Goal: Task Accomplishment & Management: Complete application form

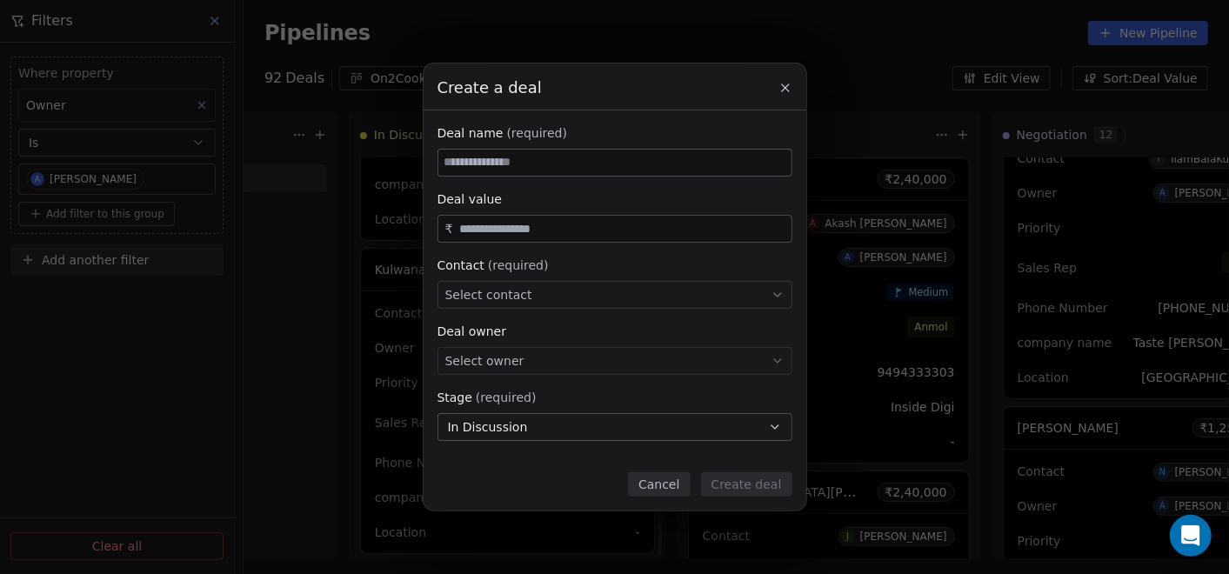
scroll to position [1847, 0]
paste input "**********"
type input "**********"
click at [551, 296] on div "Select contact" at bounding box center [614, 295] width 355 height 28
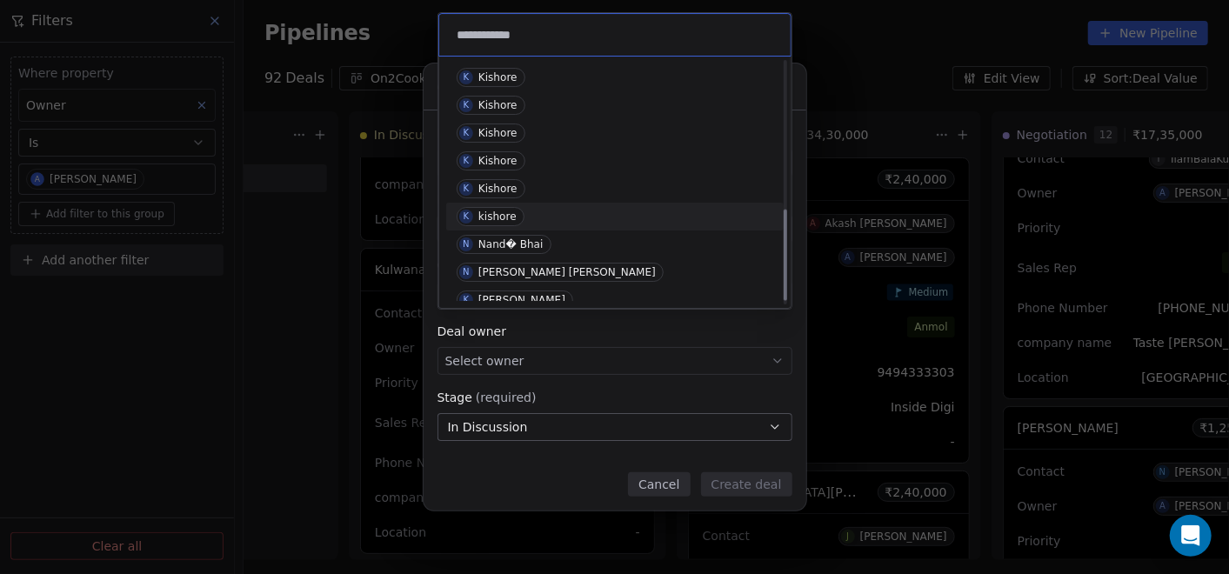
scroll to position [402, 0]
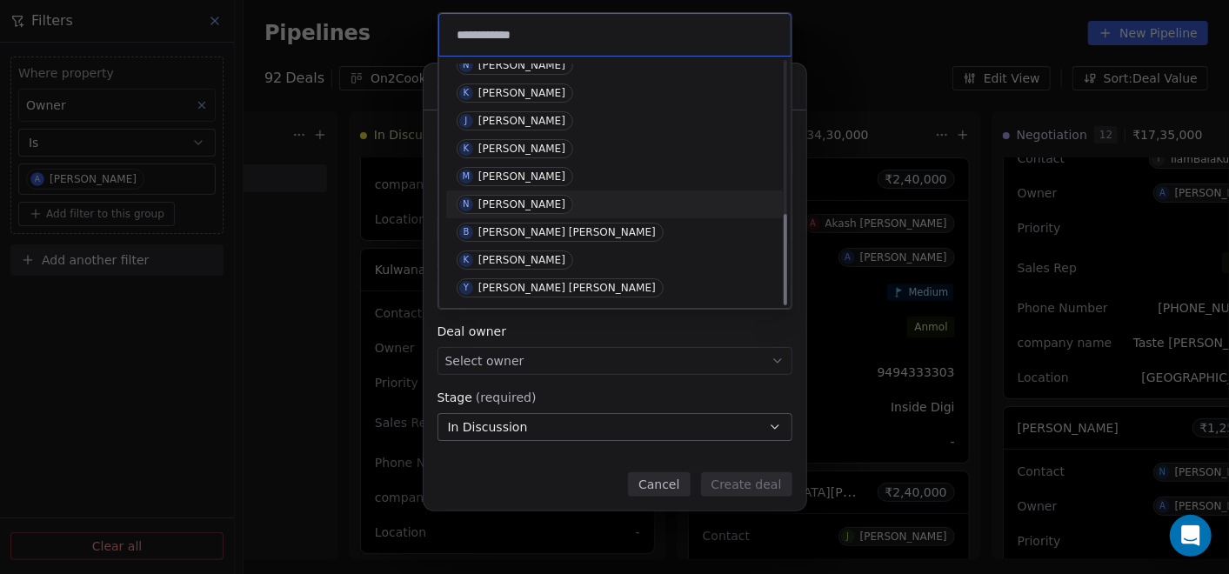
type input "**********"
click at [540, 203] on div "[PERSON_NAME]" at bounding box center [521, 204] width 87 height 12
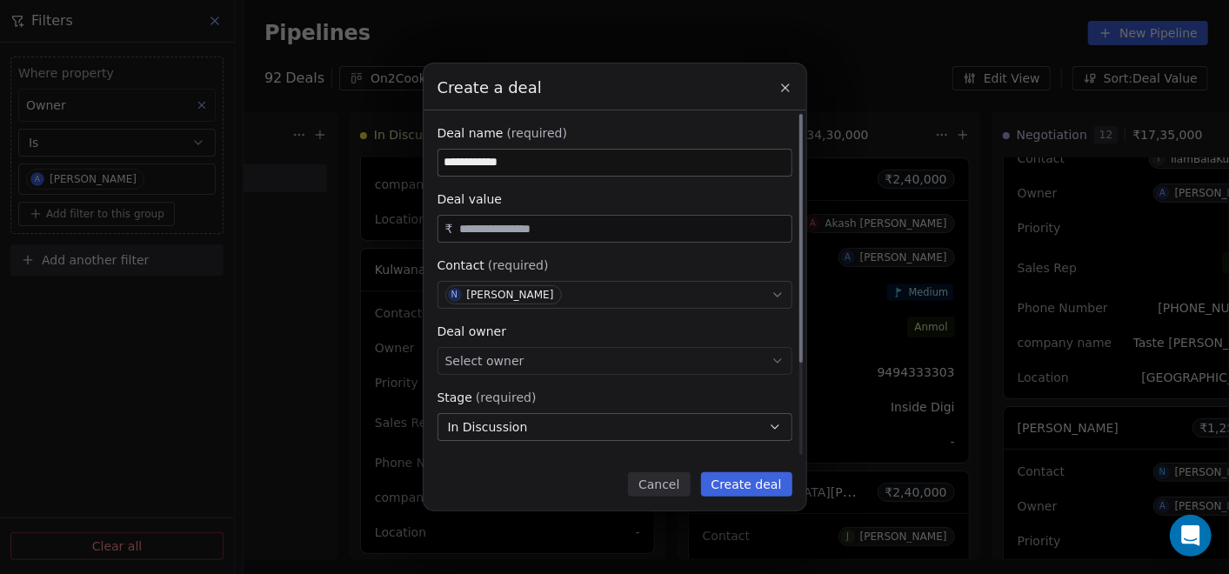
click at [574, 230] on input "text" at bounding box center [621, 229] width 331 height 13
click at [579, 350] on div "Select owner" at bounding box center [614, 361] width 355 height 28
type input "********"
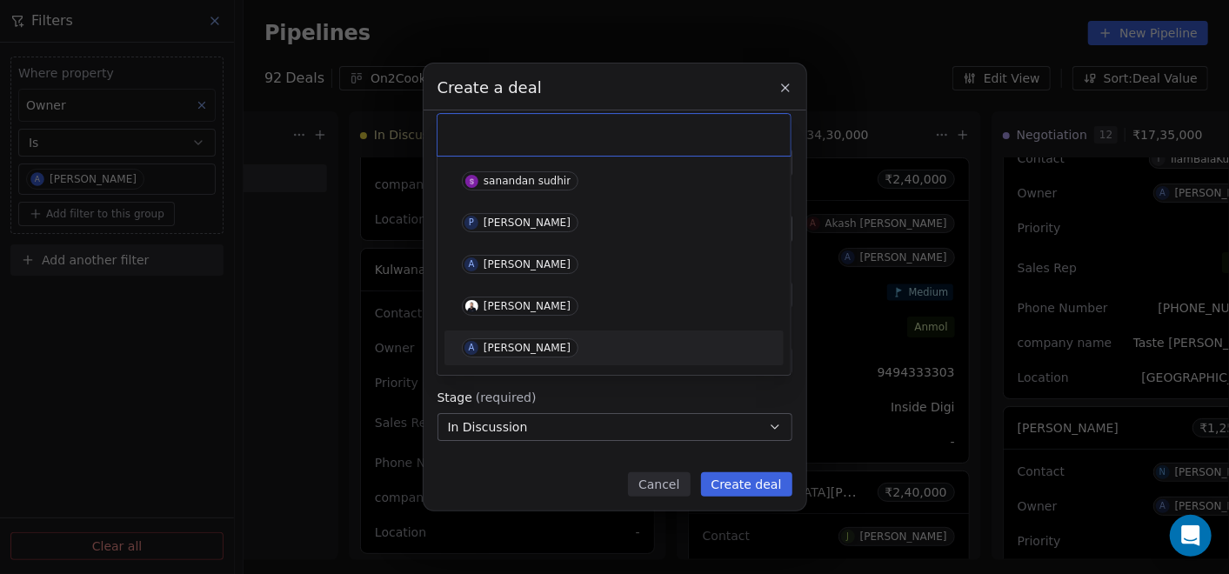
click at [574, 348] on div "A [PERSON_NAME]" at bounding box center [614, 347] width 304 height 19
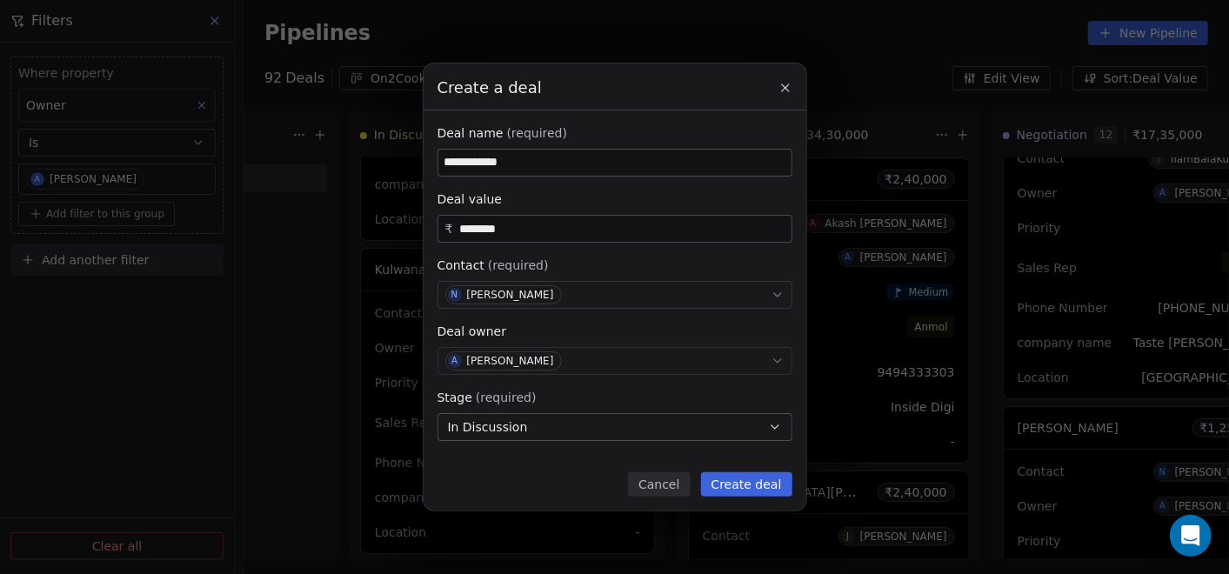
click at [571, 424] on button "In Discussion" at bounding box center [614, 427] width 355 height 28
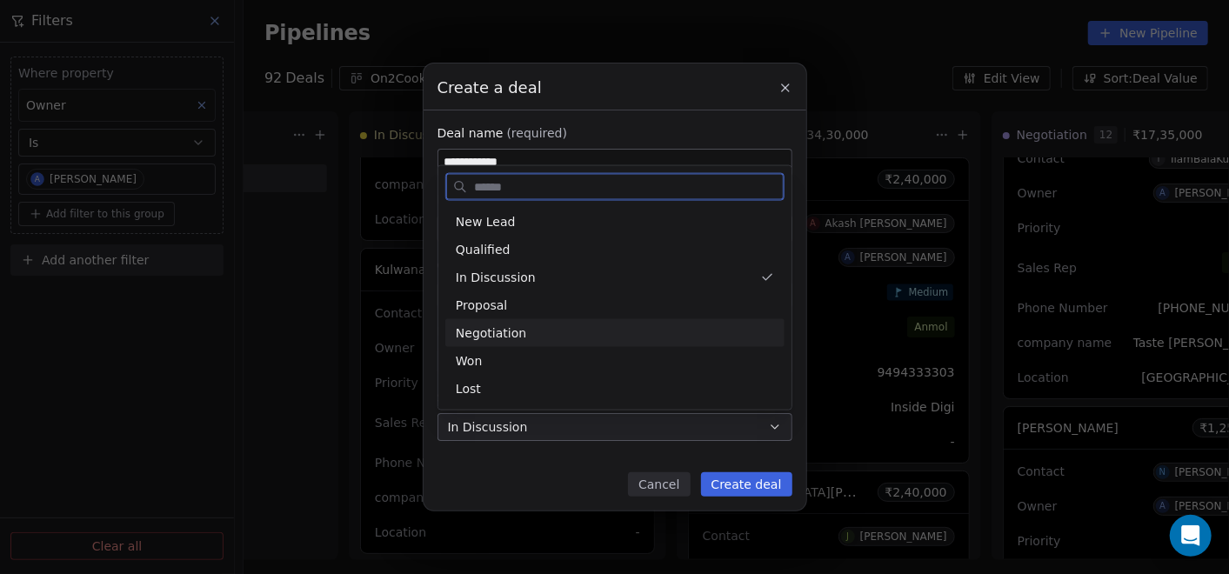
click at [549, 341] on div "Negotiation" at bounding box center [615, 332] width 318 height 18
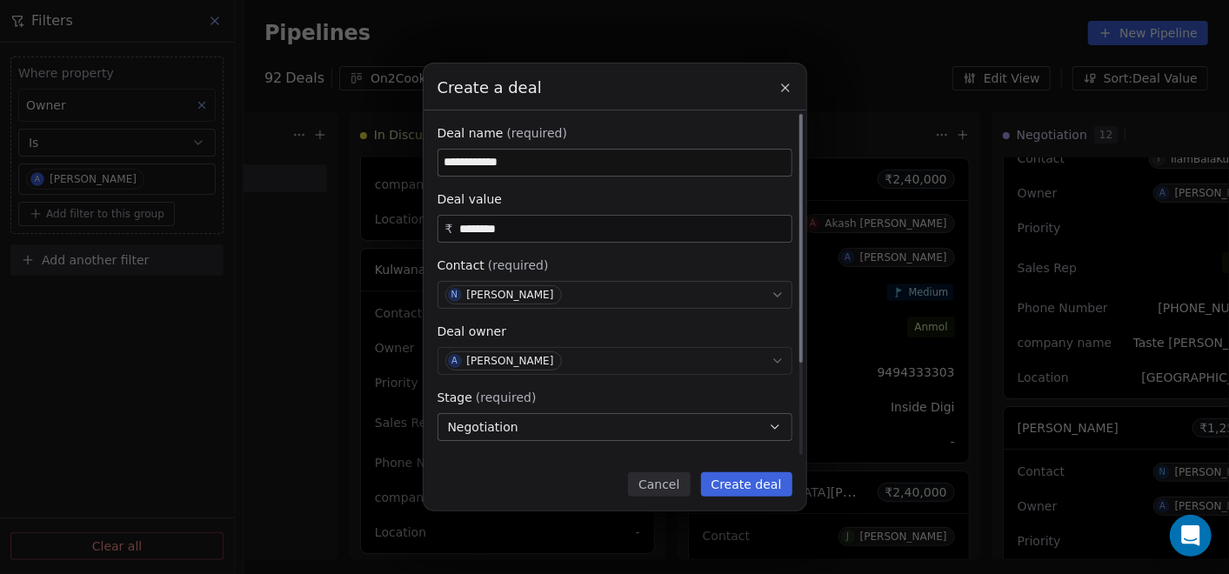
click at [732, 472] on button "Create deal" at bounding box center [746, 484] width 91 height 24
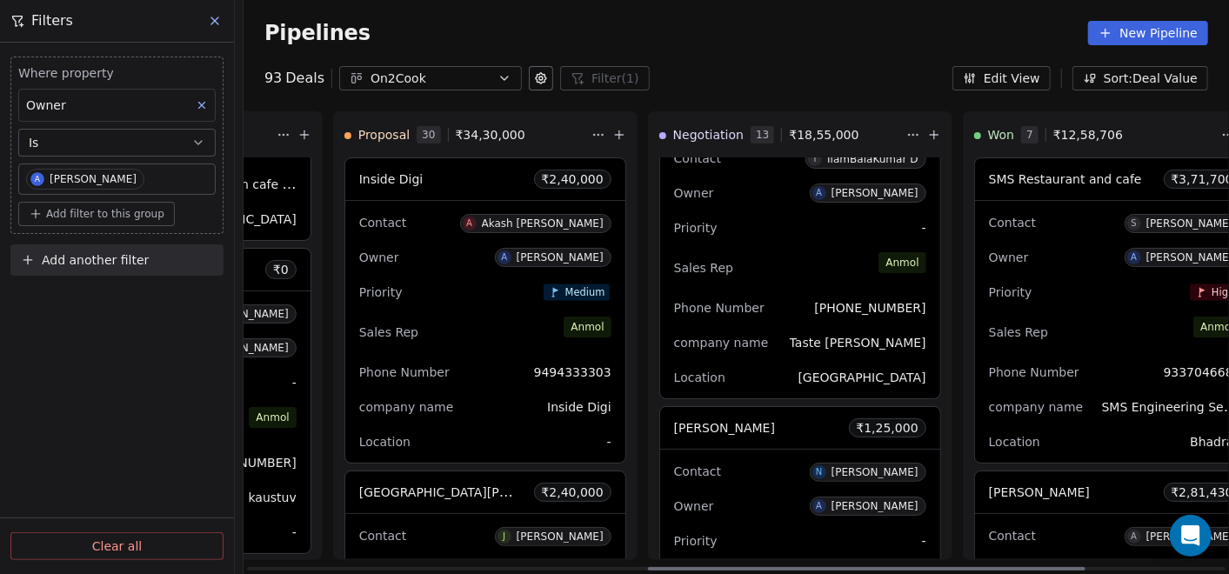
scroll to position [0, 911]
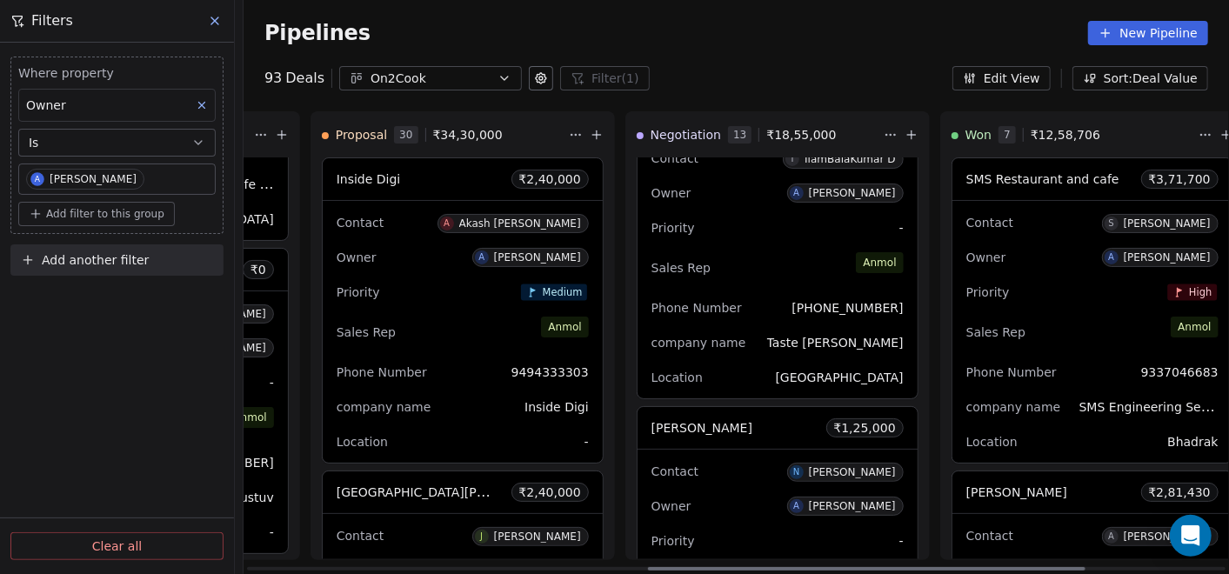
drag, startPoint x: 850, startPoint y: 566, endPoint x: 909, endPoint y: 498, distance: 90.0
click at [1010, 567] on div at bounding box center [866, 568] width 437 height 3
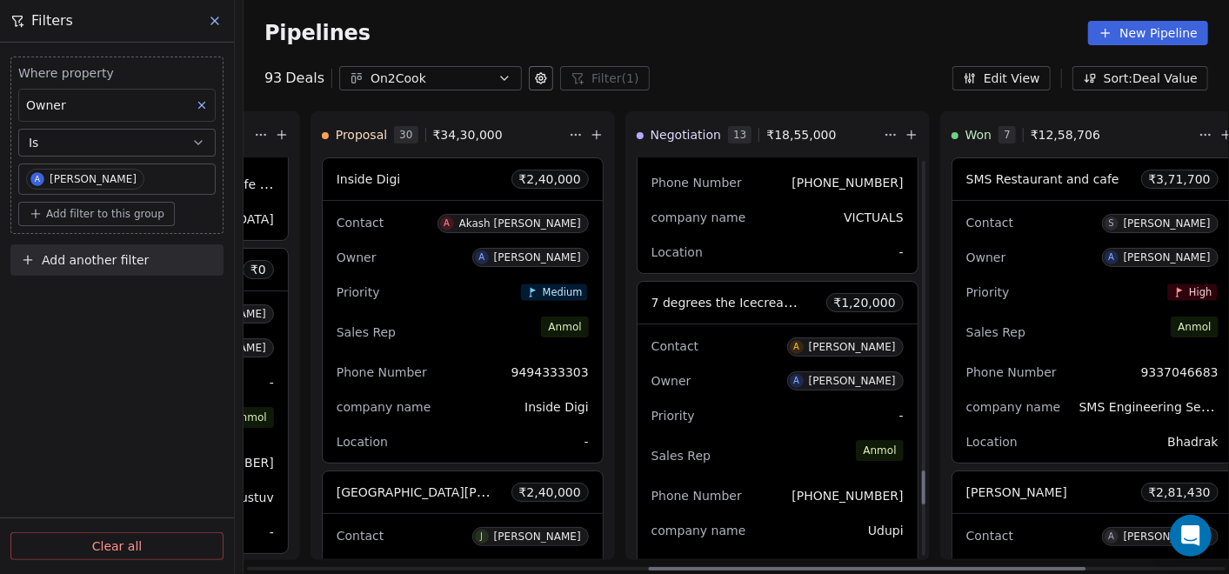
scroll to position [3793, 0]
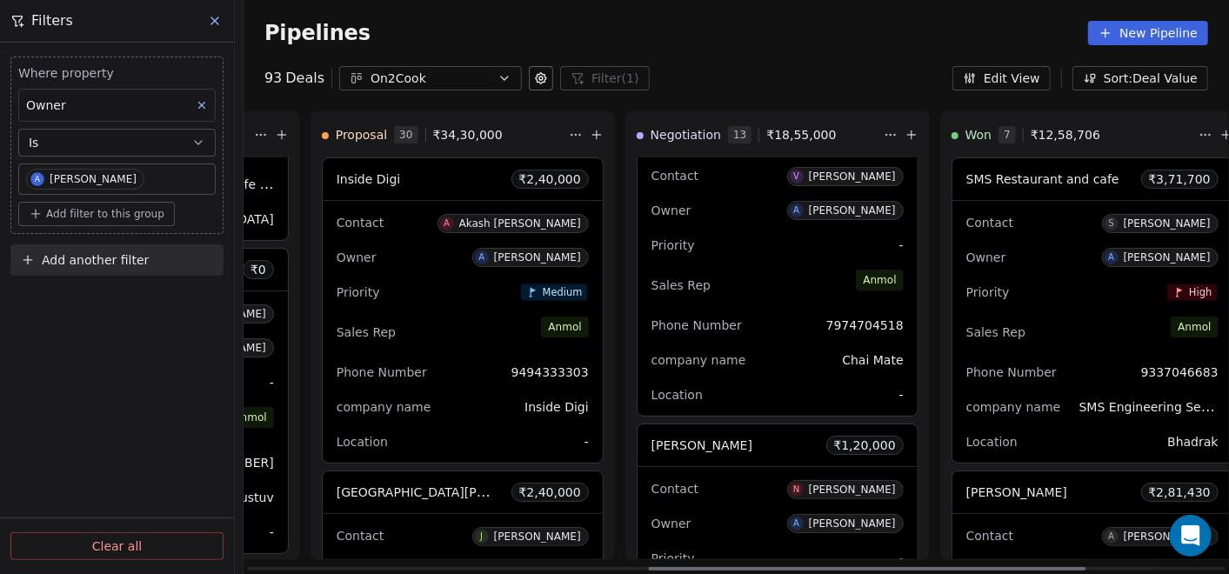
click at [787, 483] on span "N [PERSON_NAME]" at bounding box center [845, 489] width 117 height 19
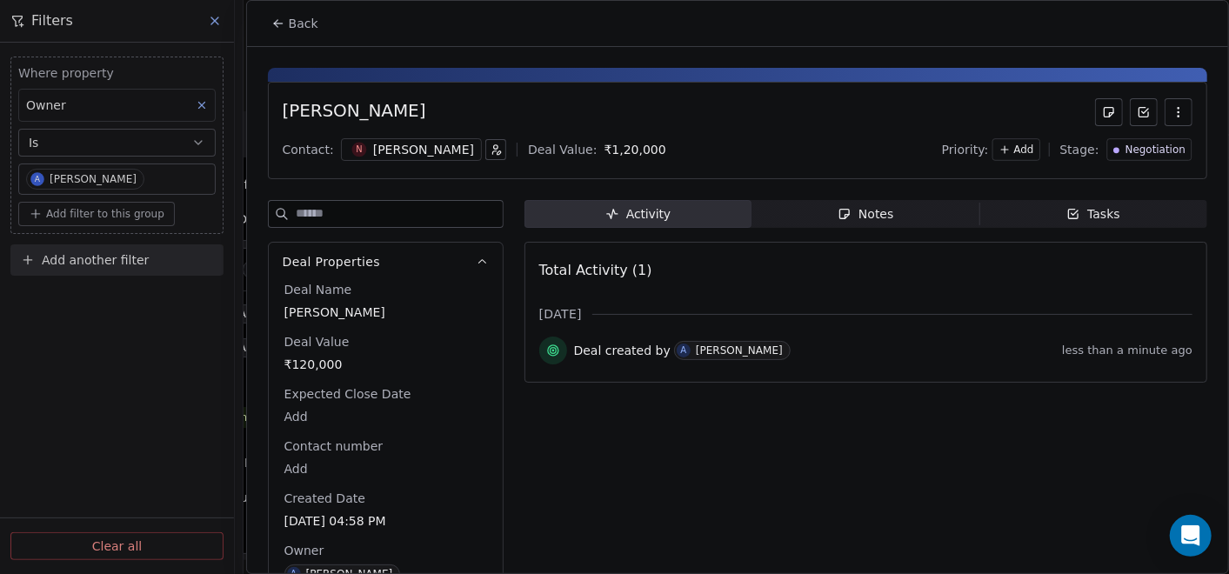
click at [447, 151] on div "[PERSON_NAME]" at bounding box center [423, 149] width 101 height 17
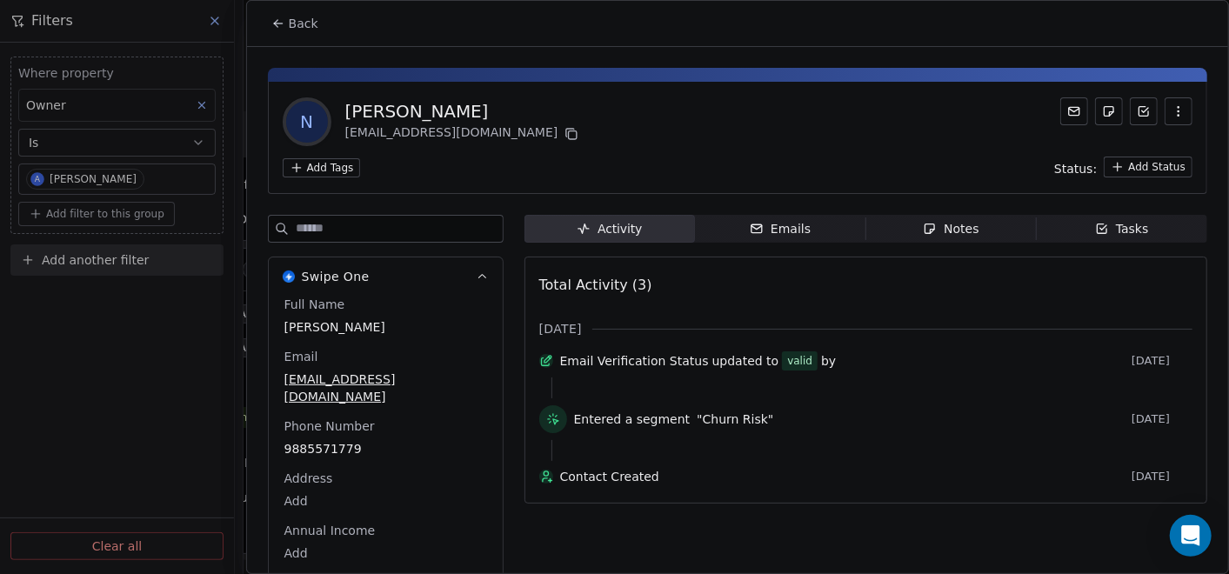
click at [281, 26] on icon at bounding box center [278, 24] width 14 height 14
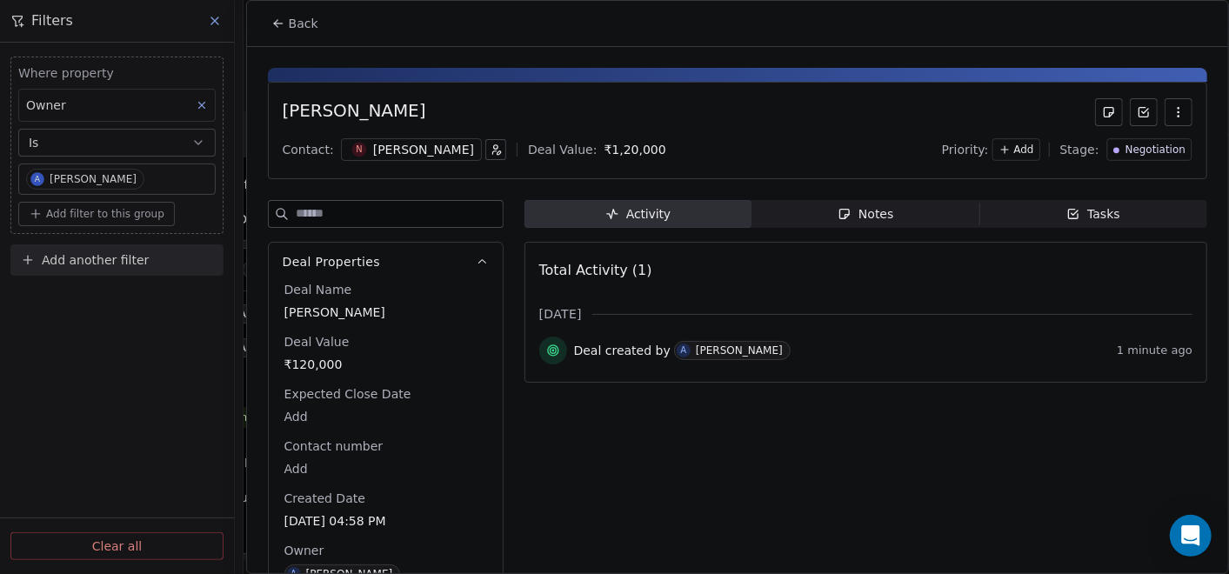
click at [501, 151] on icon "button" at bounding box center [496, 149] width 12 height 12
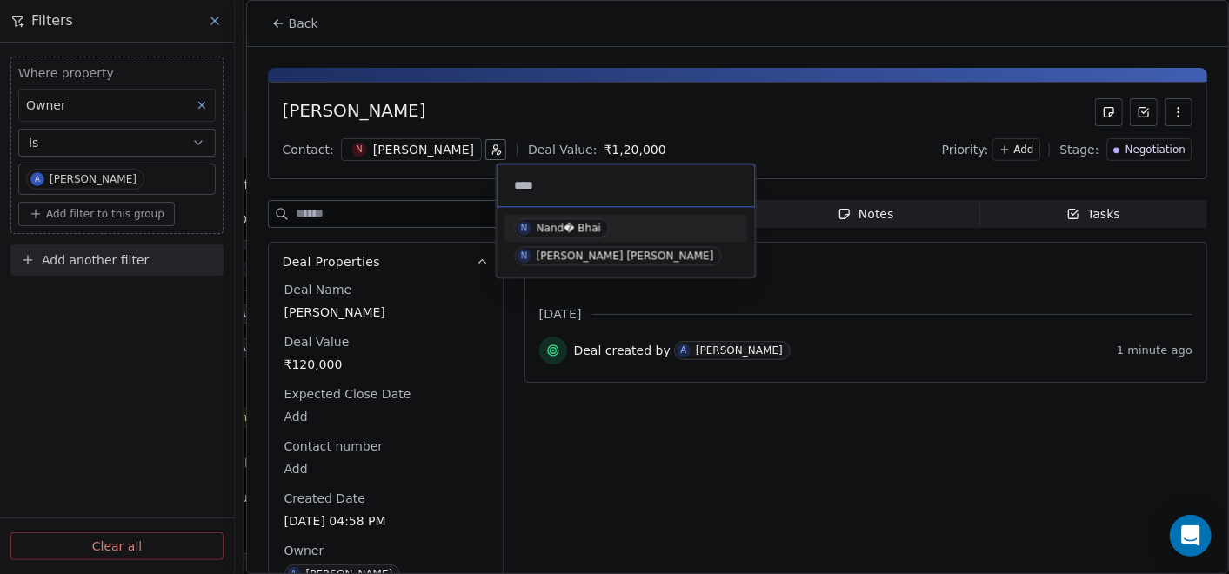
type input "****"
click at [597, 225] on span "N Nand� Bhai" at bounding box center [562, 227] width 95 height 19
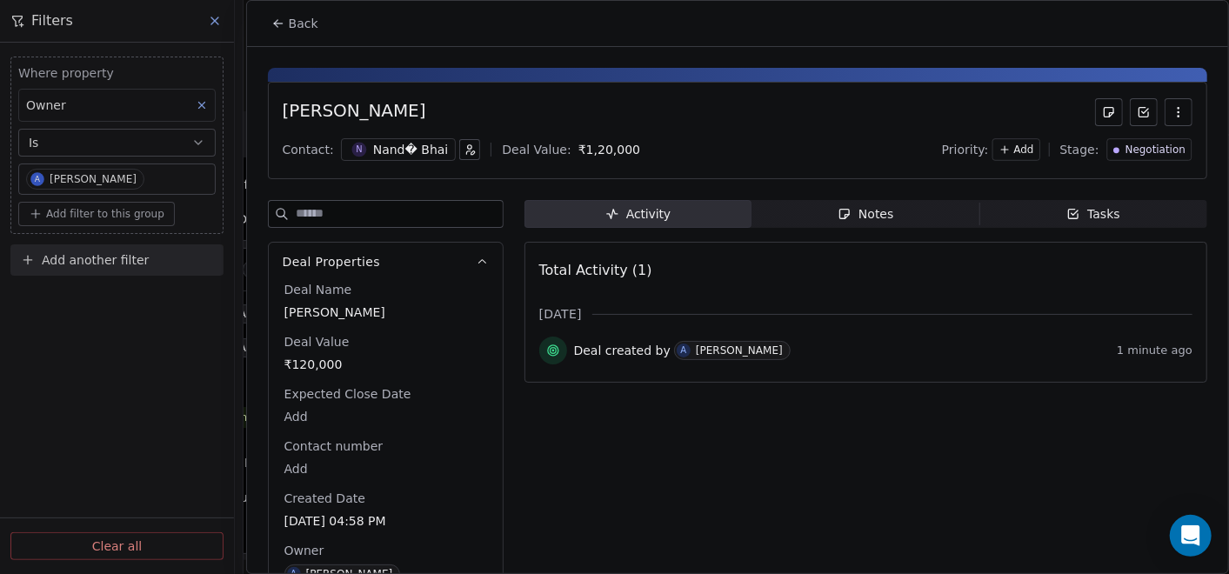
click at [430, 148] on div "Nand� Bhai" at bounding box center [411, 149] width 76 height 17
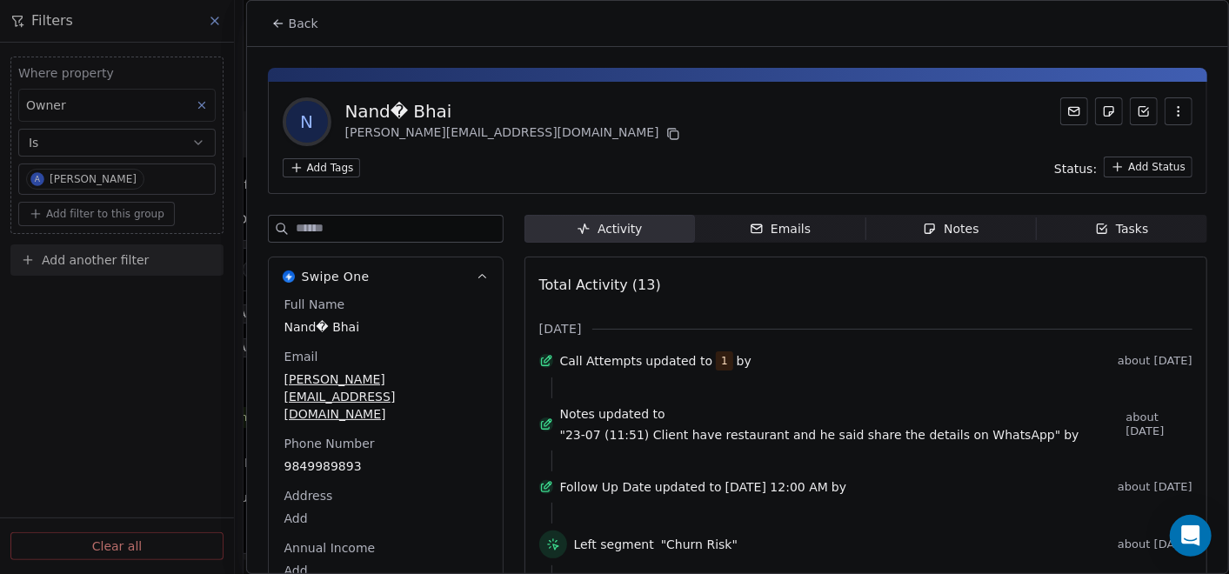
click at [271, 28] on icon at bounding box center [278, 24] width 14 height 14
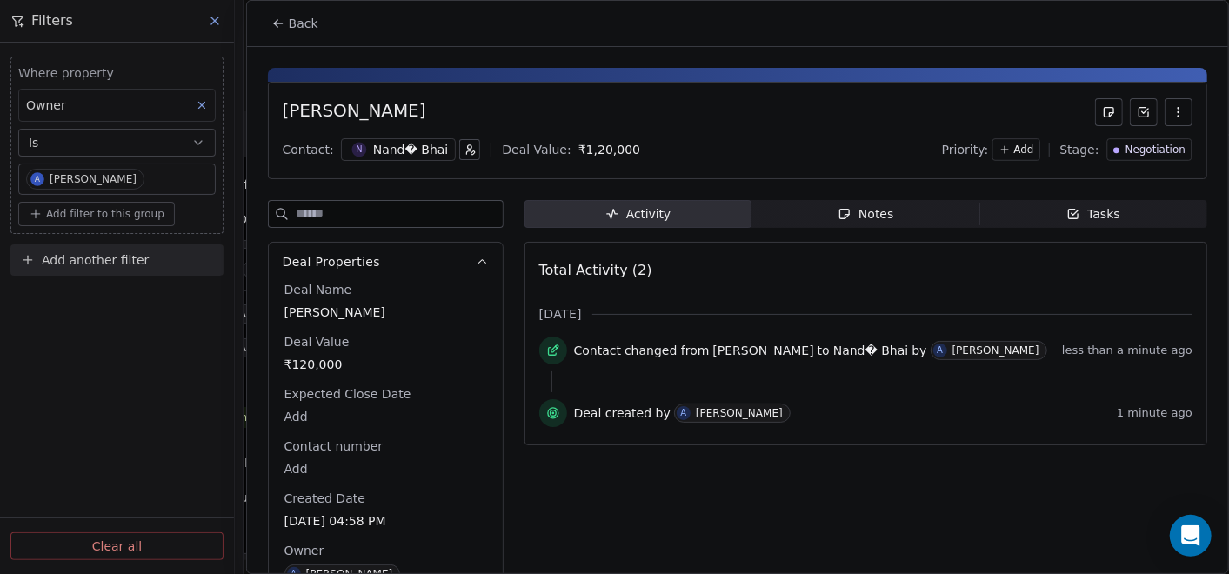
click at [417, 152] on div "Nand� Bhai" at bounding box center [411, 149] width 76 height 17
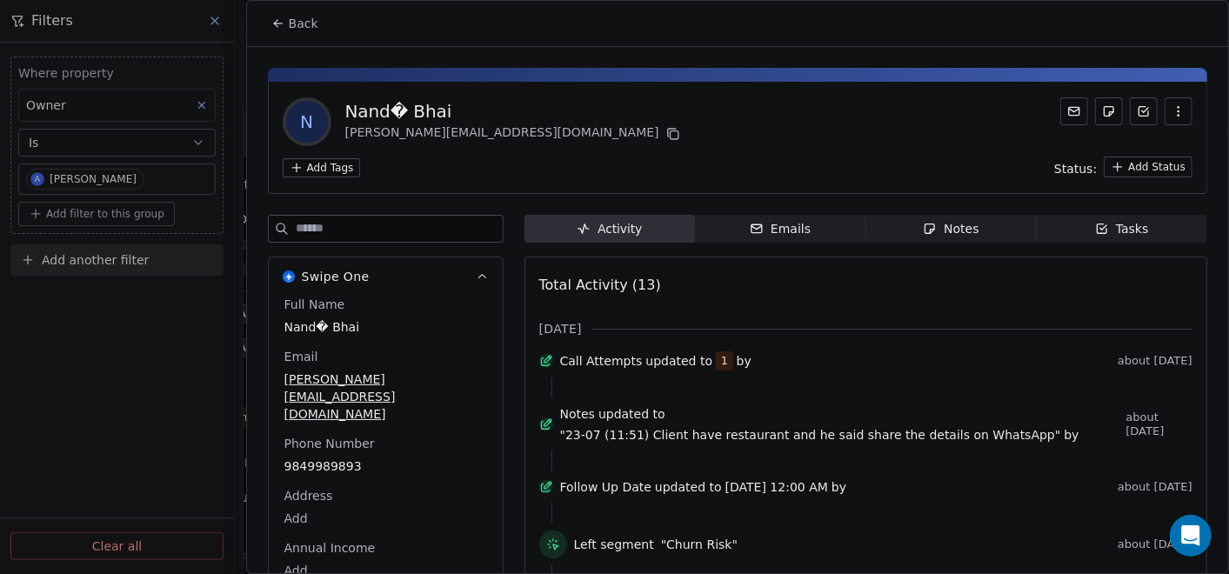
click at [272, 24] on icon at bounding box center [278, 24] width 14 height 14
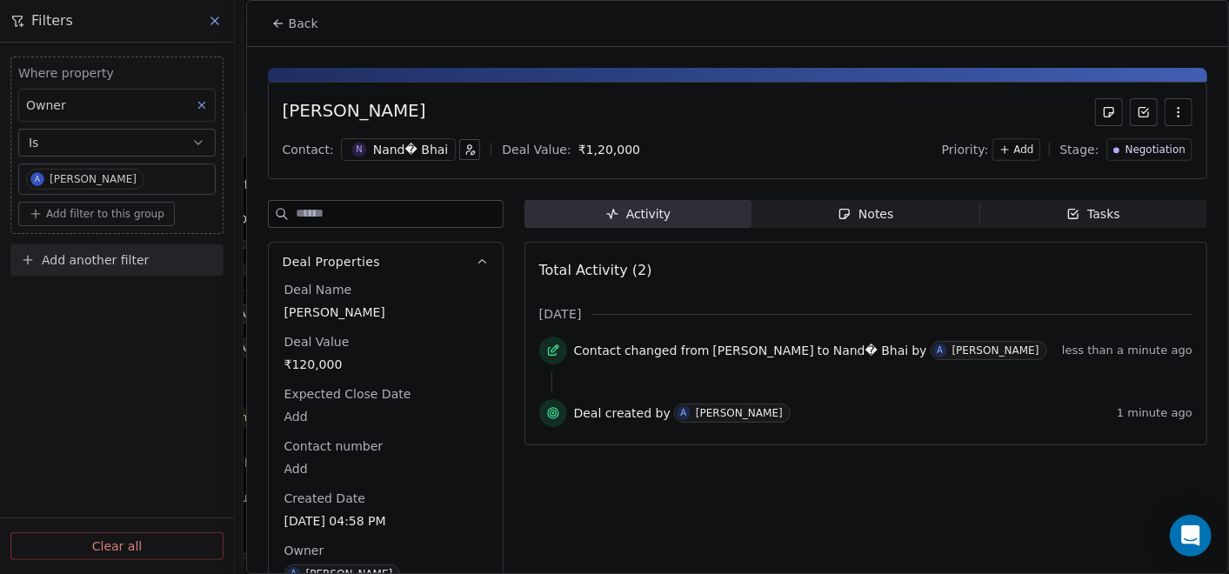
click at [459, 151] on button "button" at bounding box center [469, 149] width 21 height 21
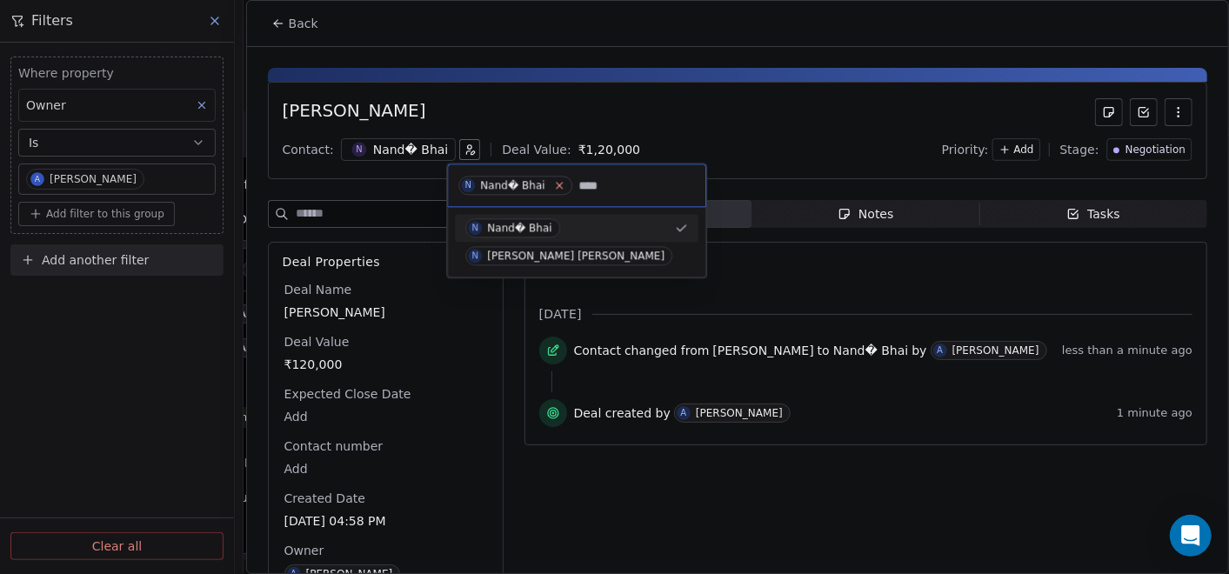
click at [554, 183] on icon at bounding box center [558, 185] width 11 height 11
click at [537, 188] on input "****" at bounding box center [578, 185] width 233 height 19
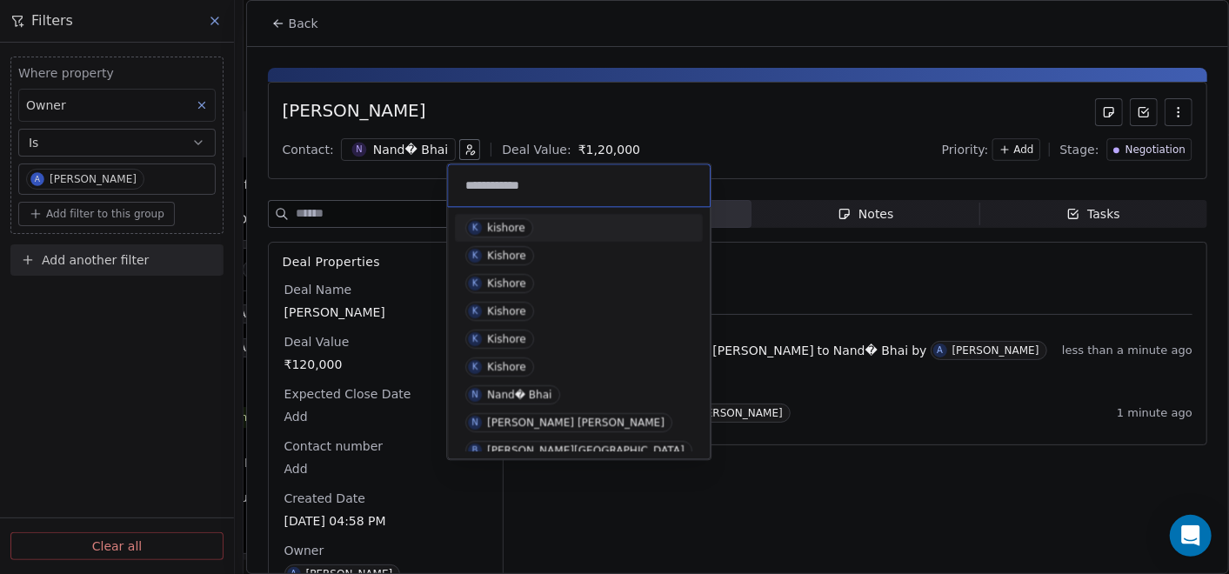
type input "**********"
click at [514, 225] on div "kishore" at bounding box center [506, 228] width 38 height 12
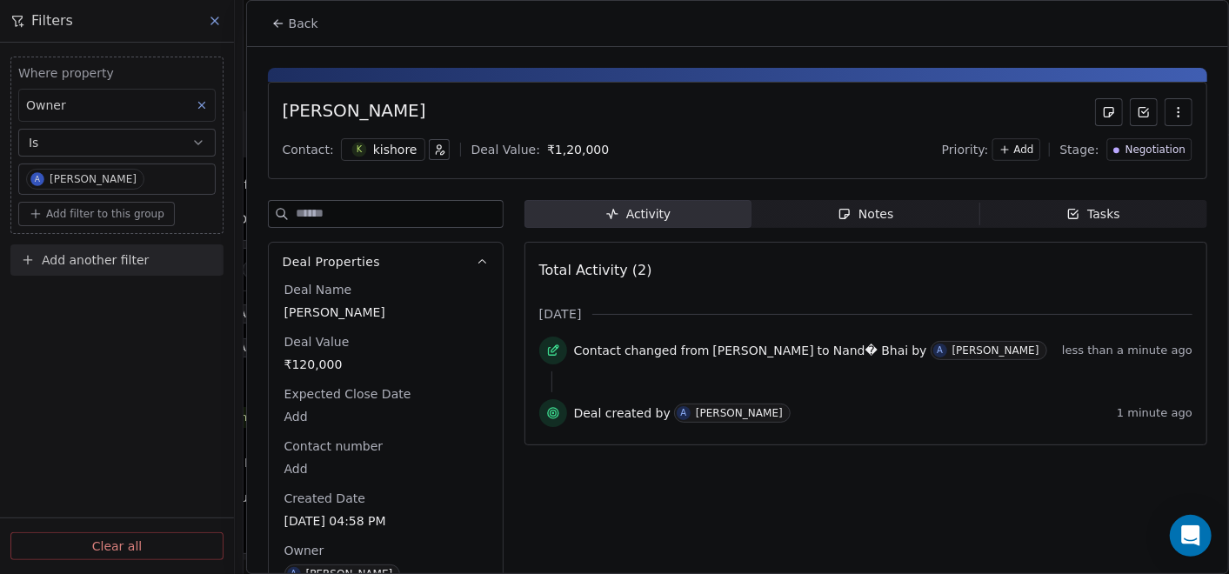
click at [403, 150] on div "kishore" at bounding box center [395, 149] width 44 height 17
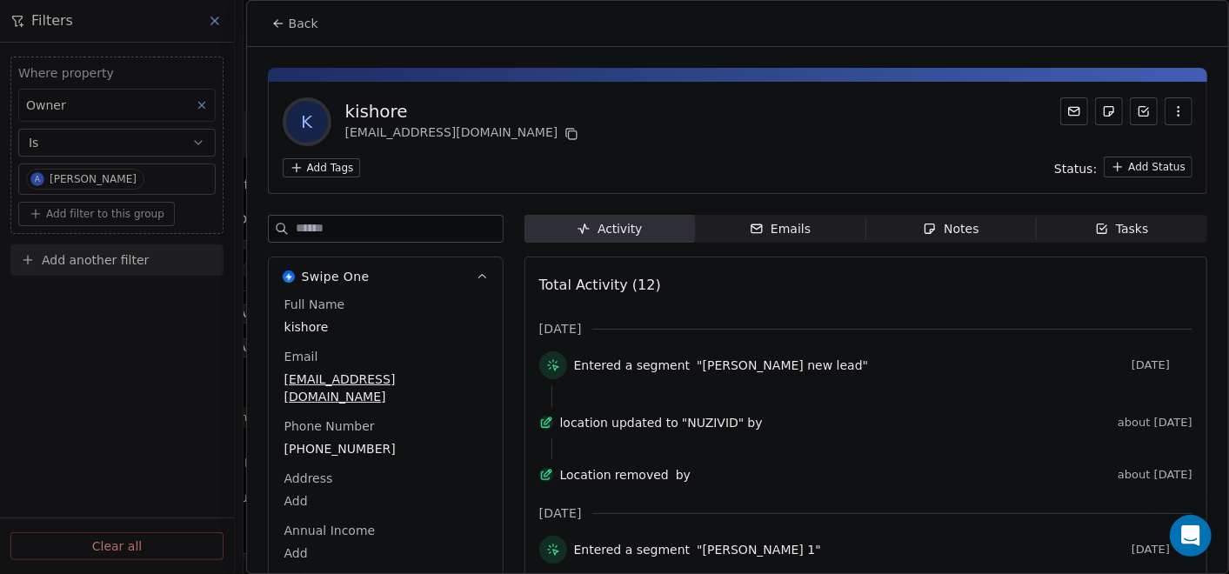
click at [263, 18] on button "Back" at bounding box center [295, 23] width 68 height 31
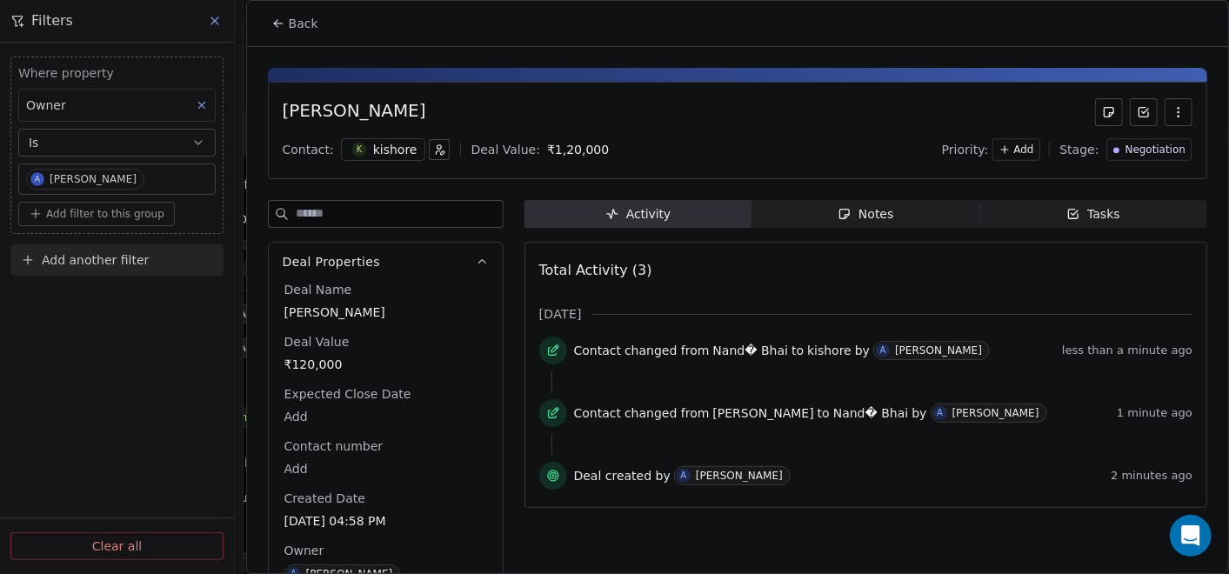
click at [429, 155] on button "button" at bounding box center [439, 149] width 21 height 21
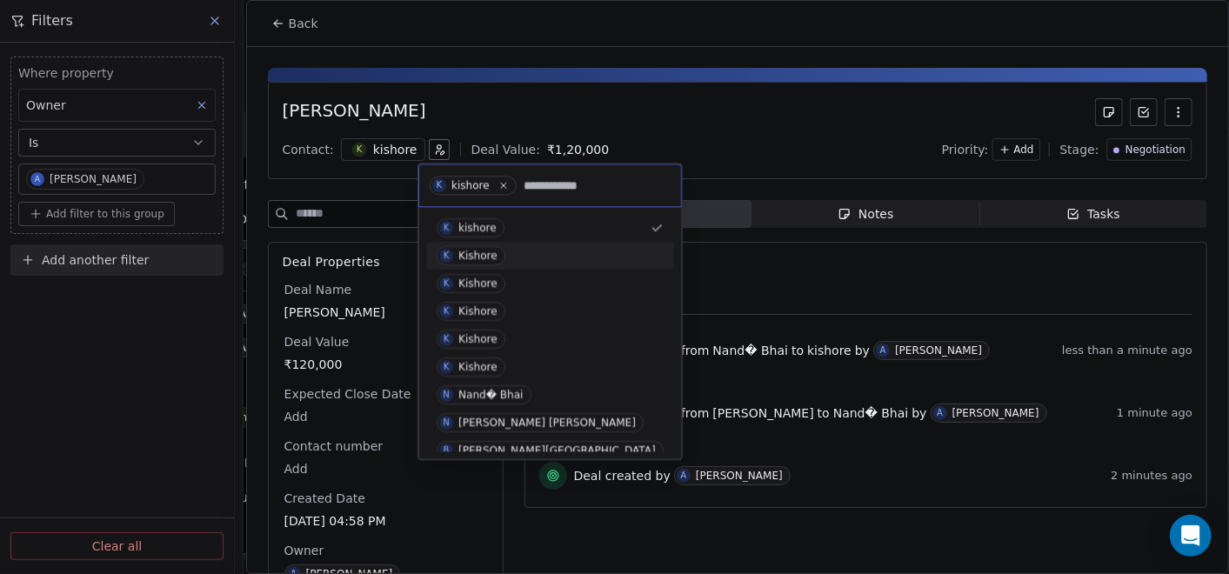
click at [477, 253] on div "Kishore" at bounding box center [477, 256] width 39 height 12
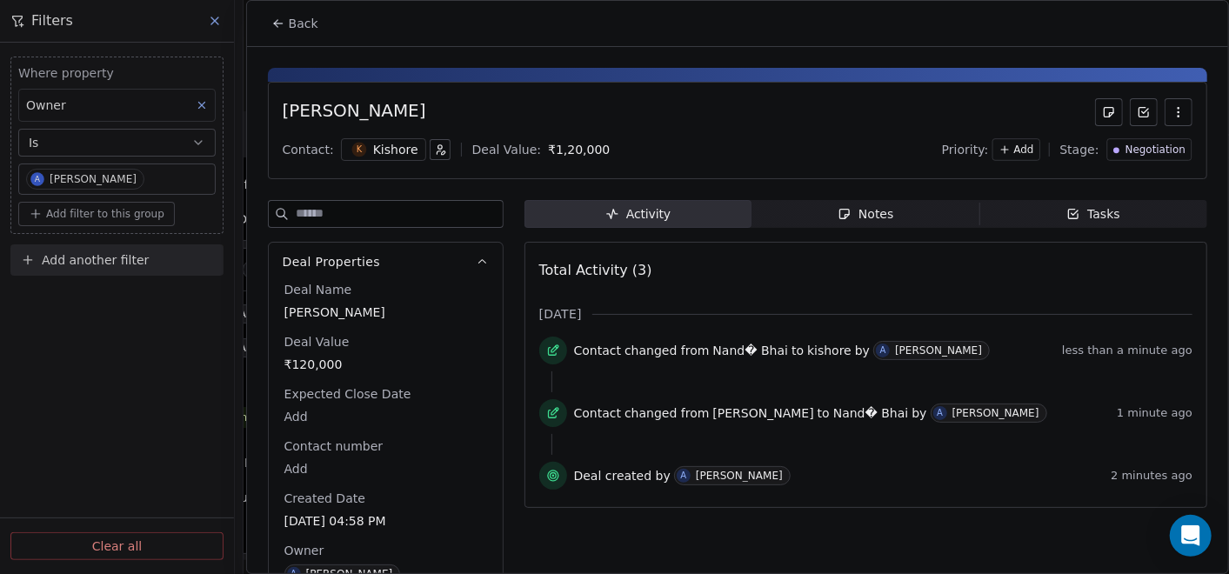
click at [390, 154] on div "Kishore" at bounding box center [395, 149] width 45 height 17
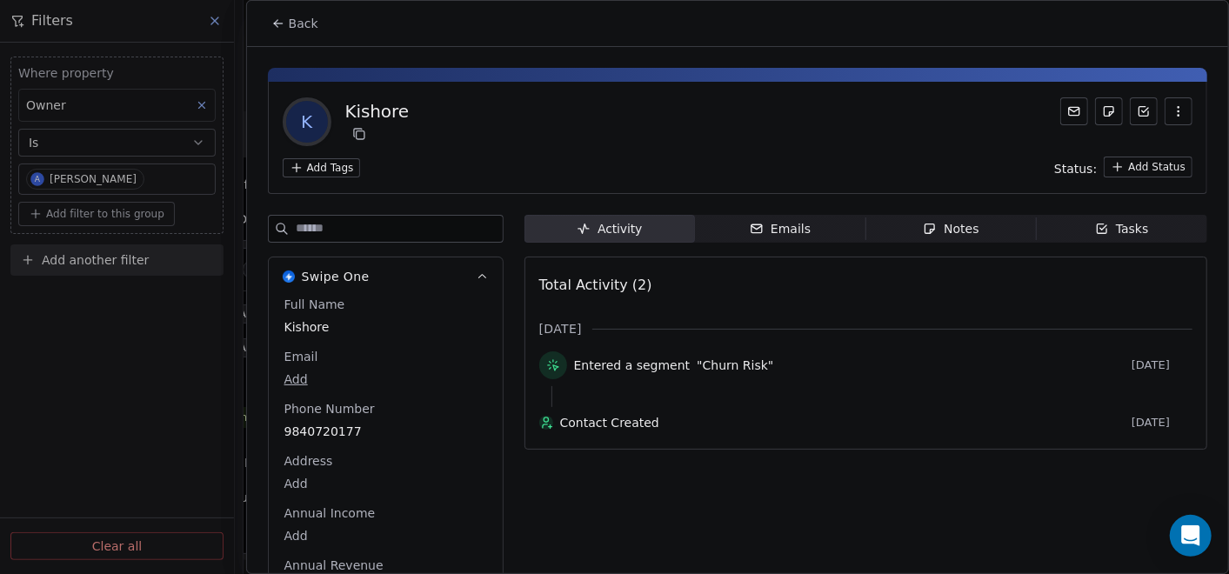
click at [281, 24] on icon at bounding box center [278, 24] width 14 height 14
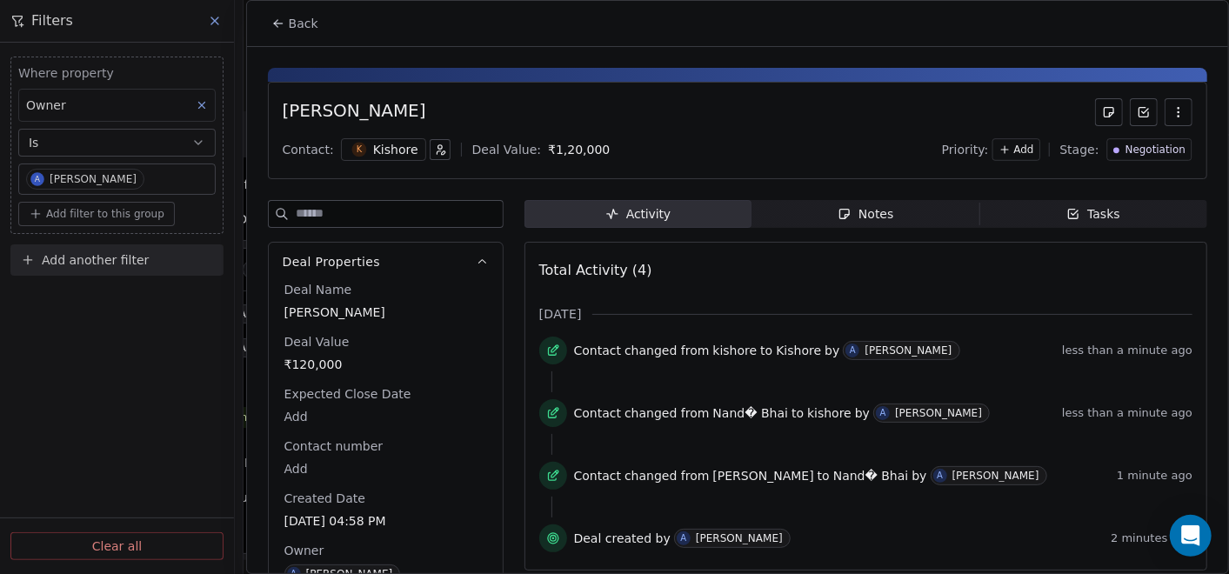
click at [434, 149] on icon "button" at bounding box center [440, 149] width 12 height 12
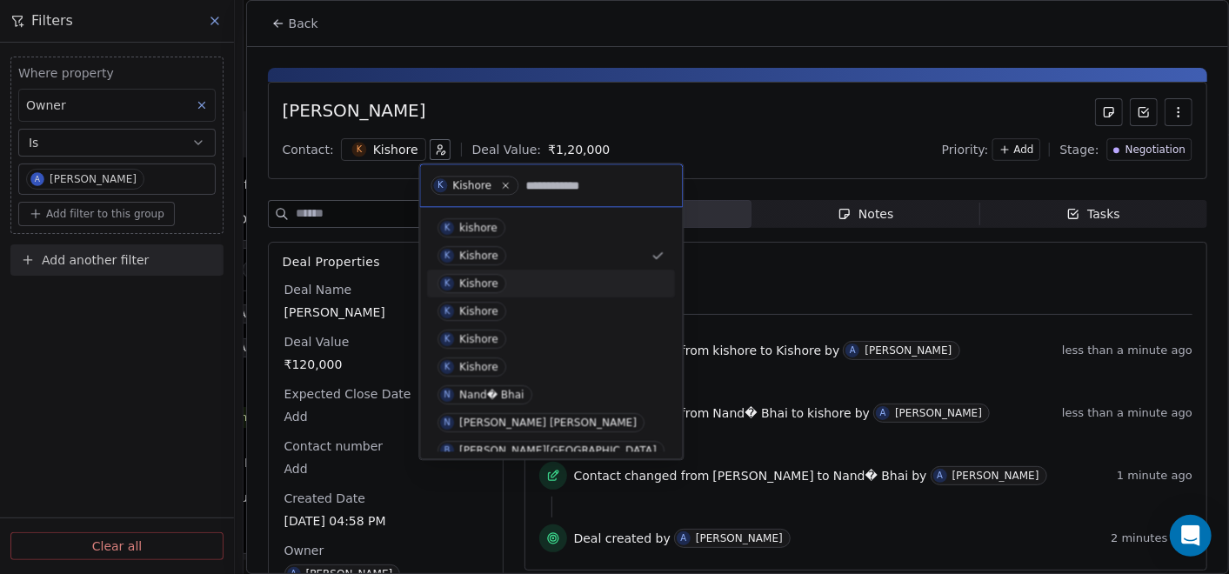
click at [466, 278] on div "Kishore" at bounding box center [478, 283] width 39 height 12
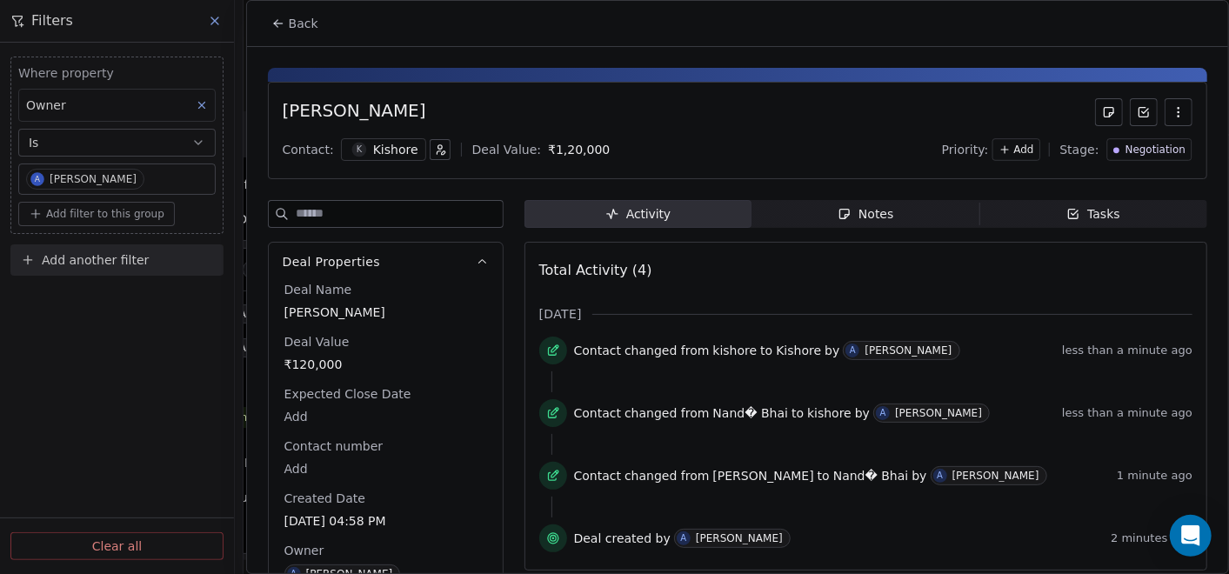
click at [387, 144] on div "Kishore" at bounding box center [395, 149] width 45 height 17
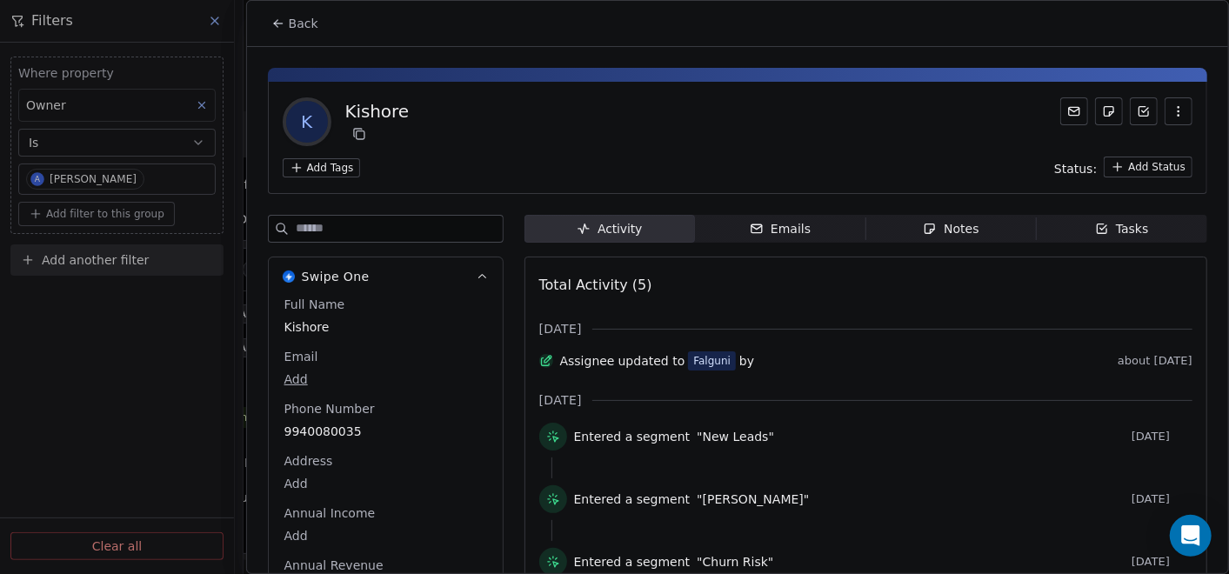
click at [278, 28] on icon at bounding box center [278, 24] width 14 height 14
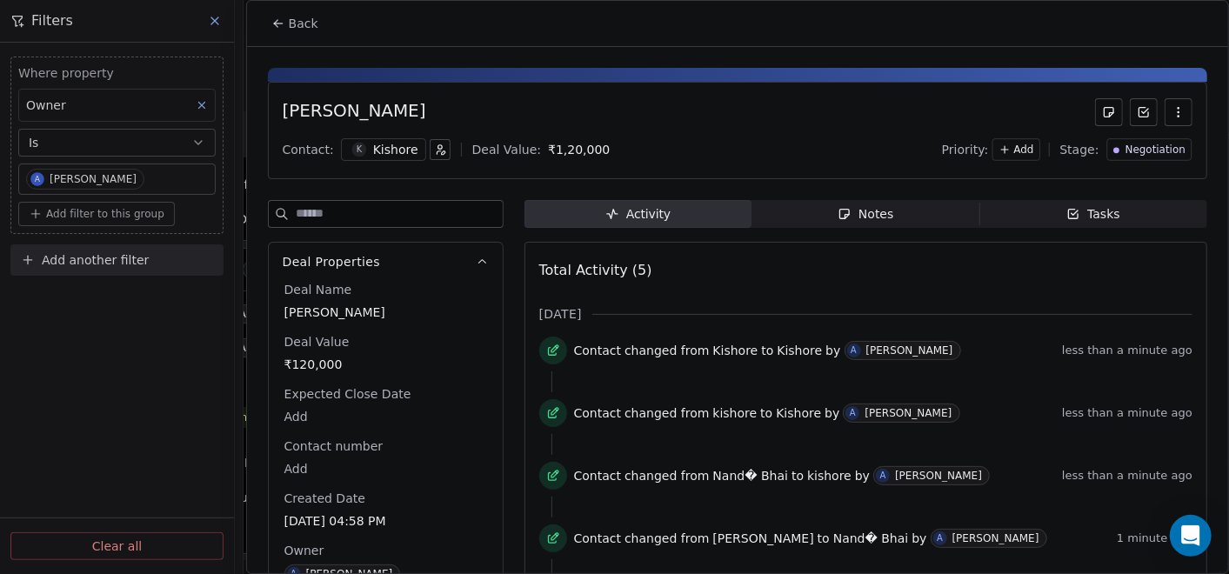
click at [434, 151] on icon "button" at bounding box center [440, 149] width 12 height 12
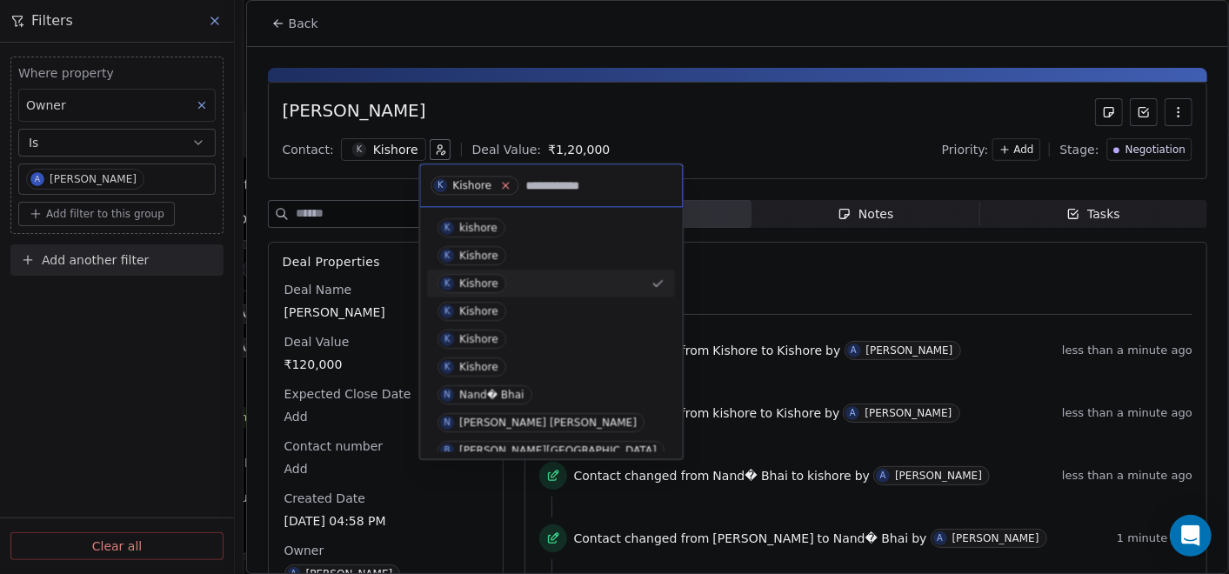
click at [503, 188] on icon at bounding box center [505, 185] width 11 height 11
click at [470, 310] on div "Kishore" at bounding box center [478, 311] width 39 height 12
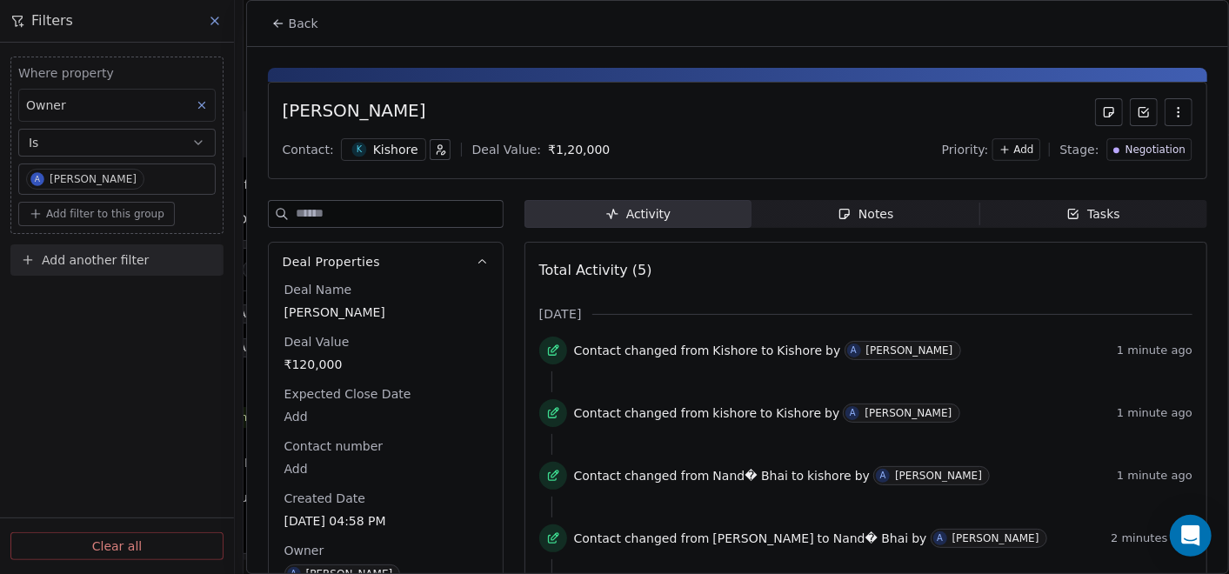
click at [434, 154] on icon "button" at bounding box center [440, 149] width 12 height 12
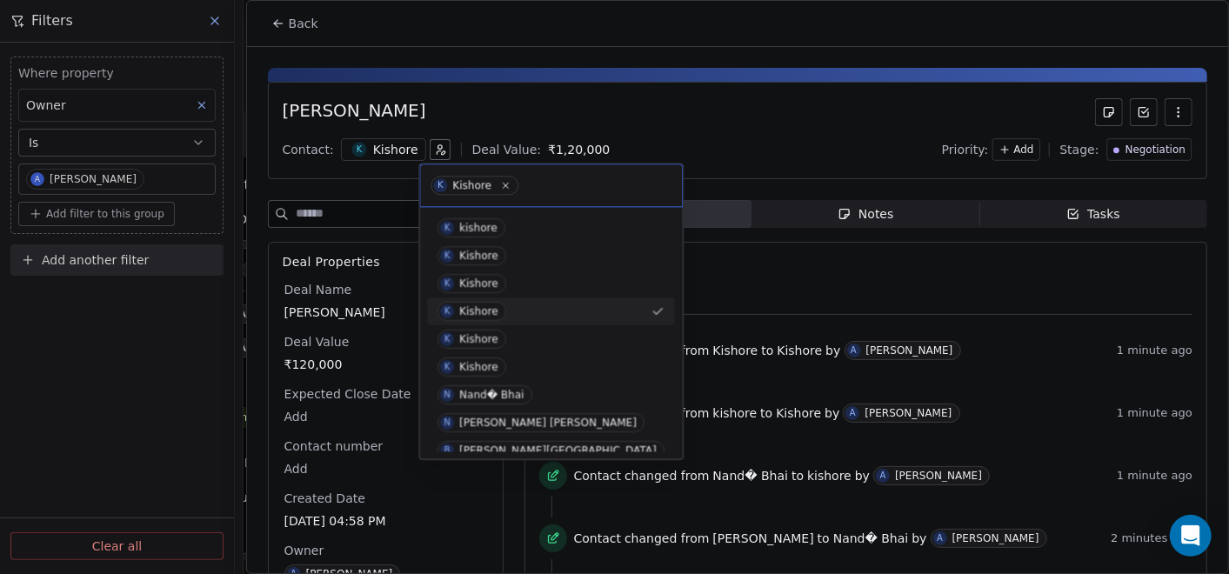
click at [381, 146] on html "On2Cook India Pvt. Ltd. Contacts People Marketing Workflows Campaigns Sales Pip…" at bounding box center [614, 287] width 1229 height 574
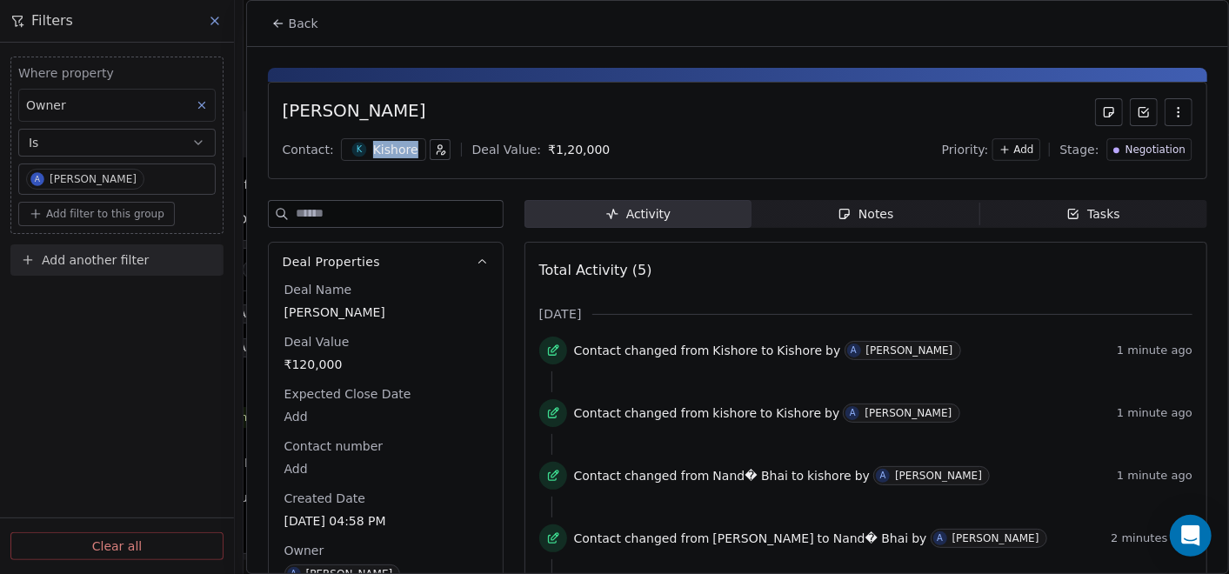
click at [381, 146] on div "Kishore" at bounding box center [395, 149] width 45 height 17
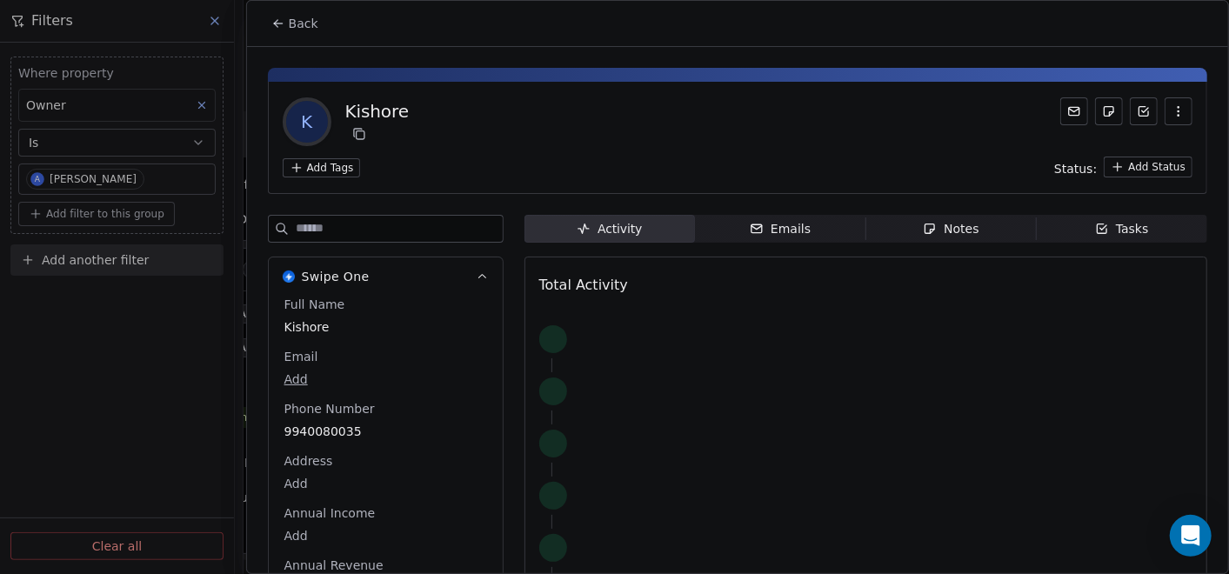
click at [381, 148] on div at bounding box center [614, 287] width 1229 height 574
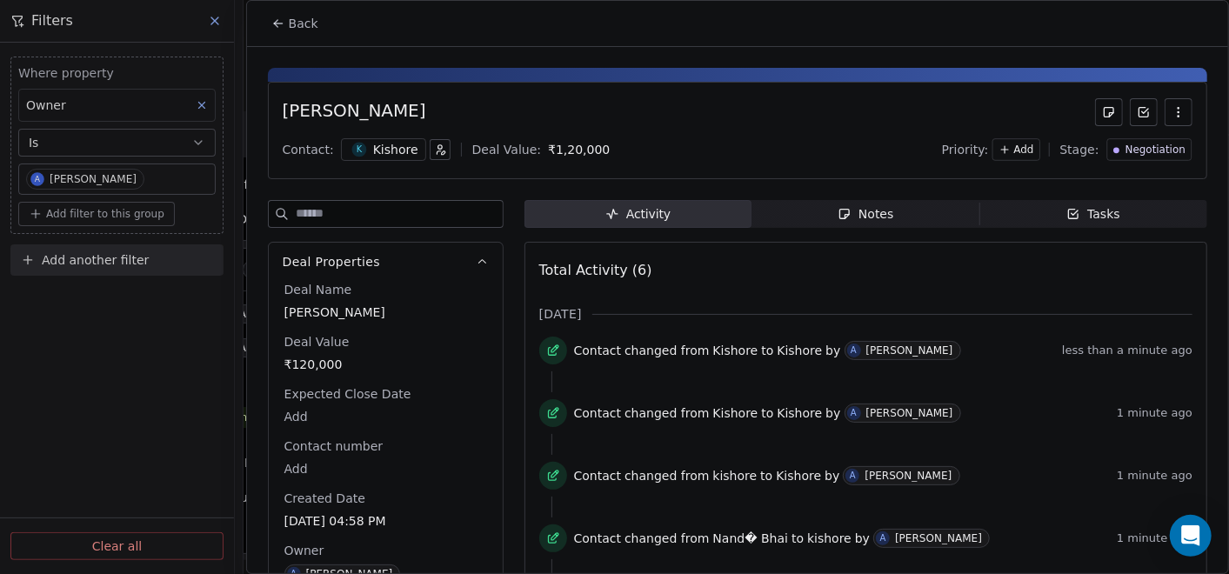
click at [381, 148] on div "Kishore" at bounding box center [395, 149] width 45 height 17
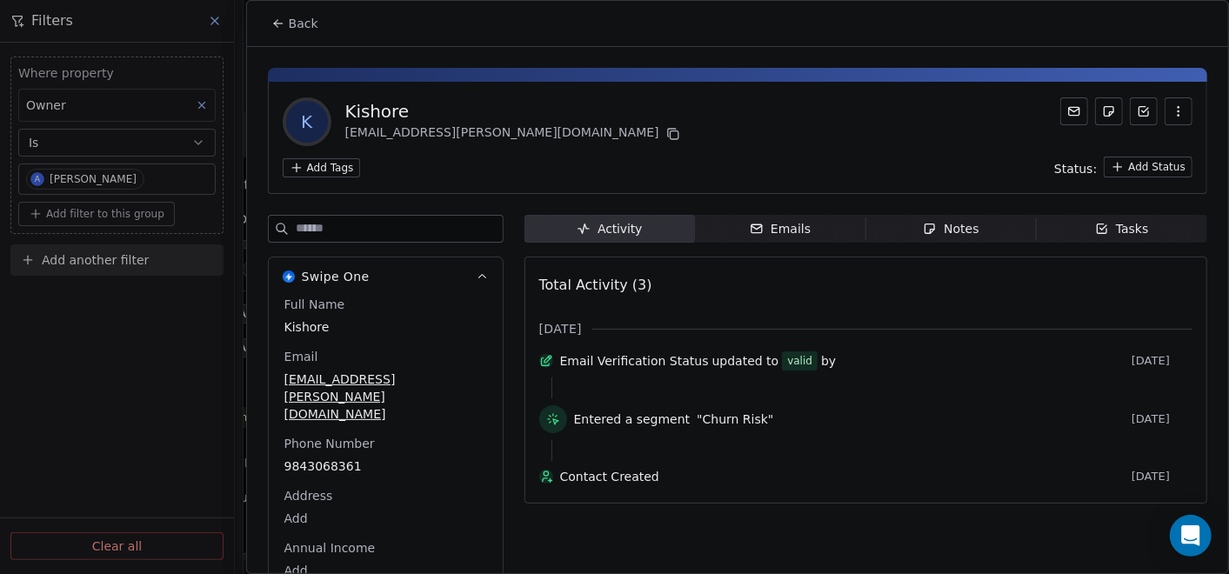
click at [282, 24] on icon at bounding box center [278, 24] width 14 height 14
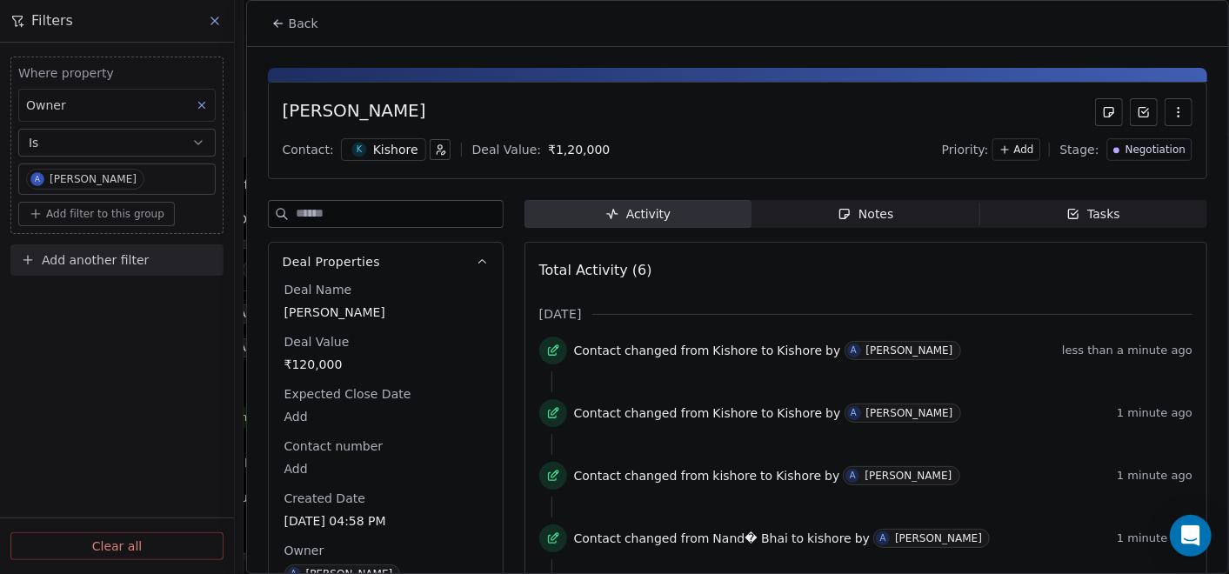
click at [434, 152] on icon "button" at bounding box center [440, 149] width 12 height 12
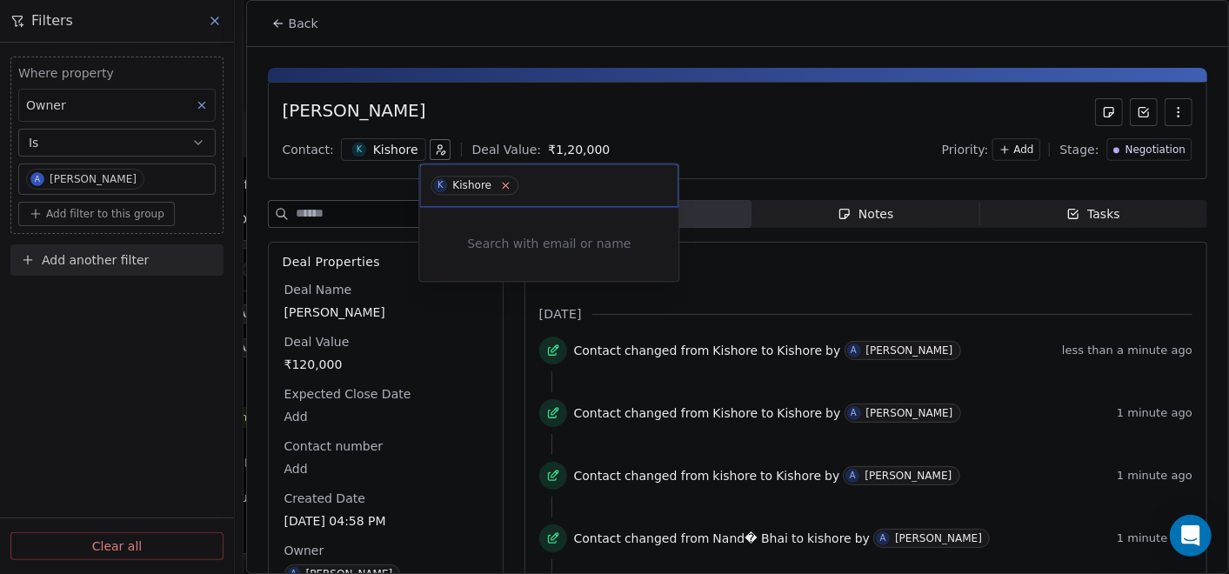
click at [502, 186] on icon at bounding box center [505, 185] width 11 height 11
click at [403, 151] on html "On2Cook India Pvt. Ltd. Contacts People Marketing Workflows Campaigns Sales Pip…" at bounding box center [614, 287] width 1229 height 574
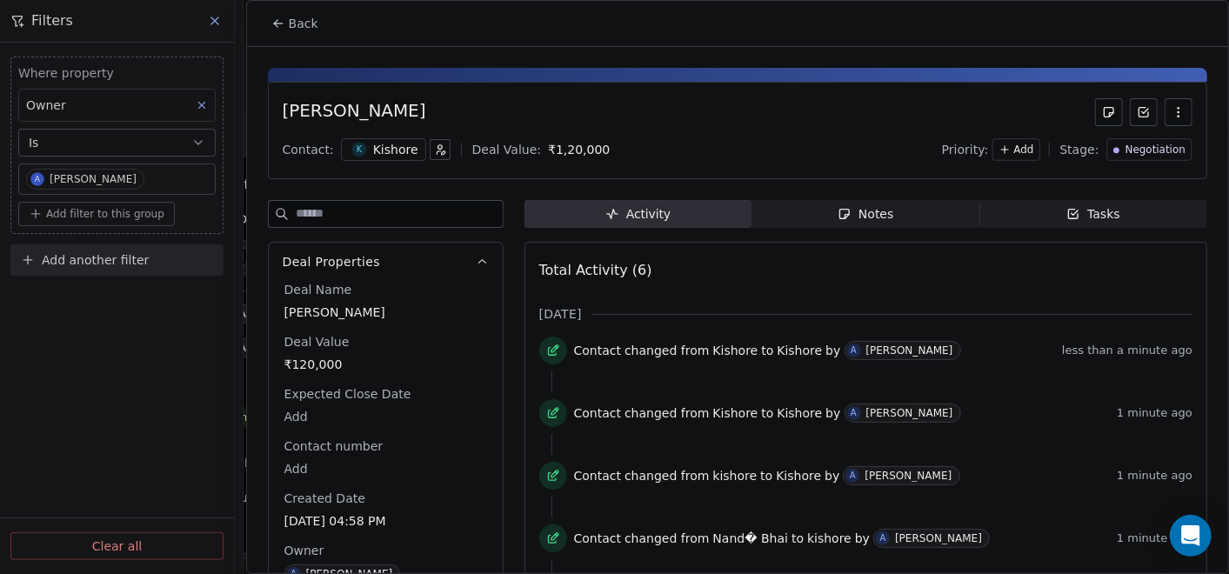
click at [397, 154] on div "Kishore" at bounding box center [395, 149] width 45 height 17
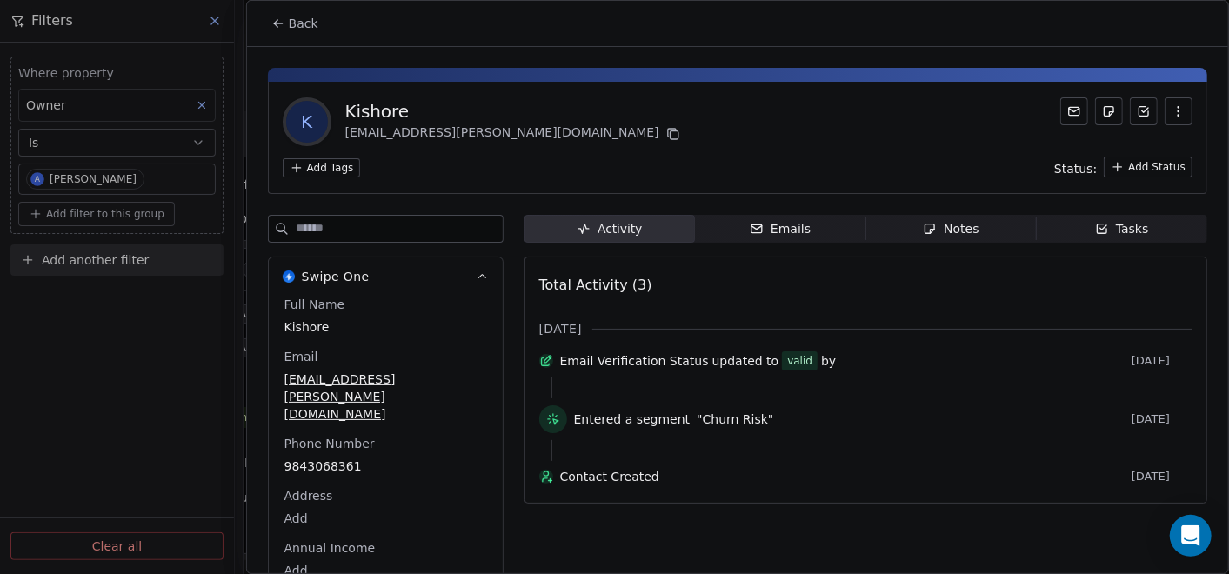
click at [289, 27] on span "Back" at bounding box center [304, 23] width 30 height 17
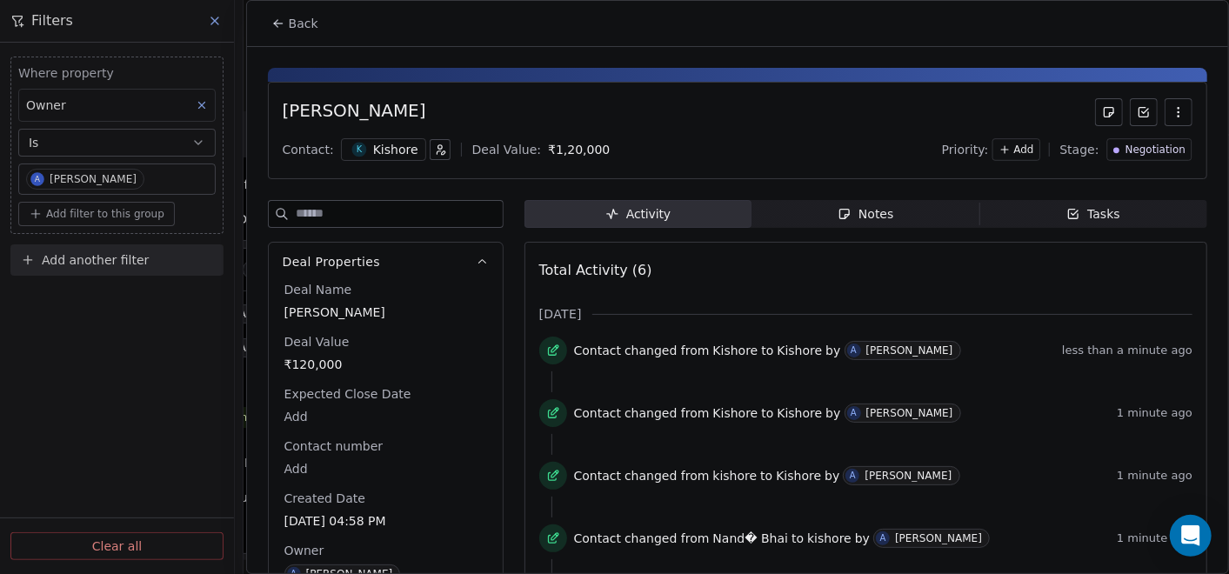
click at [435, 153] on button "button" at bounding box center [440, 149] width 21 height 21
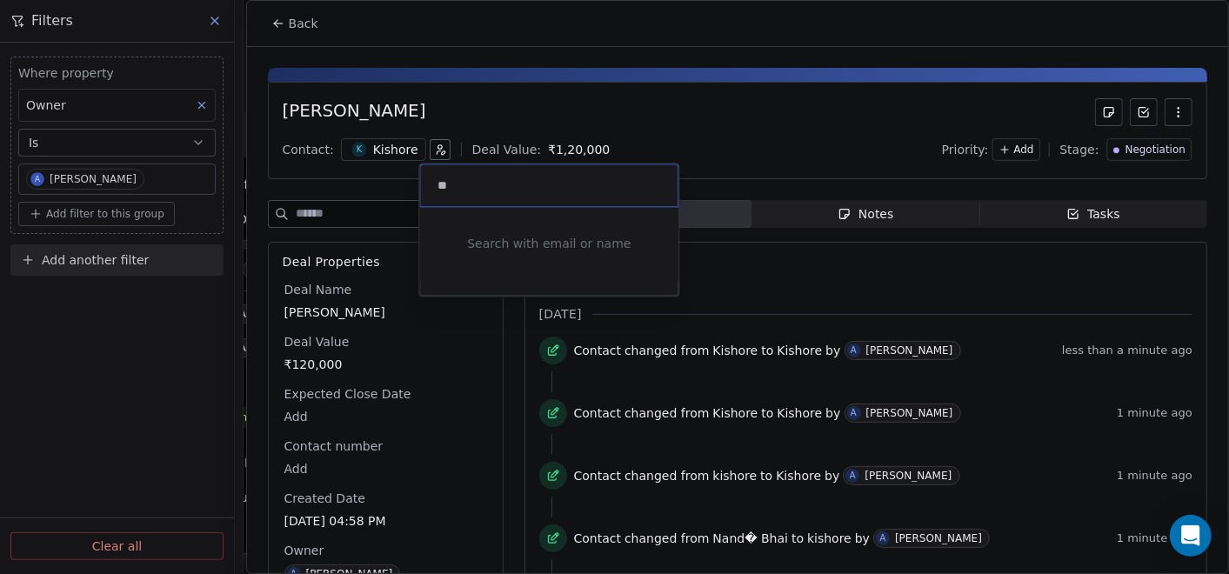
type input "*"
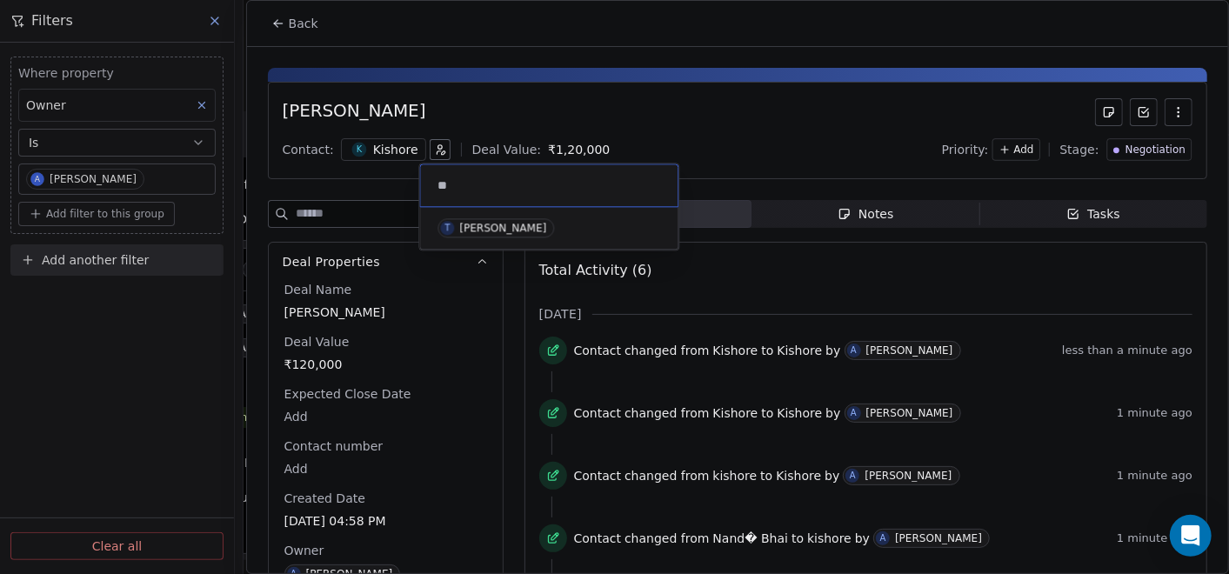
type input "*"
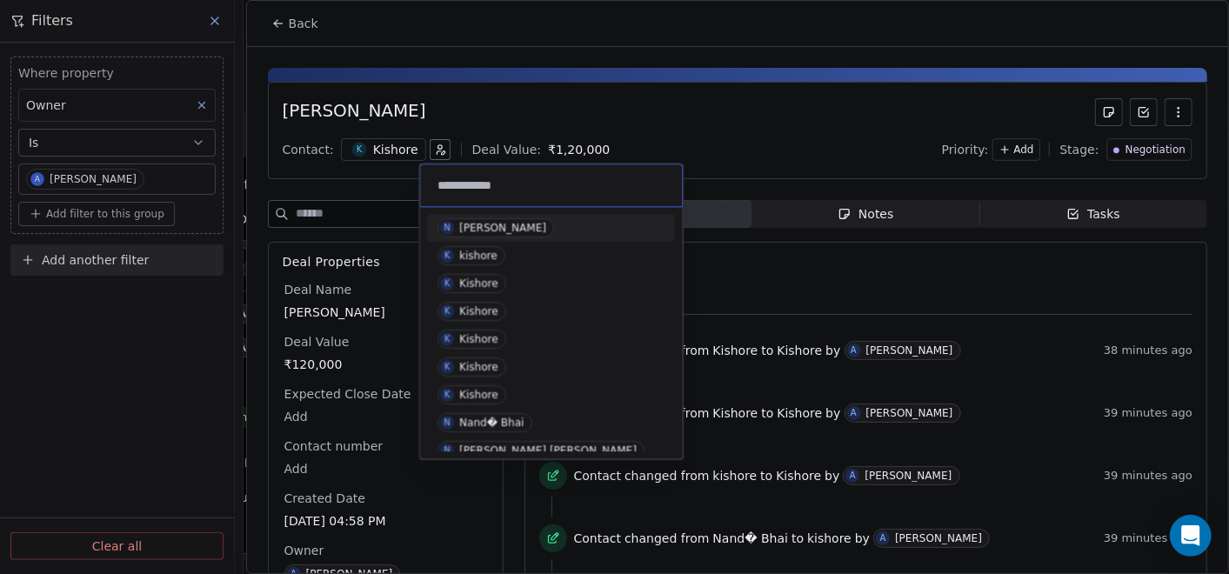
type input "**********"
click at [521, 222] on div "[PERSON_NAME]" at bounding box center [502, 228] width 87 height 12
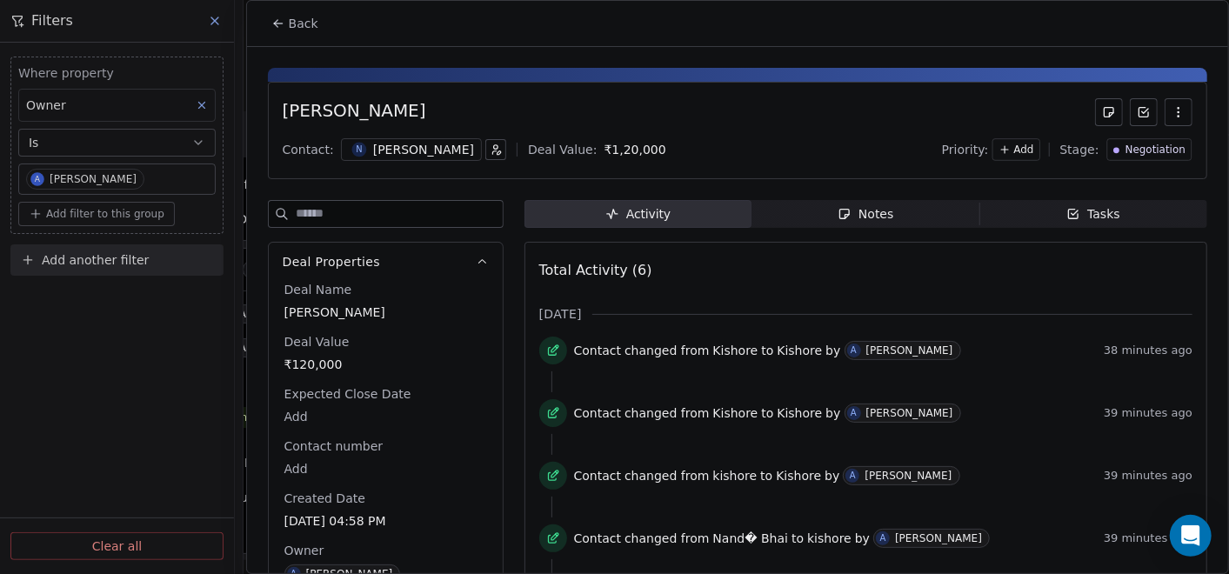
drag, startPoint x: 819, startPoint y: 220, endPoint x: 804, endPoint y: 228, distance: 16.7
click at [818, 221] on span "Notes Notes" at bounding box center [865, 214] width 228 height 28
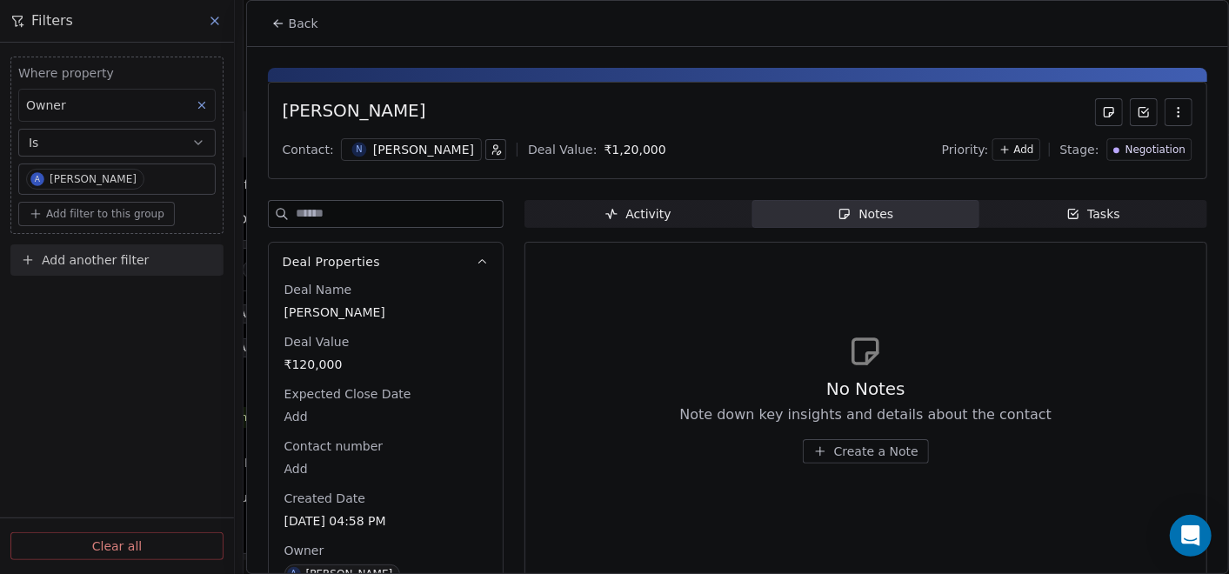
click at [846, 446] on span "Create a Note" at bounding box center [876, 451] width 84 height 17
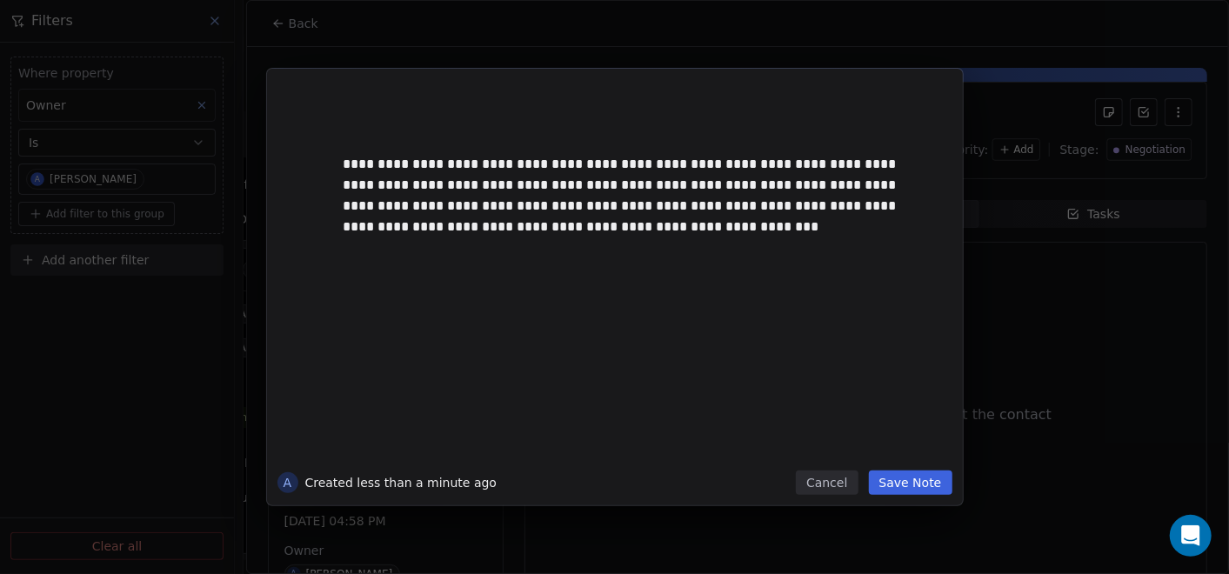
click at [832, 480] on button "Cancel" at bounding box center [827, 482] width 62 height 24
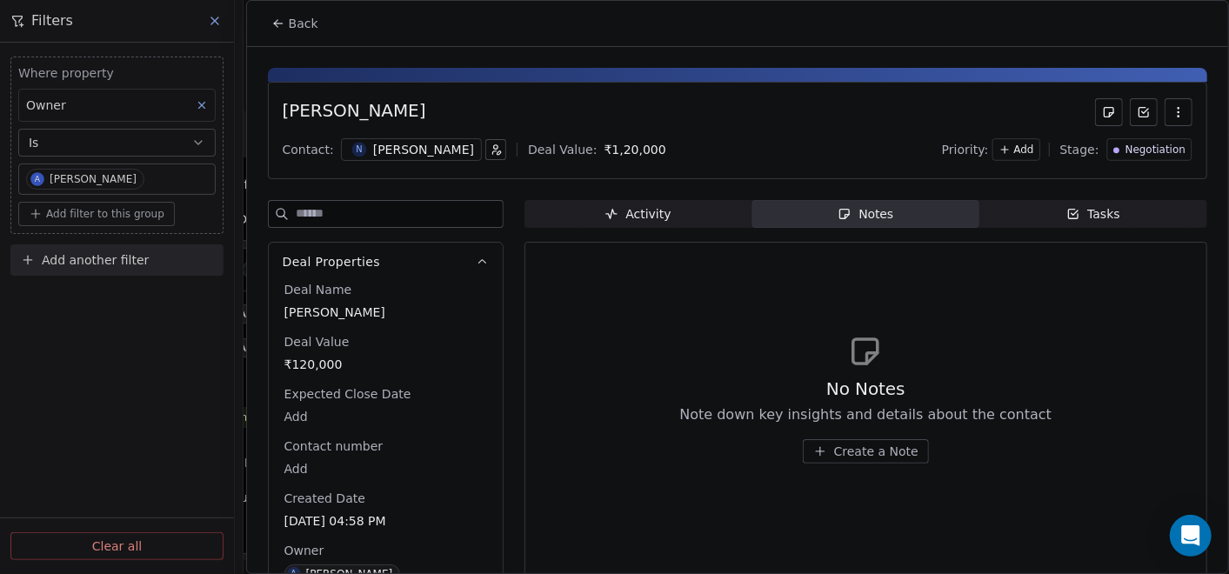
click at [808, 457] on button "Create a Note" at bounding box center [866, 451] width 126 height 24
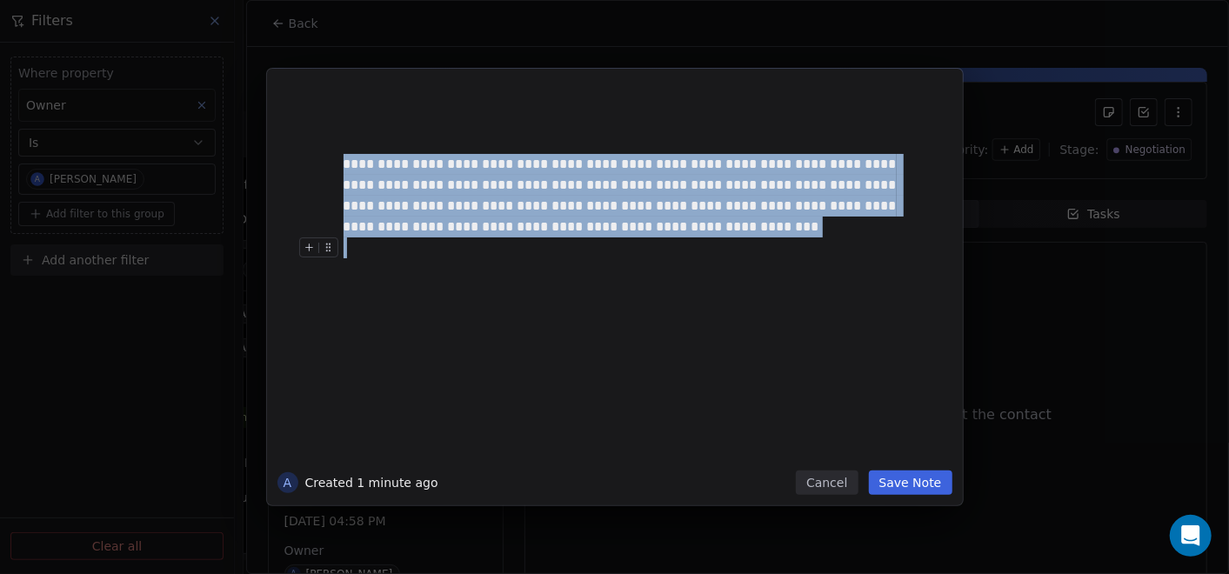
drag, startPoint x: 348, startPoint y: 167, endPoint x: 596, endPoint y: 241, distance: 258.6
click at [565, 250] on div "**********" at bounding box center [640, 279] width 595 height 370
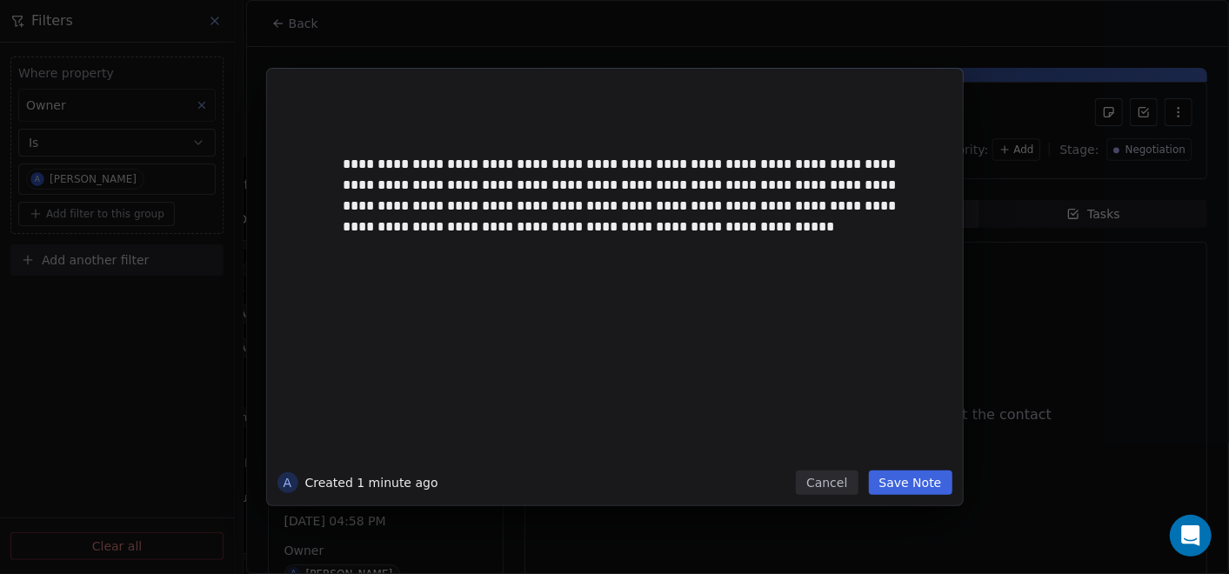
click at [891, 475] on button "Save Note" at bounding box center [910, 482] width 83 height 24
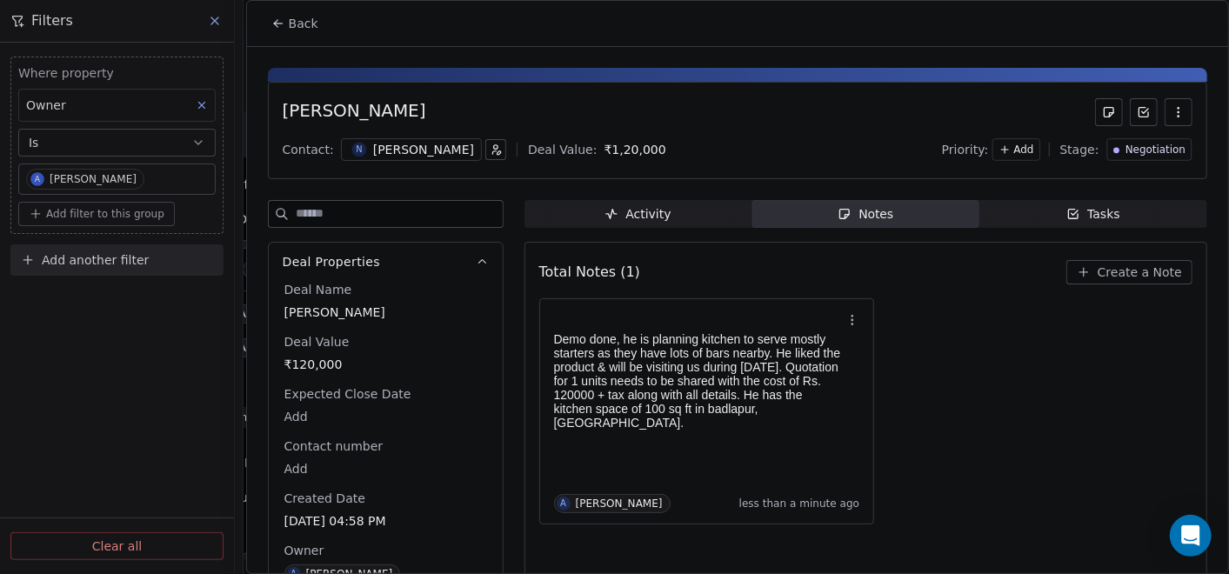
click at [389, 151] on div "[PERSON_NAME]" at bounding box center [423, 149] width 101 height 17
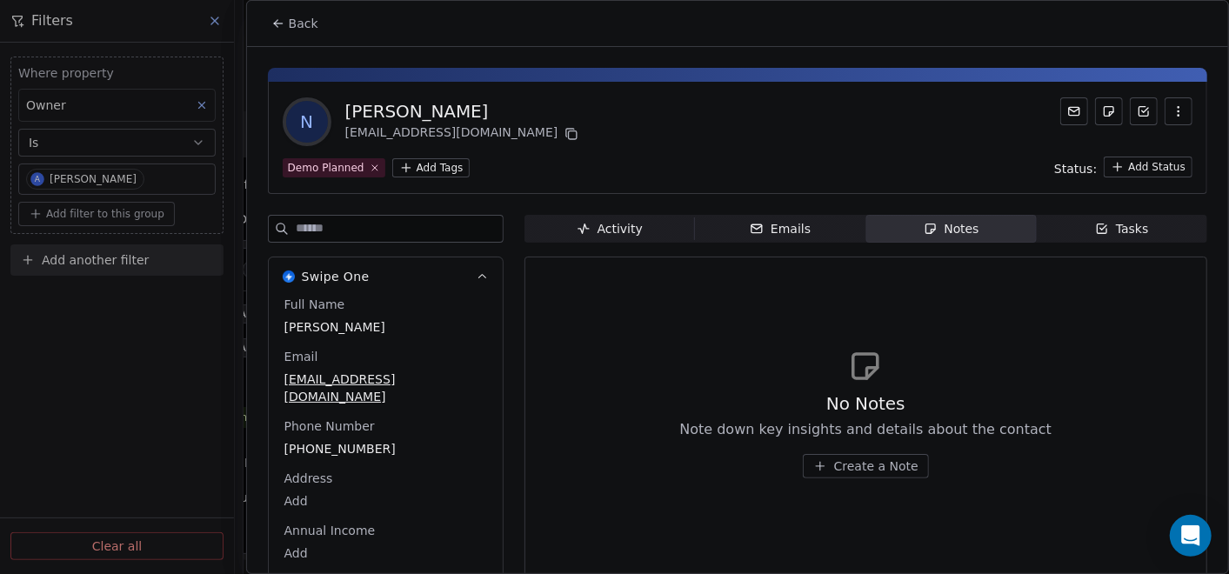
click at [272, 24] on icon at bounding box center [278, 24] width 14 height 14
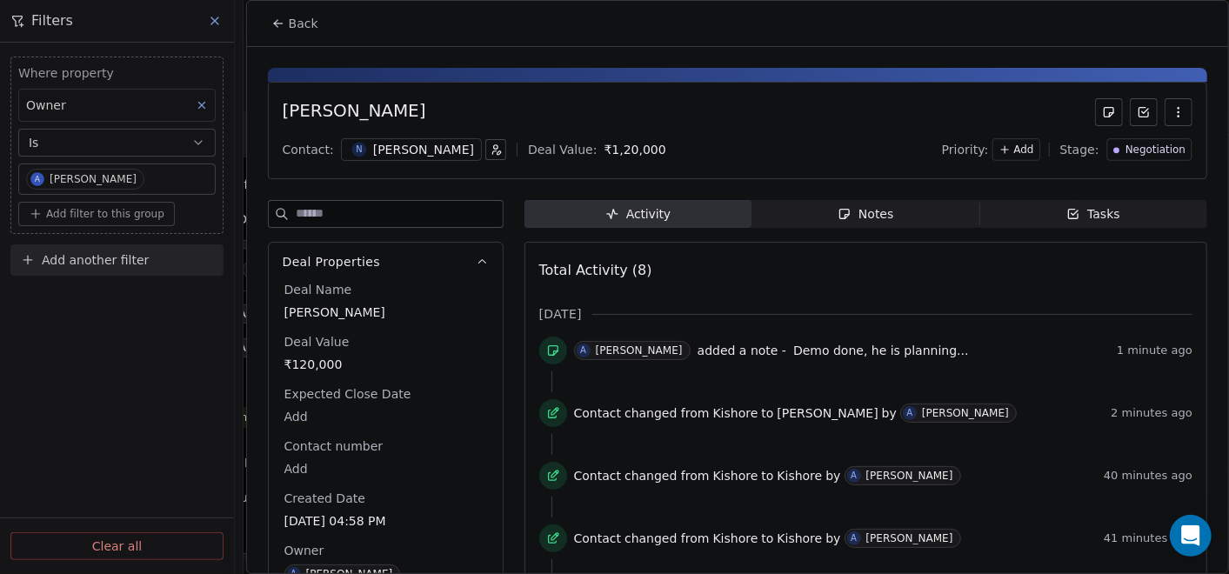
click at [273, 26] on icon at bounding box center [278, 24] width 14 height 14
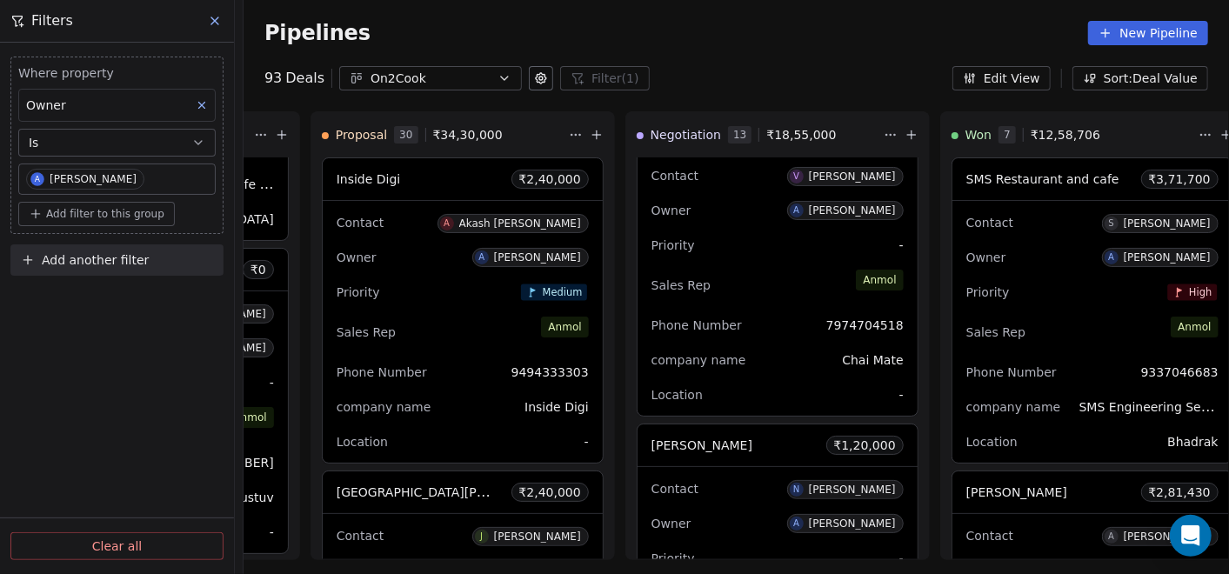
click at [218, 28] on button at bounding box center [216, 21] width 26 height 24
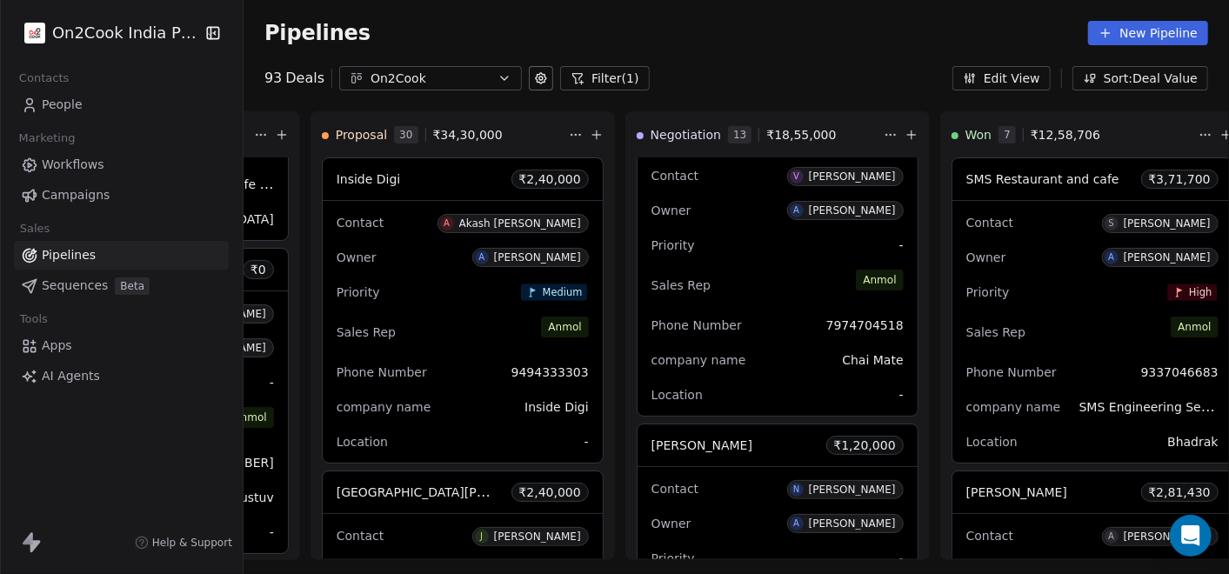
click at [81, 105] on link "People" at bounding box center [121, 104] width 215 height 29
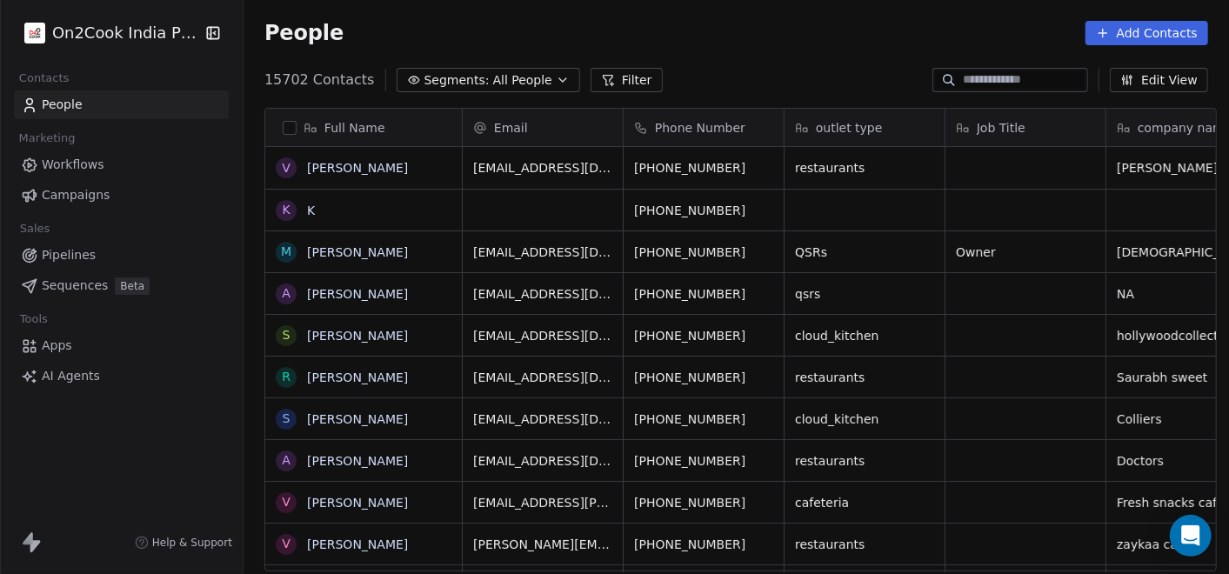
scroll to position [490, 978]
click at [590, 86] on button "Filter" at bounding box center [626, 80] width 72 height 24
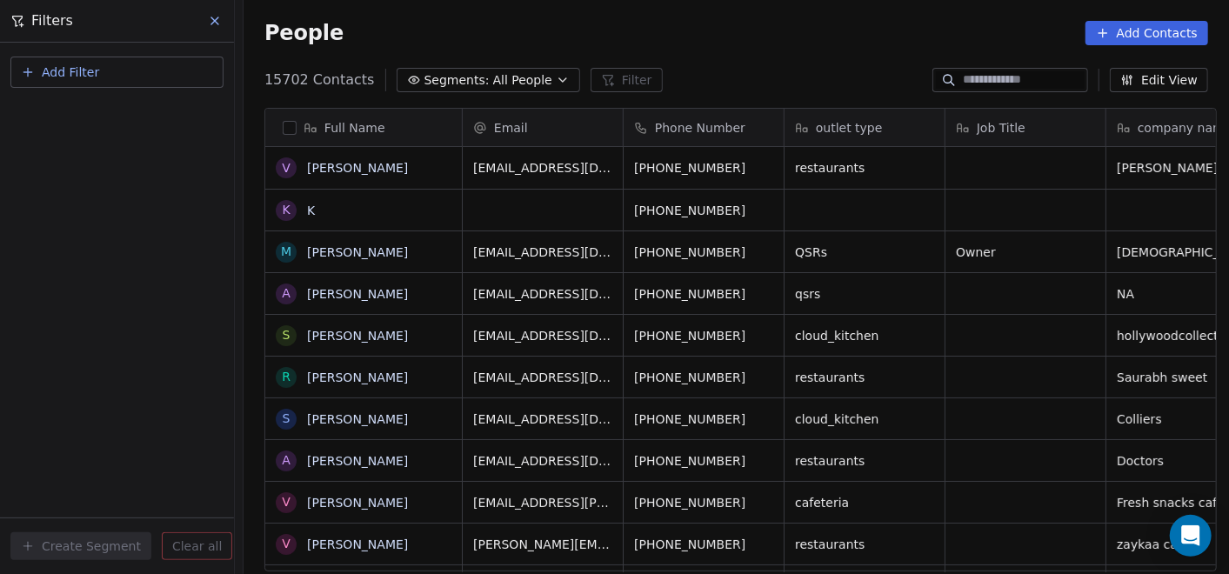
click at [66, 65] on span "Add Filter" at bounding box center [70, 72] width 57 height 18
click at [82, 110] on span "Contact properties" at bounding box center [85, 113] width 113 height 18
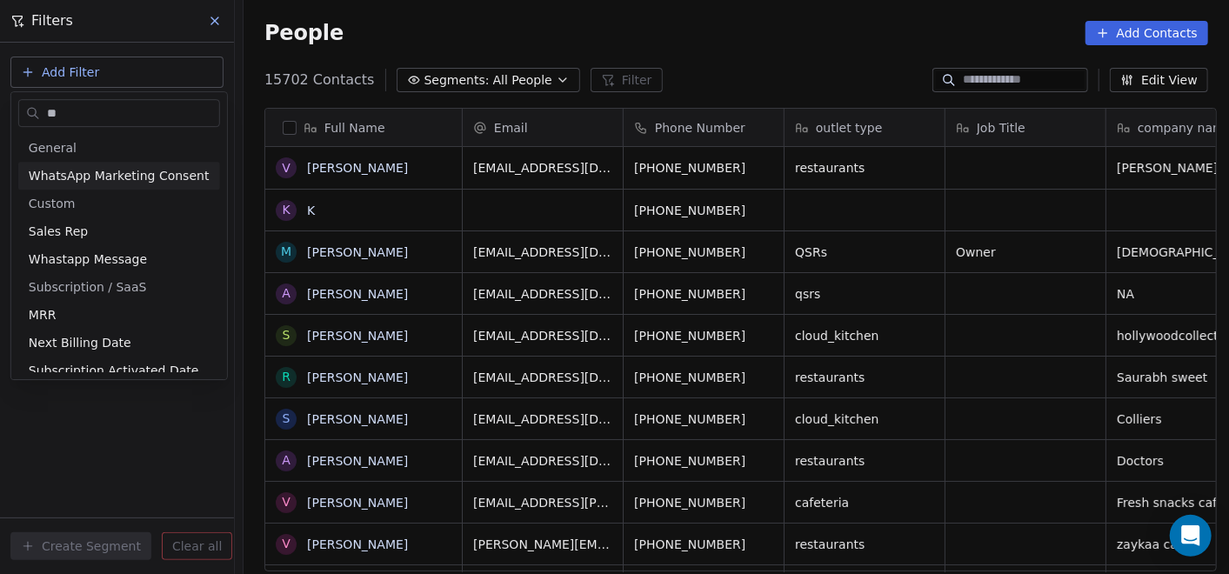
type input "**"
click at [102, 227] on div "Sales Rep" at bounding box center [119, 231] width 181 height 17
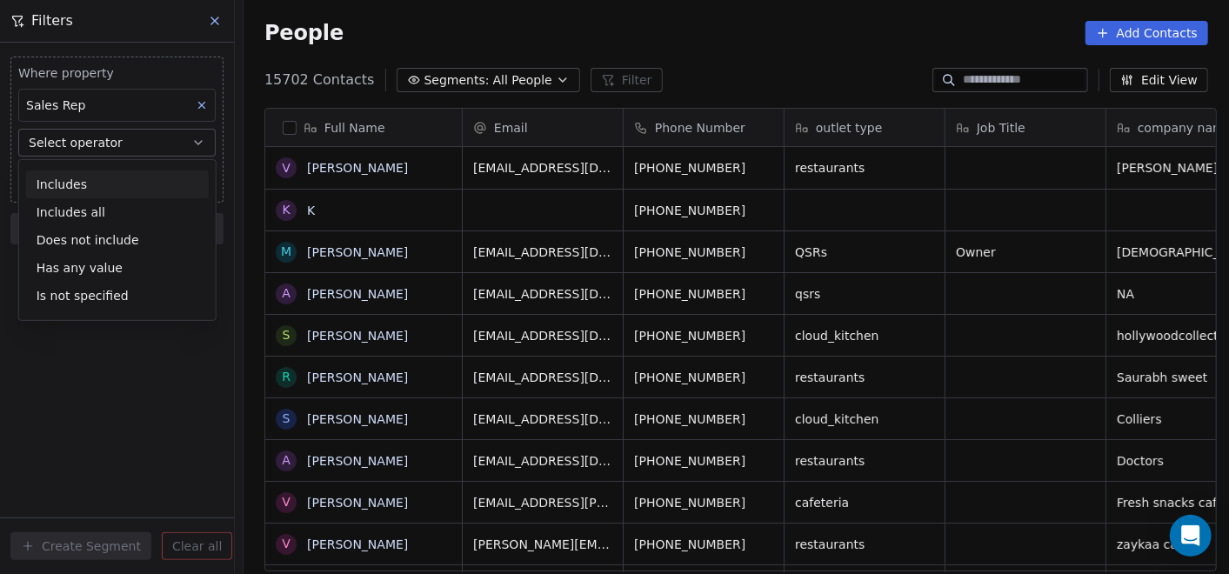
click at [99, 137] on span "Select operator" at bounding box center [76, 142] width 94 height 17
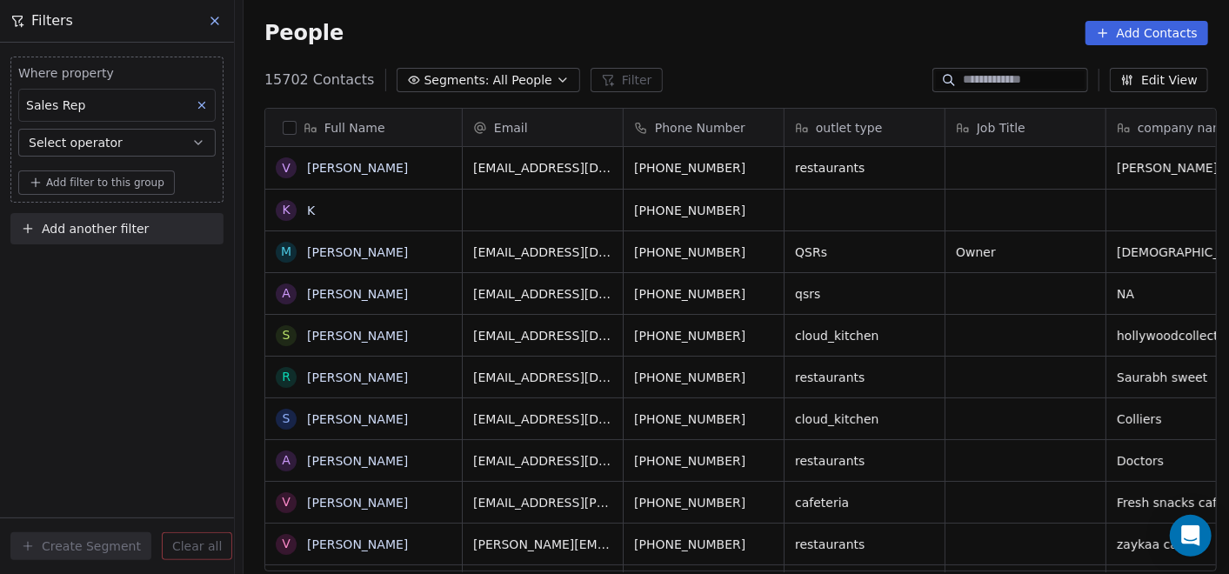
click at [96, 183] on span "Add filter to this group" at bounding box center [105, 183] width 118 height 14
click at [100, 134] on html "On2Cook India Pvt. Ltd. Contacts People Marketing Workflows Campaigns Sales Pip…" at bounding box center [614, 287] width 1229 height 574
click at [114, 140] on span "Select operator" at bounding box center [76, 142] width 94 height 17
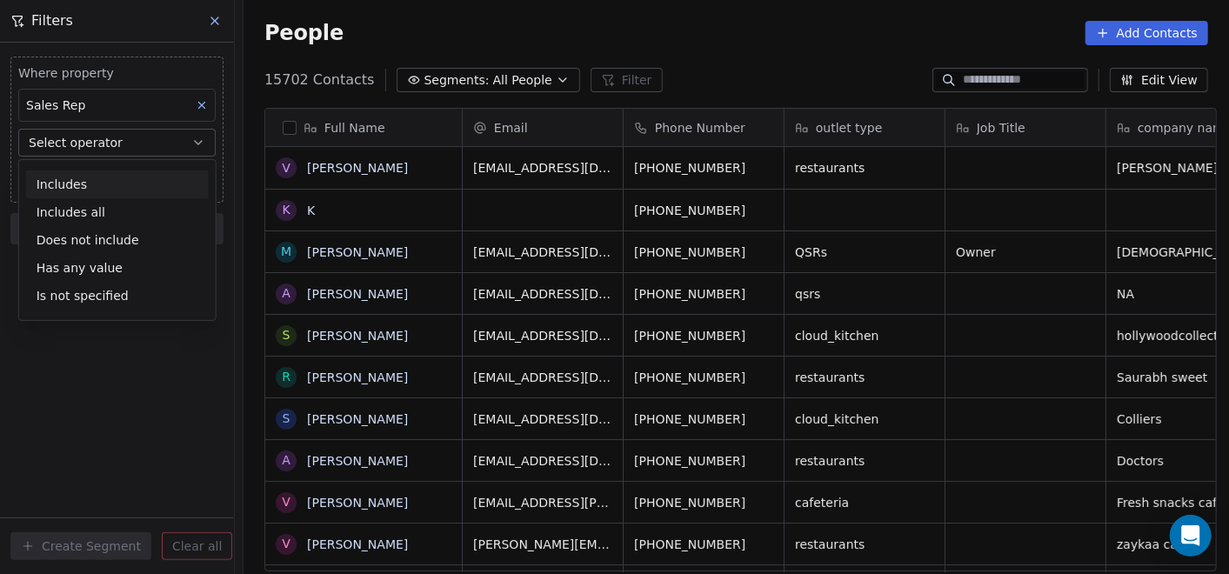
click at [99, 178] on div "Includes" at bounding box center [117, 184] width 183 height 28
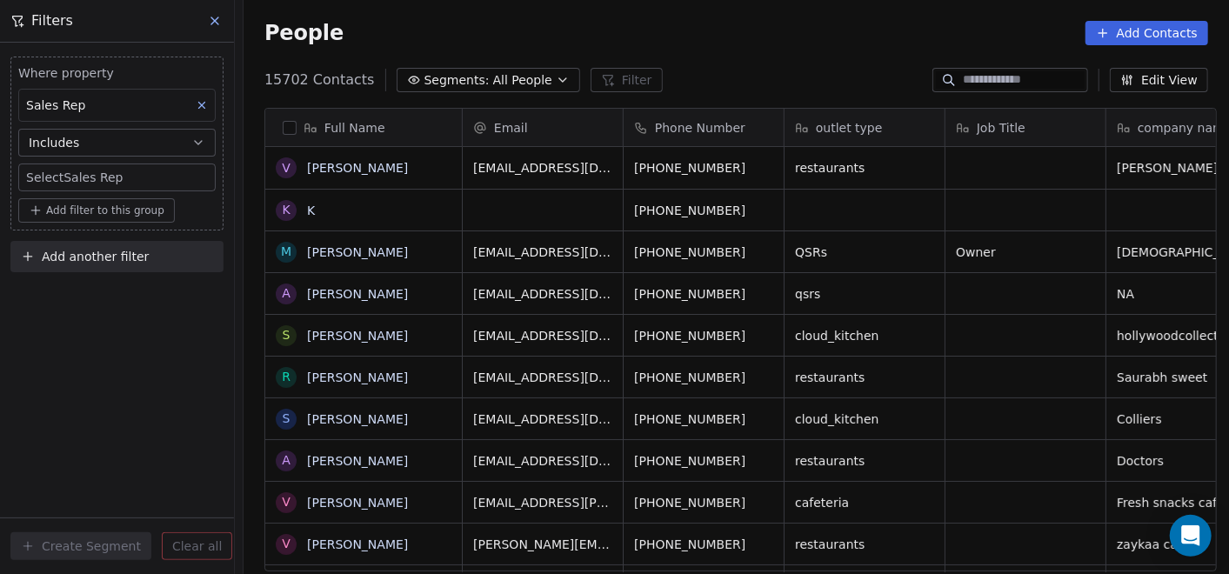
click at [98, 172] on body "On2Cook India Pvt. Ltd. Contacts People Marketing Workflows Campaigns Sales Pip…" at bounding box center [614, 287] width 1229 height 574
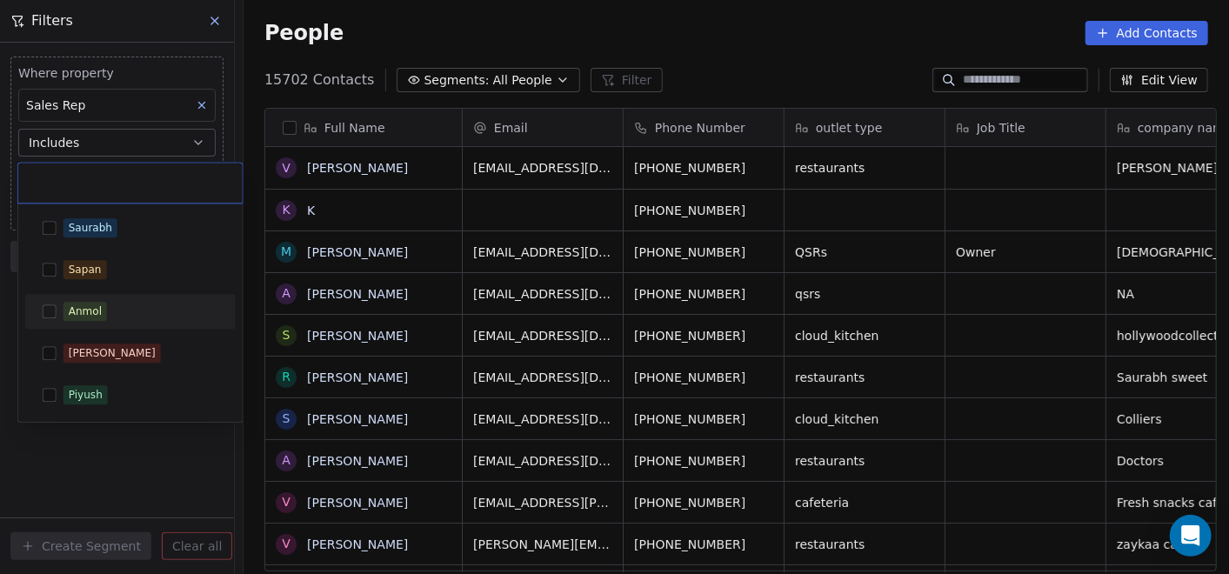
click at [84, 307] on div "Anmol" at bounding box center [85, 311] width 33 height 16
click at [715, 83] on html "On2Cook India Pvt. Ltd. Contacts People Marketing Workflows Campaigns Sales Pip…" at bounding box center [614, 287] width 1229 height 574
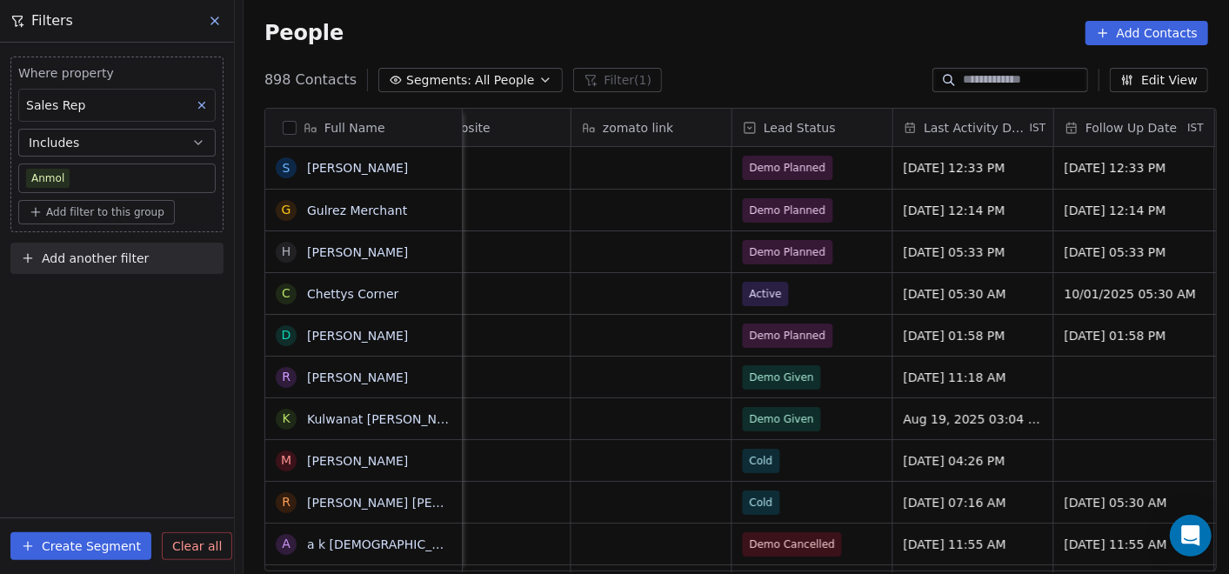
scroll to position [0, 2141]
click at [812, 248] on span "Demo Planned" at bounding box center [791, 251] width 77 height 17
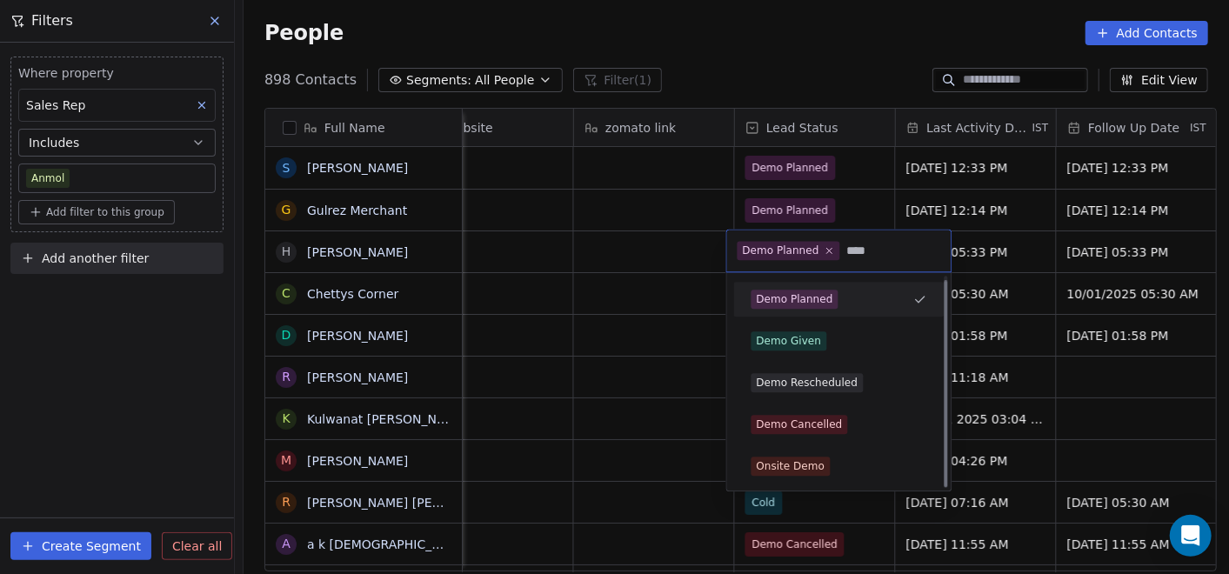
scroll to position [4, 0]
type input "****"
click at [794, 350] on div "Demo Given" at bounding box center [839, 341] width 197 height 28
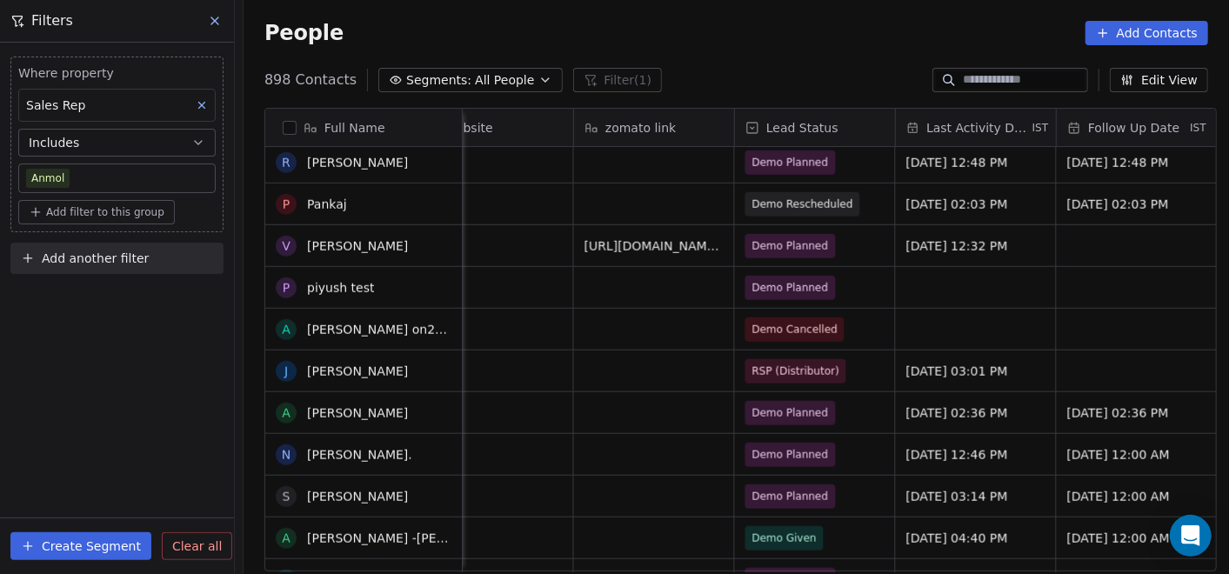
scroll to position [0, 0]
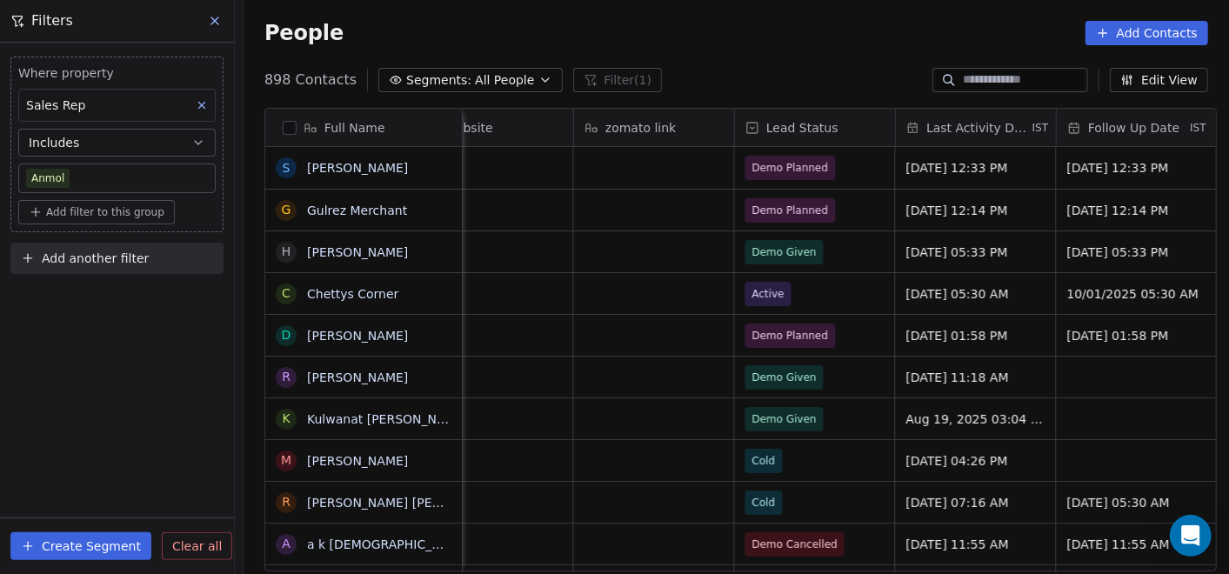
click at [123, 211] on span "Add filter to this group" at bounding box center [105, 212] width 118 height 14
click at [113, 245] on span "Contact properties" at bounding box center [93, 248] width 113 height 18
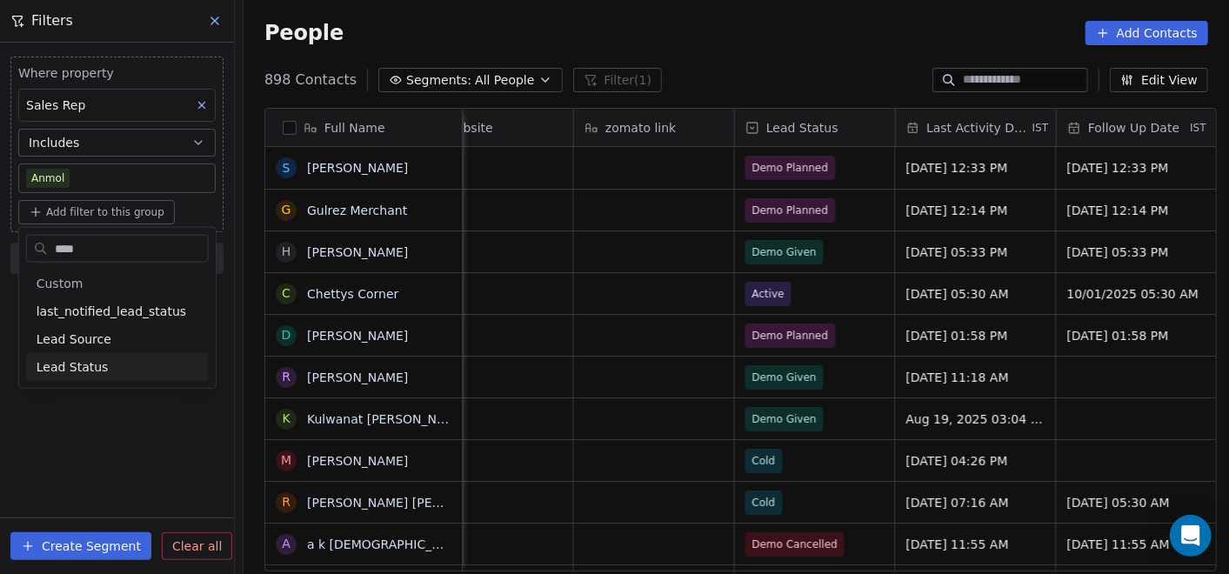
type input "****"
click at [93, 361] on span "Lead Status" at bounding box center [73, 366] width 72 height 17
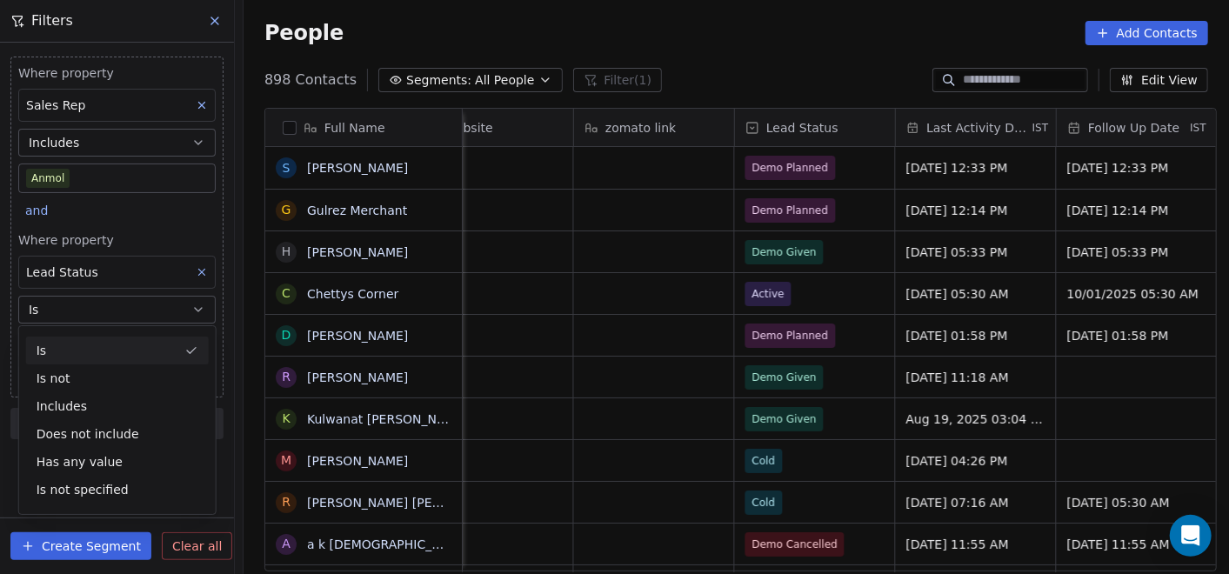
click at [94, 303] on button "Is" at bounding box center [116, 310] width 197 height 28
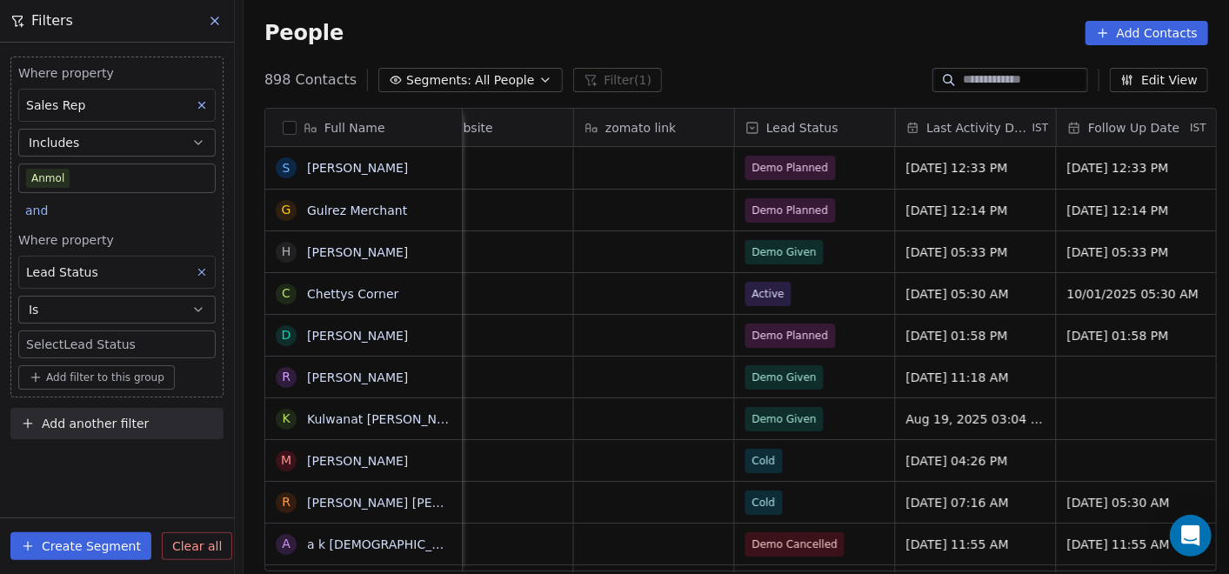
click at [94, 339] on body "On2Cook India Pvt. Ltd. Contacts People Marketing Workflows Campaigns Sales Pip…" at bounding box center [614, 287] width 1229 height 574
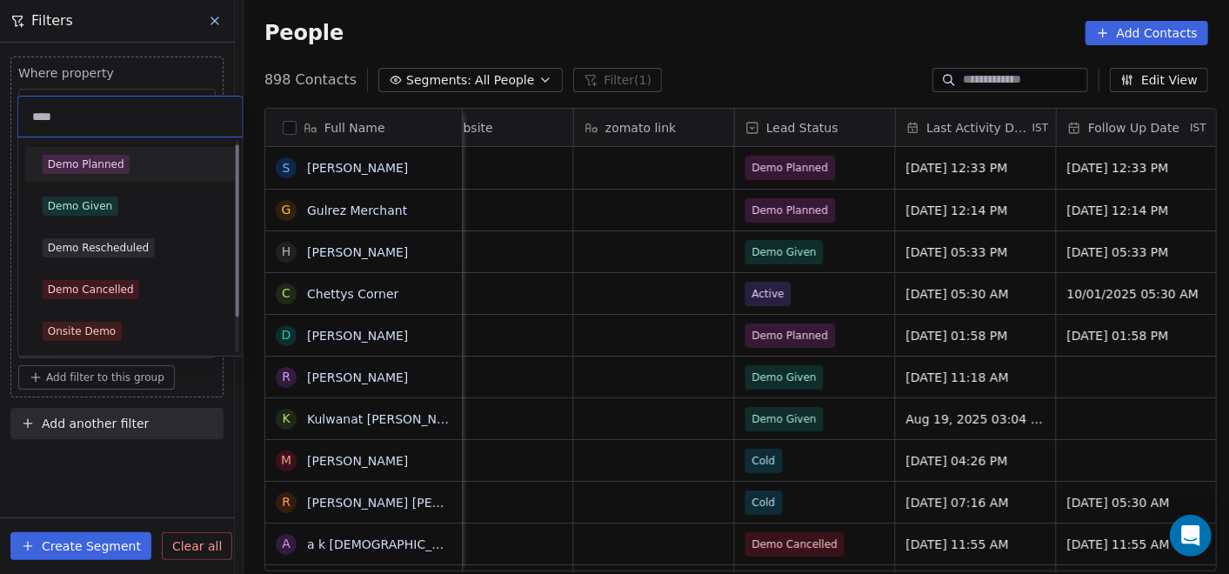
scroll to position [4, 0]
type input "****"
click at [95, 165] on div "Demo Planned" at bounding box center [86, 165] width 77 height 16
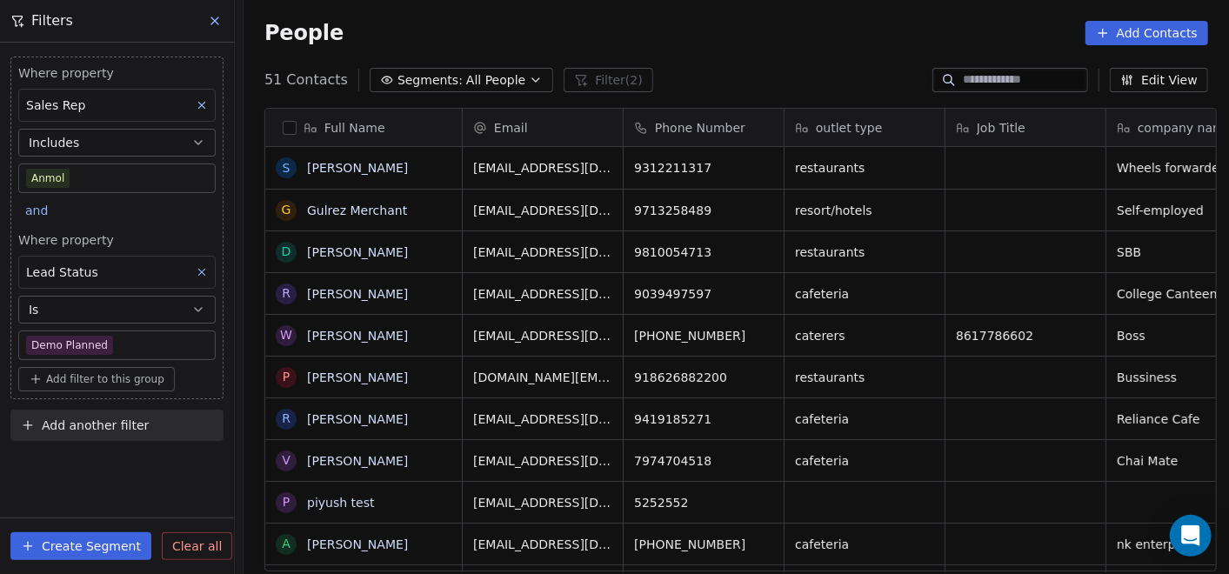
scroll to position [490, 978]
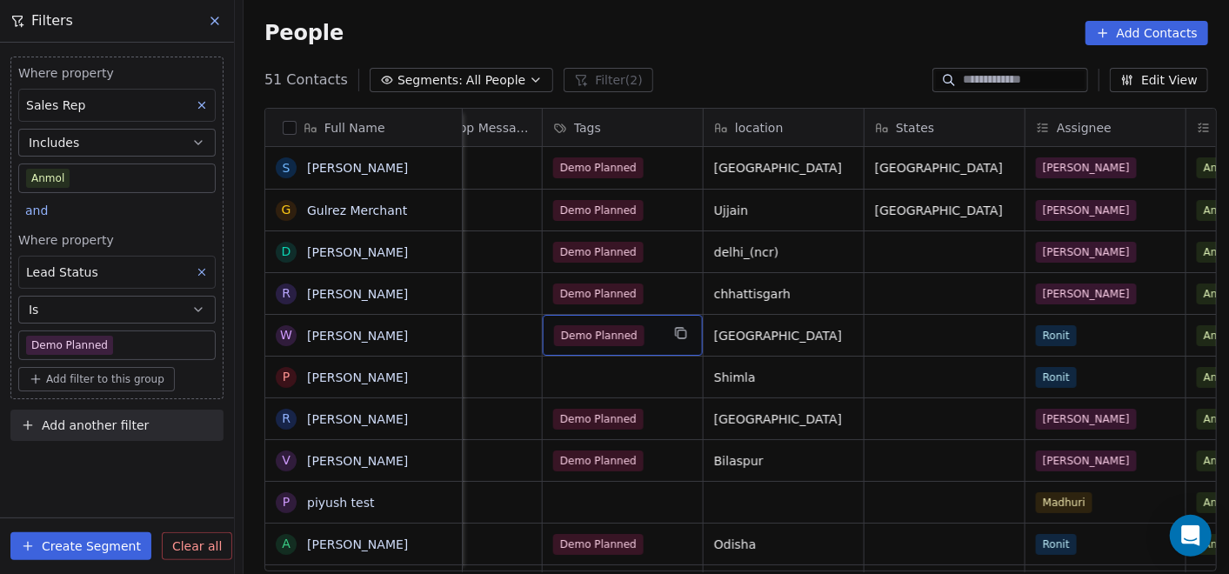
click at [653, 337] on div "Demo Planned" at bounding box center [623, 335] width 160 height 41
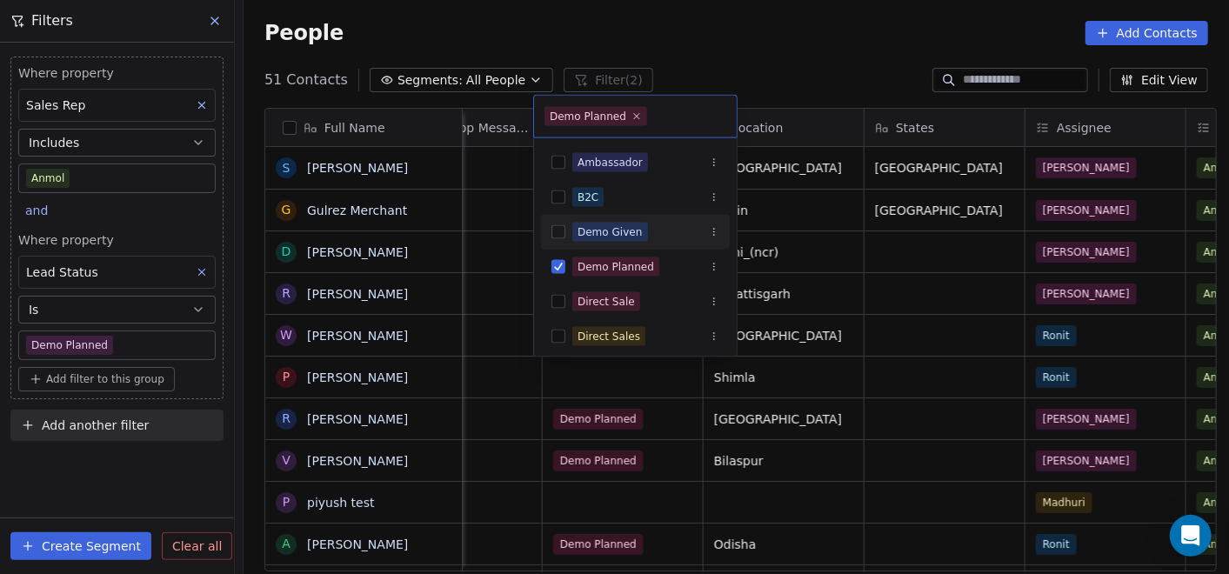
click at [624, 233] on div "Demo Given" at bounding box center [609, 232] width 65 height 16
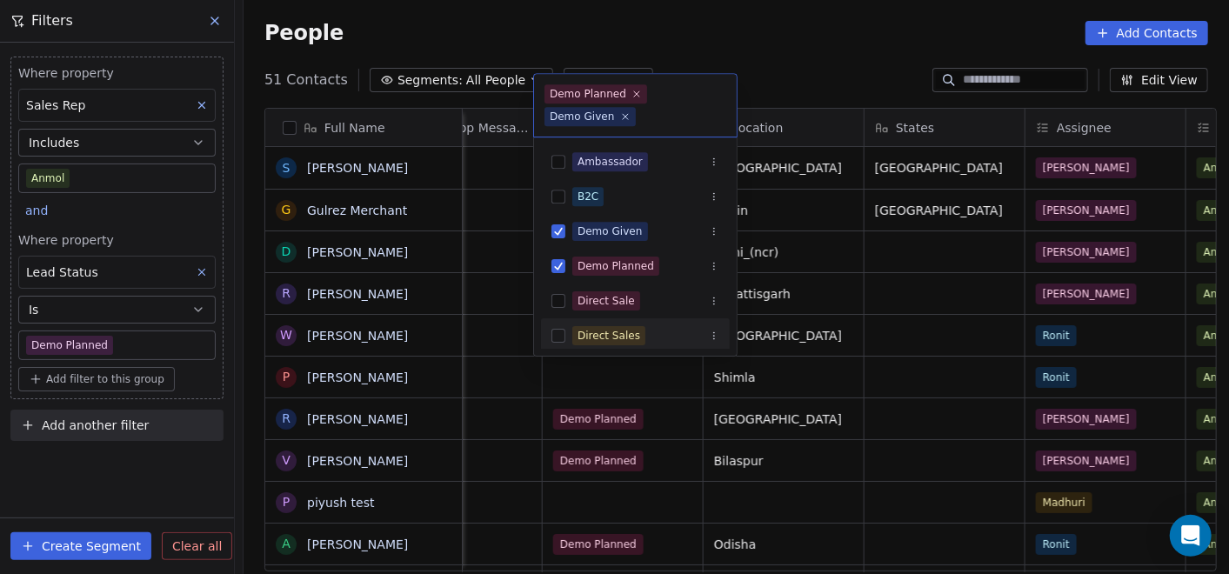
click at [640, 414] on html "On2Cook India Pvt. Ltd. Contacts People Marketing Workflows Campaigns Sales Pip…" at bounding box center [614, 287] width 1229 height 574
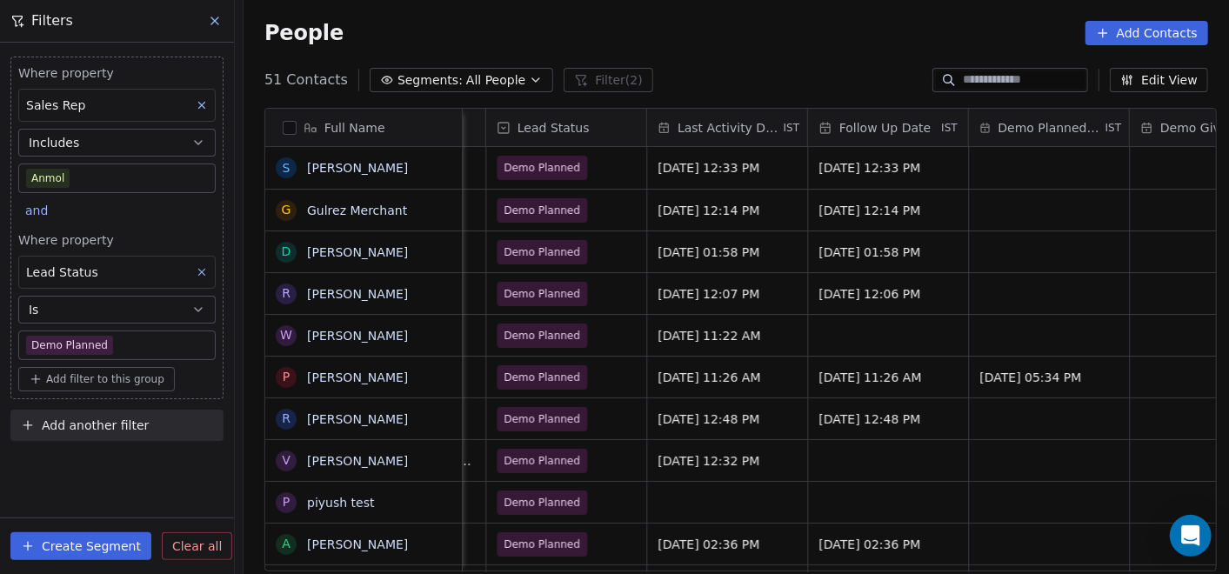
scroll to position [0, 2393]
click at [584, 343] on span "Demo Planned" at bounding box center [547, 335] width 106 height 24
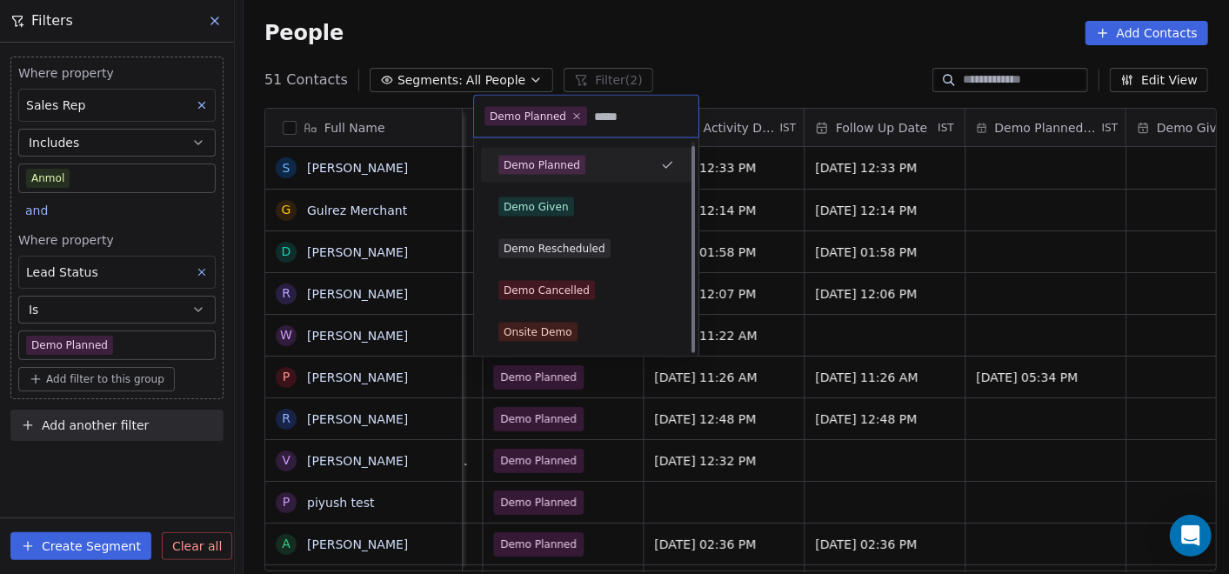
scroll to position [0, 0]
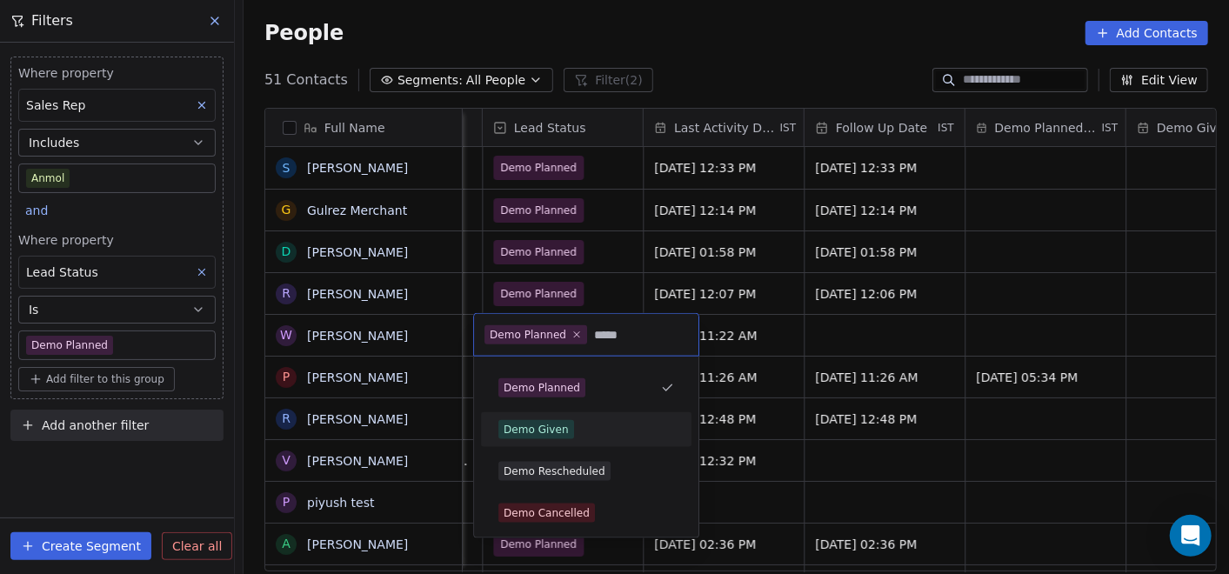
type input "****"
click at [555, 430] on div "Demo Given" at bounding box center [535, 430] width 65 height 16
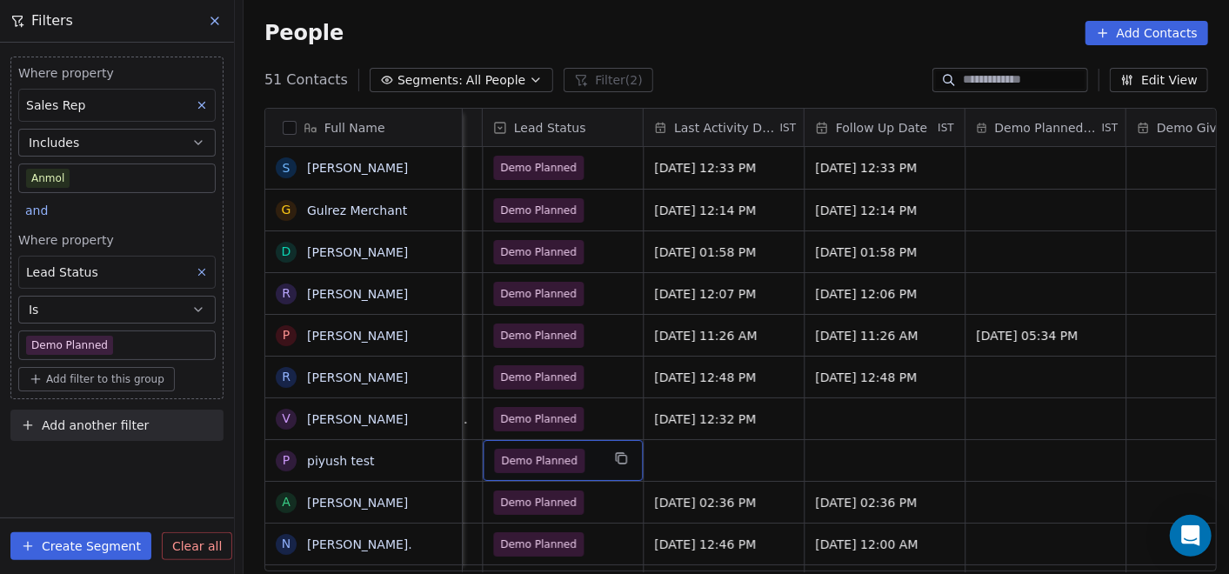
click at [565, 454] on span "Demo Planned" at bounding box center [539, 461] width 90 height 24
click at [563, 462] on span "Demo Planned" at bounding box center [539, 461] width 90 height 24
click at [562, 462] on span "Demo Planned" at bounding box center [539, 460] width 77 height 17
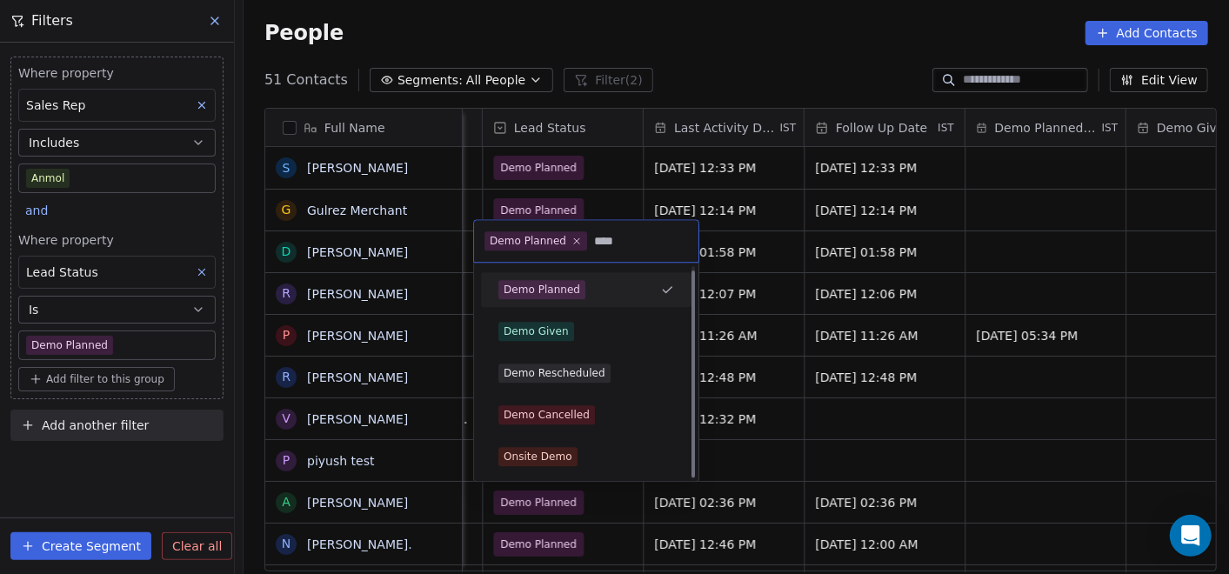
scroll to position [4, 0]
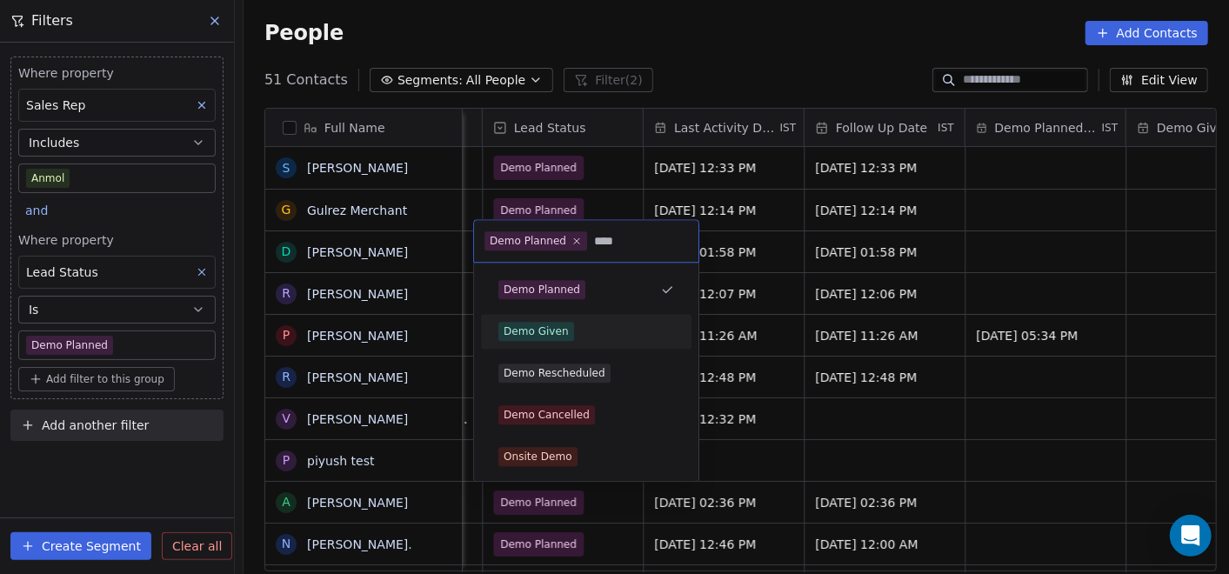
type input "****"
click at [536, 326] on div "Demo Given" at bounding box center [535, 331] width 65 height 16
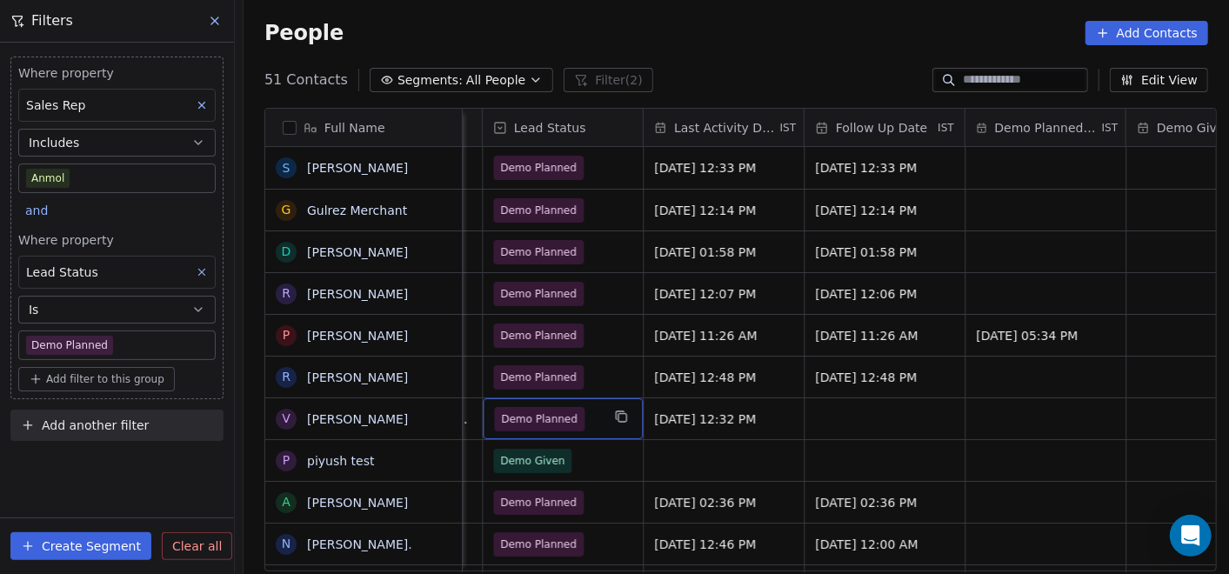
click at [543, 422] on span "Demo Planned" at bounding box center [539, 418] width 77 height 17
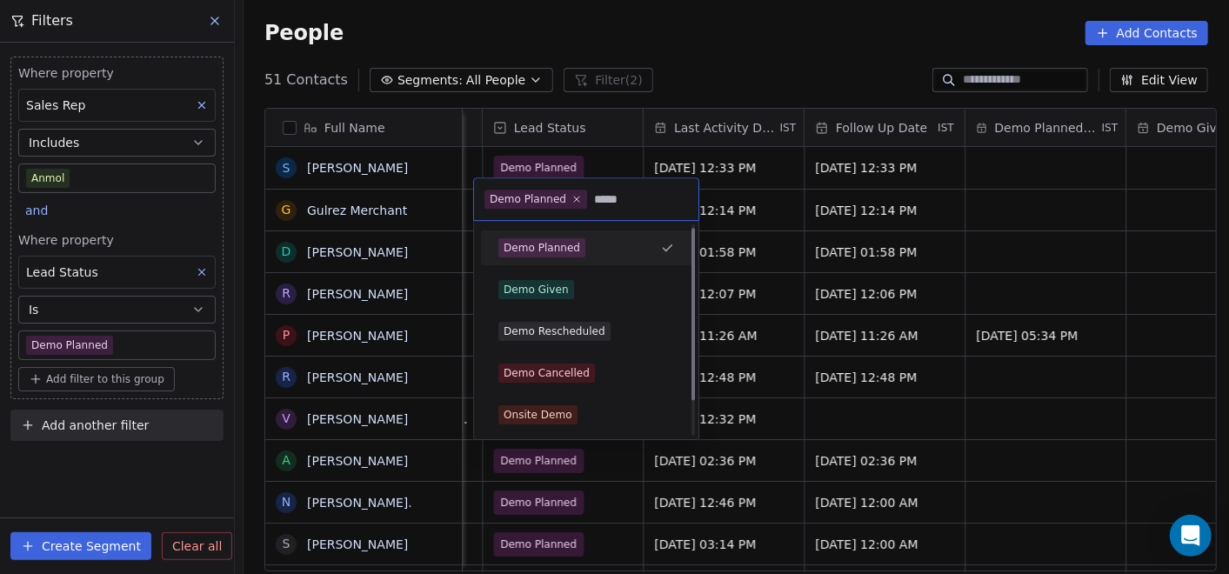
scroll to position [0, 0]
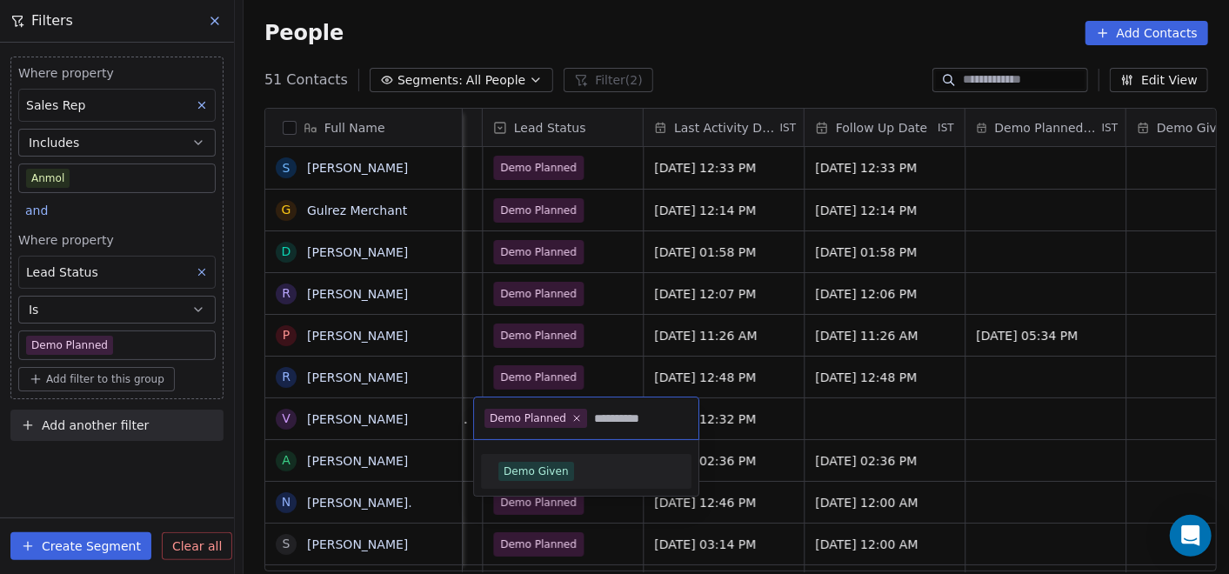
type input "**********"
drag, startPoint x: 541, startPoint y: 471, endPoint x: 566, endPoint y: 472, distance: 25.2
click at [542, 471] on div "Demo Given" at bounding box center [535, 471] width 65 height 16
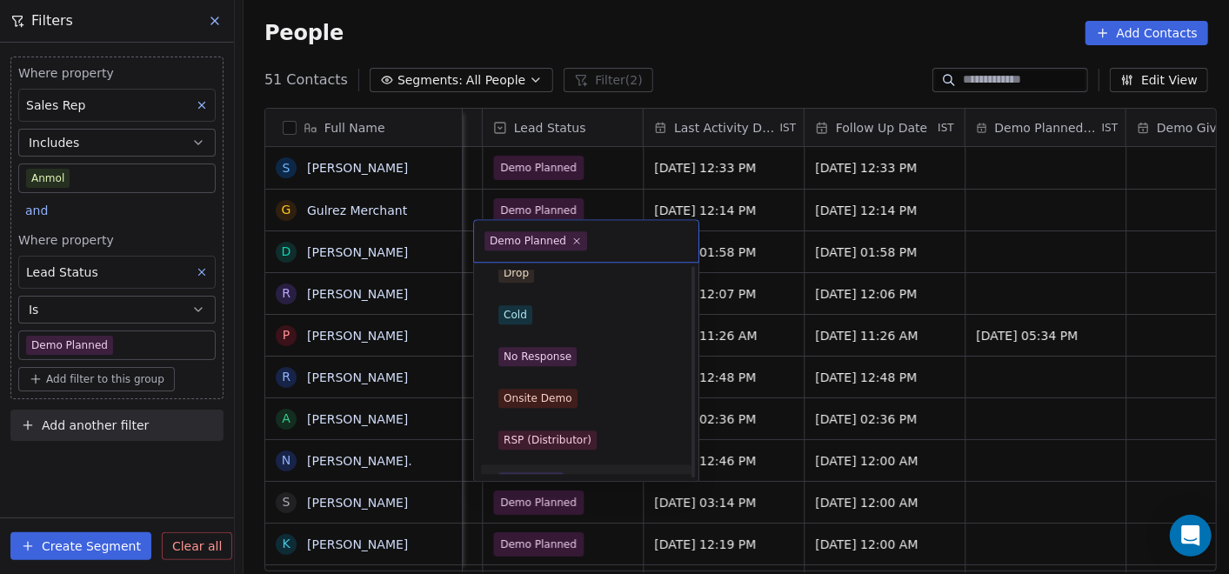
scroll to position [581, 0]
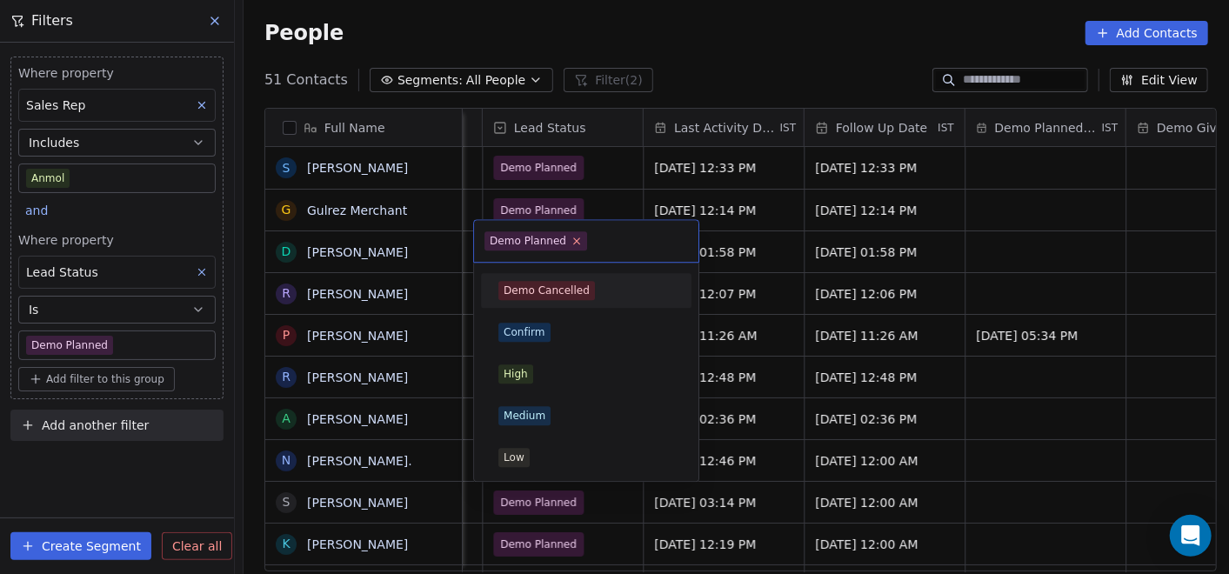
click at [574, 241] on icon at bounding box center [576, 241] width 11 height 11
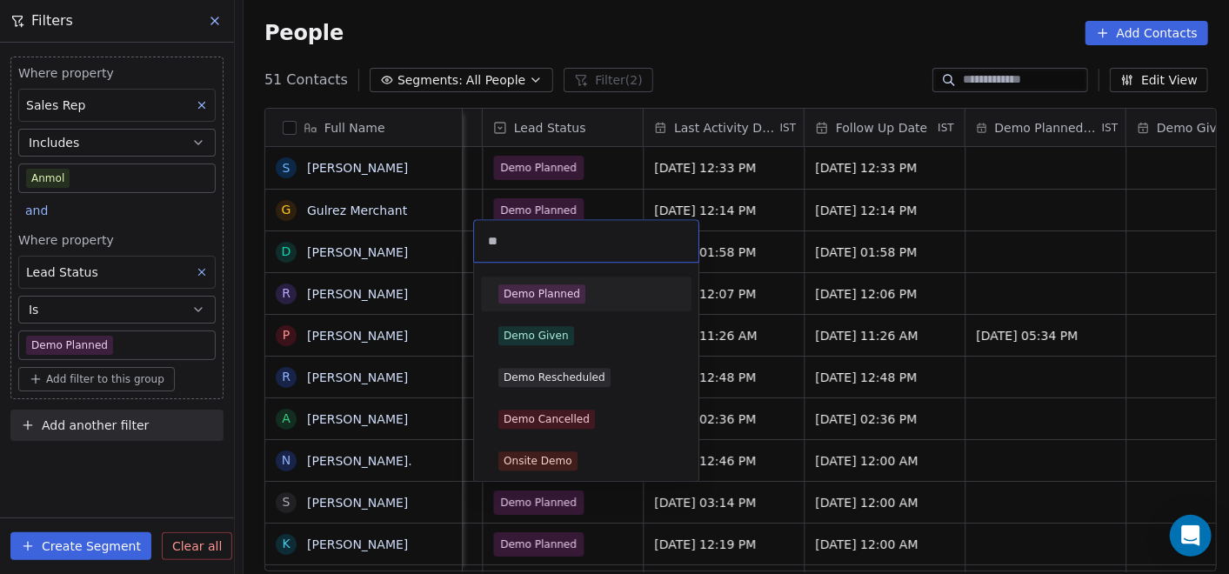
type input "**"
click at [569, 330] on span "Demo Given" at bounding box center [536, 335] width 76 height 19
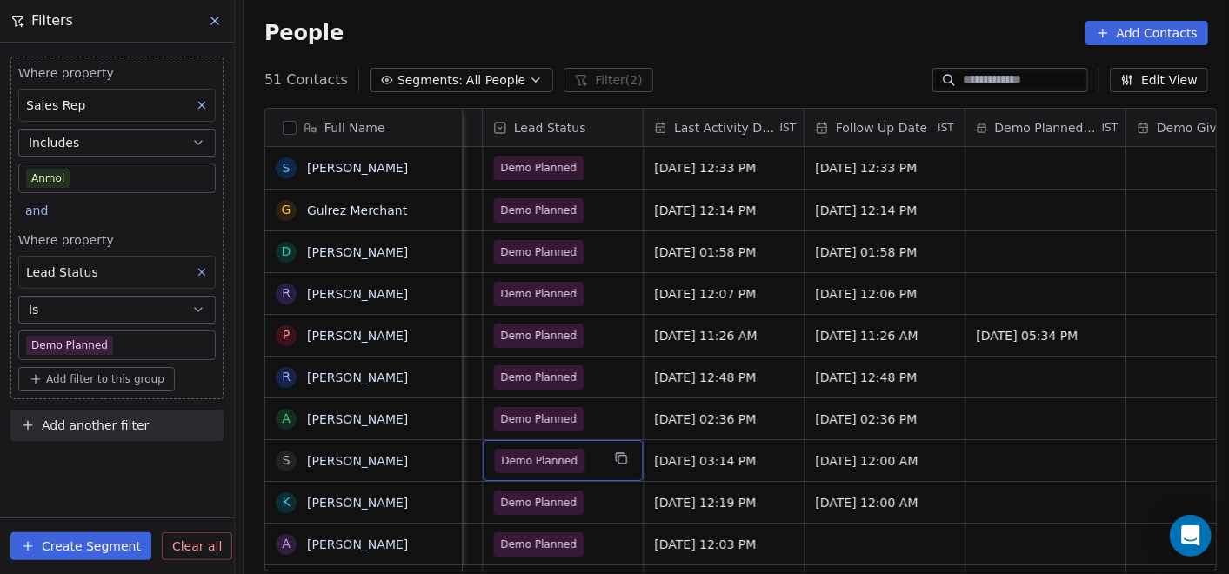
click at [539, 467] on span "Demo Planned" at bounding box center [539, 460] width 77 height 17
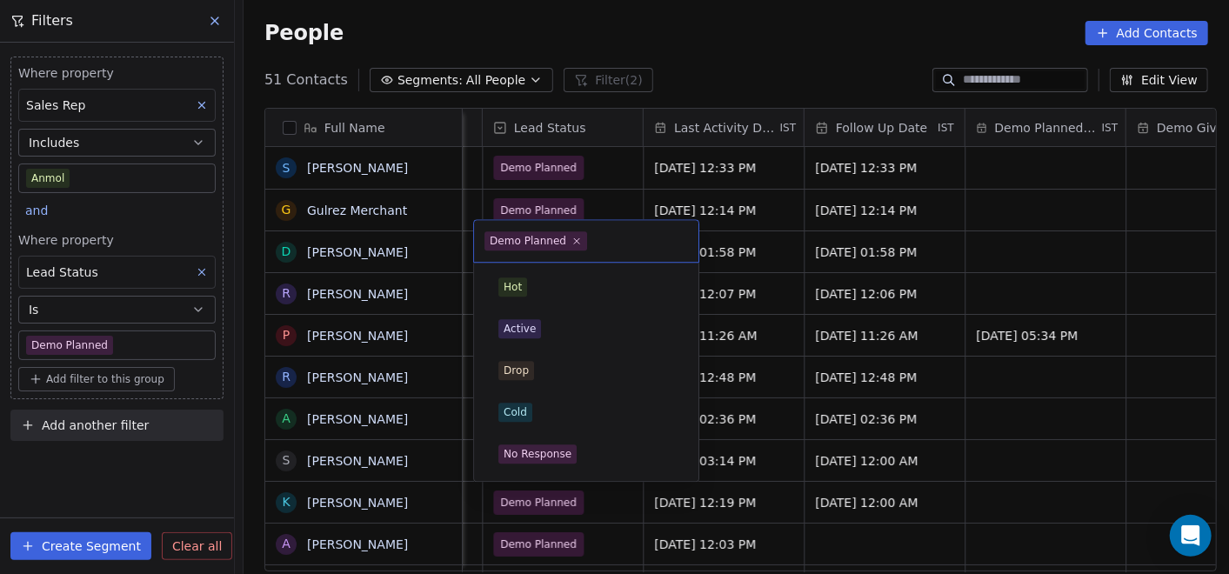
scroll to position [248, 0]
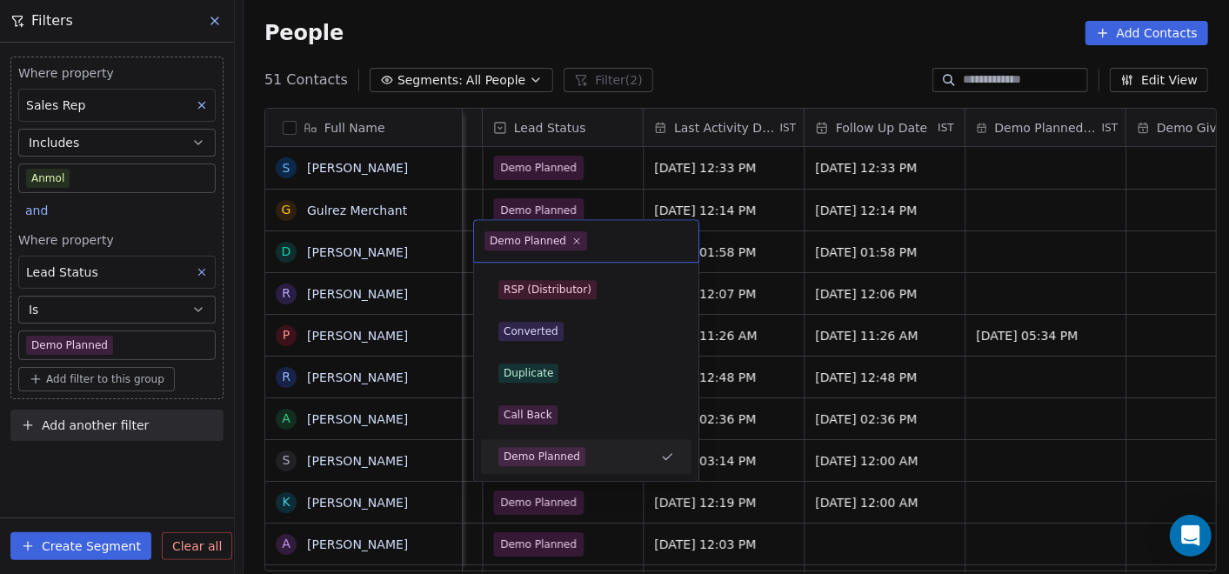
click at [432, 427] on html "On2Cook India Pvt. Ltd. Contacts People Marketing Workflows Campaigns Sales Pip…" at bounding box center [614, 287] width 1229 height 574
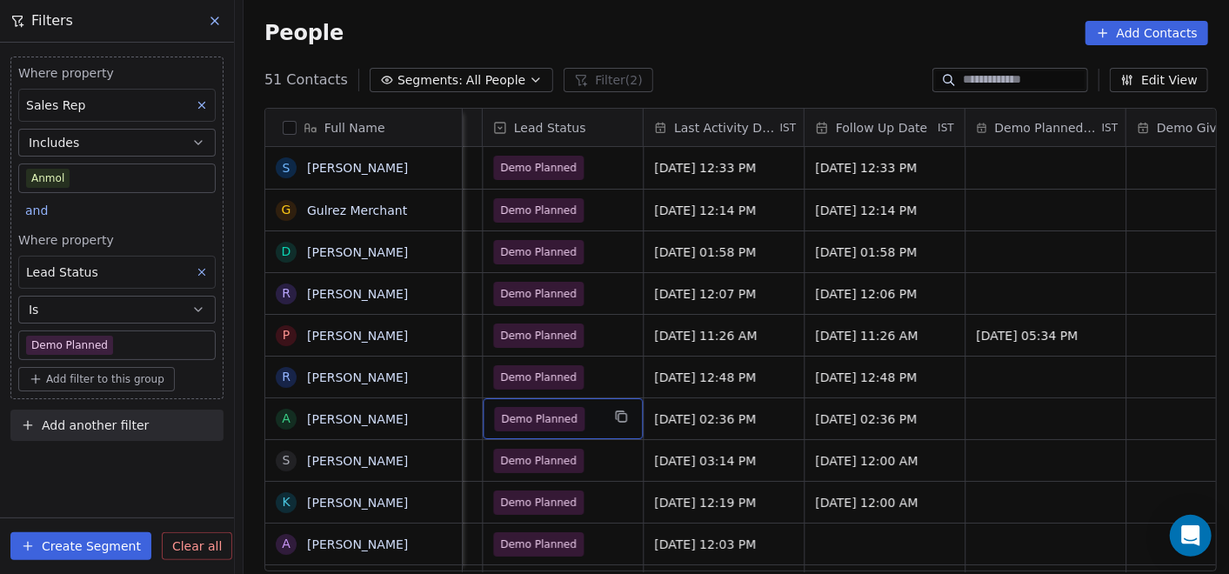
click at [503, 417] on span "Demo Planned" at bounding box center [539, 418] width 77 height 17
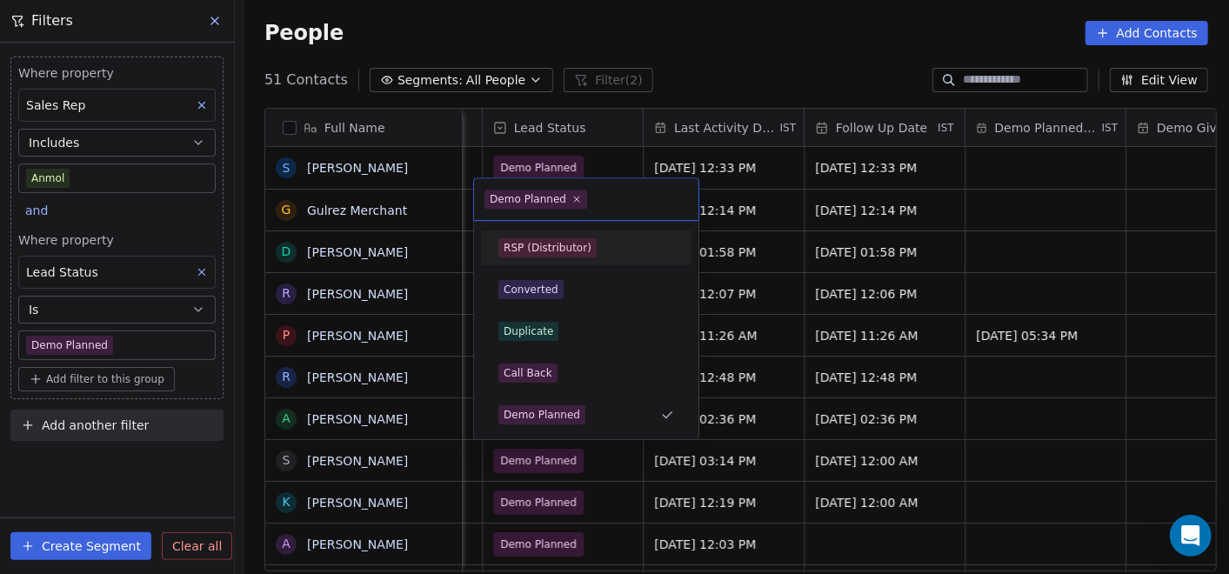
click at [564, 200] on span "Demo Planned" at bounding box center [535, 199] width 103 height 19
click at [571, 198] on icon at bounding box center [576, 199] width 11 height 11
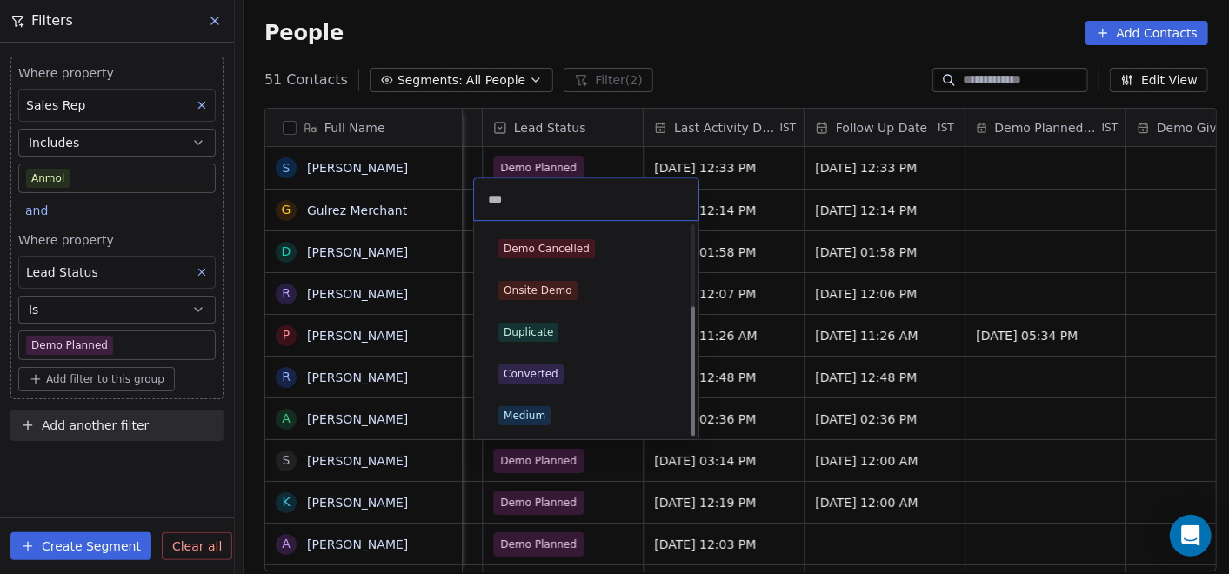
scroll to position [46, 0]
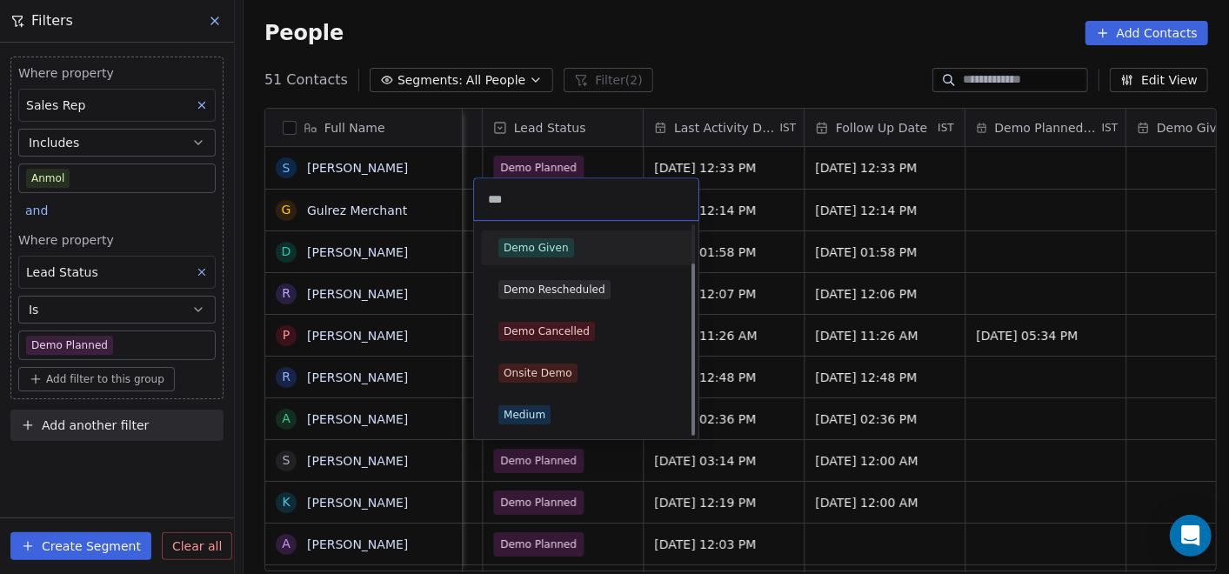
type input "***"
click at [550, 253] on div "Demo Given" at bounding box center [535, 248] width 65 height 16
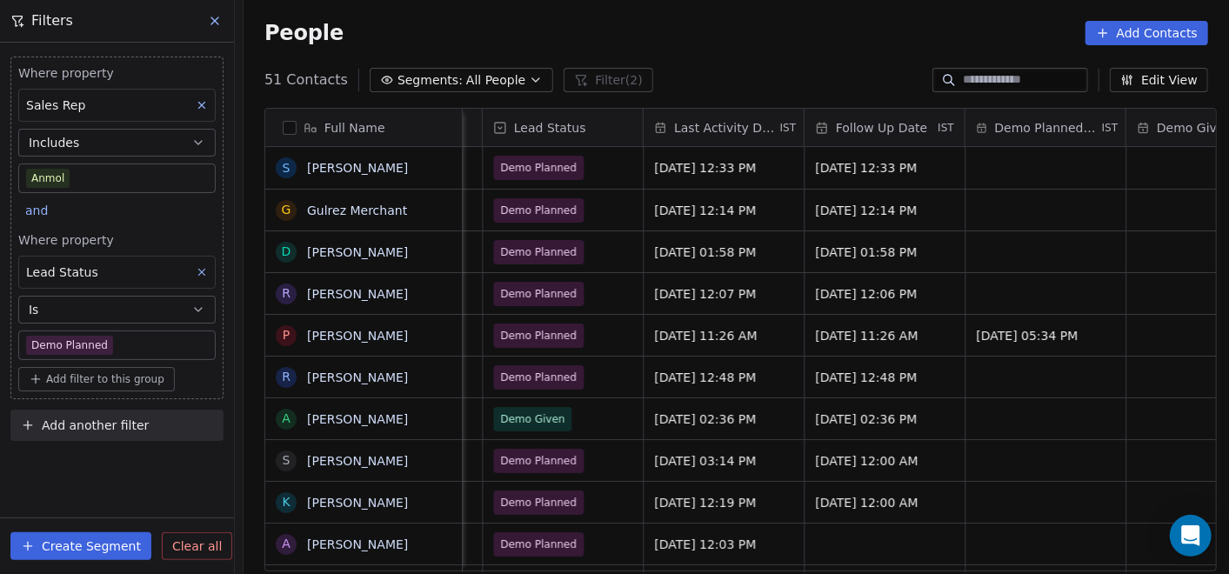
click at [115, 341] on body "On2Cook India Pvt. Ltd. Contacts People Marketing Workflows Campaigns Sales Pip…" at bounding box center [614, 287] width 1229 height 574
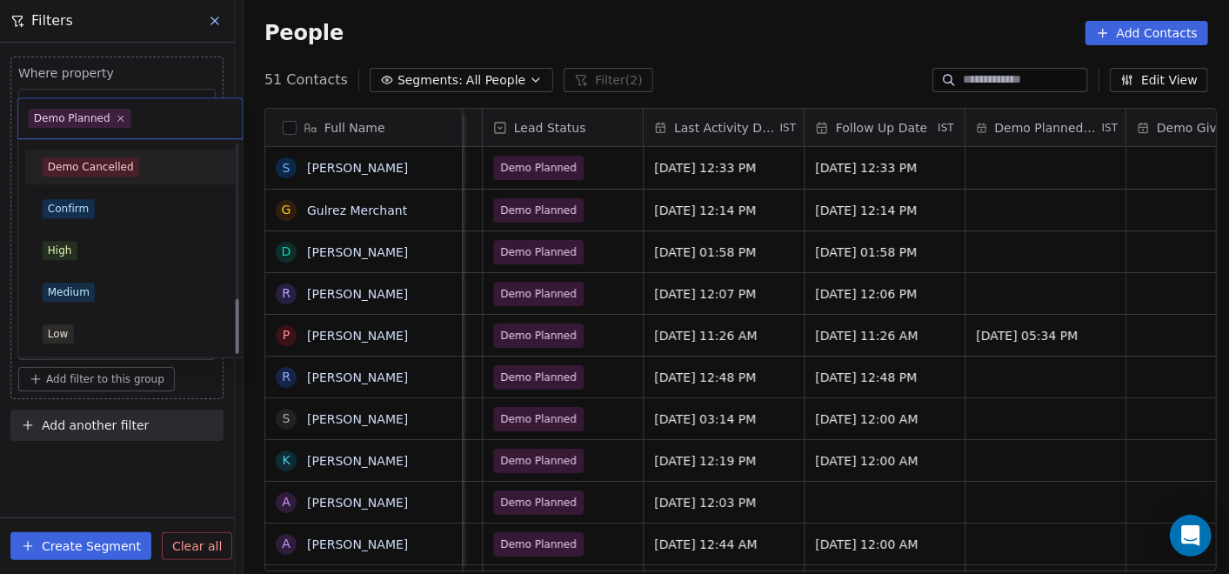
scroll to position [97, 0]
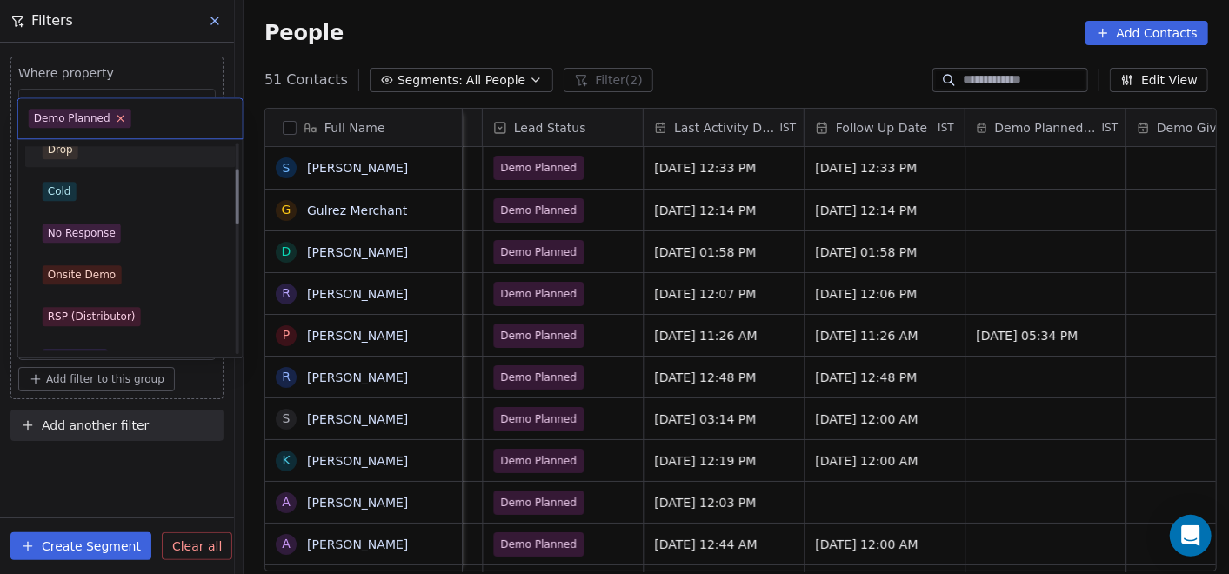
click at [119, 119] on icon at bounding box center [120, 118] width 11 height 11
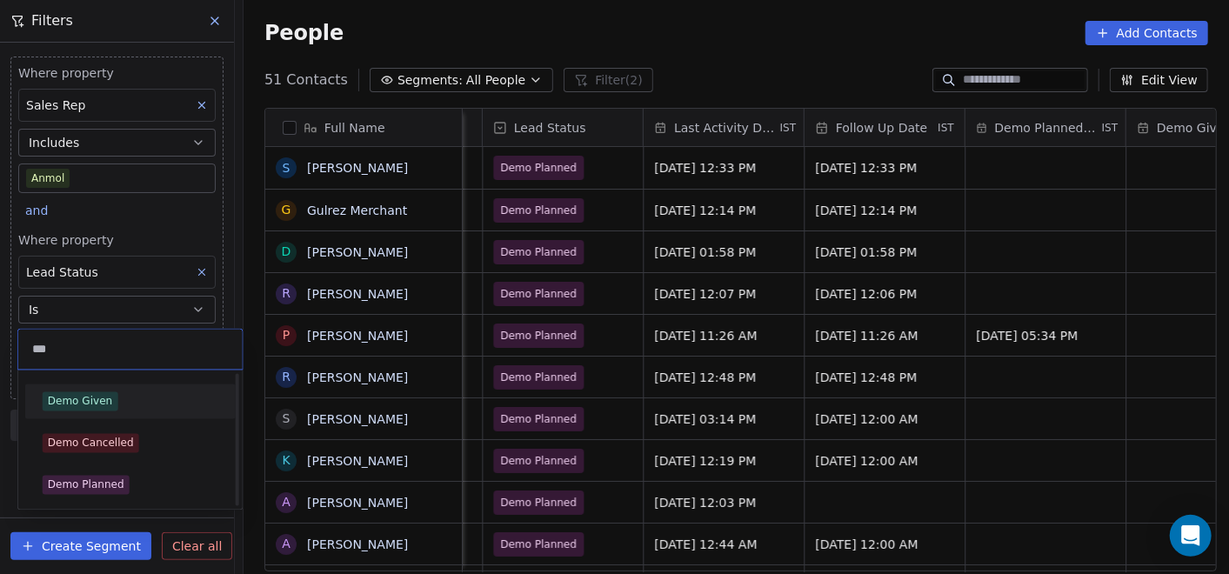
scroll to position [0, 0]
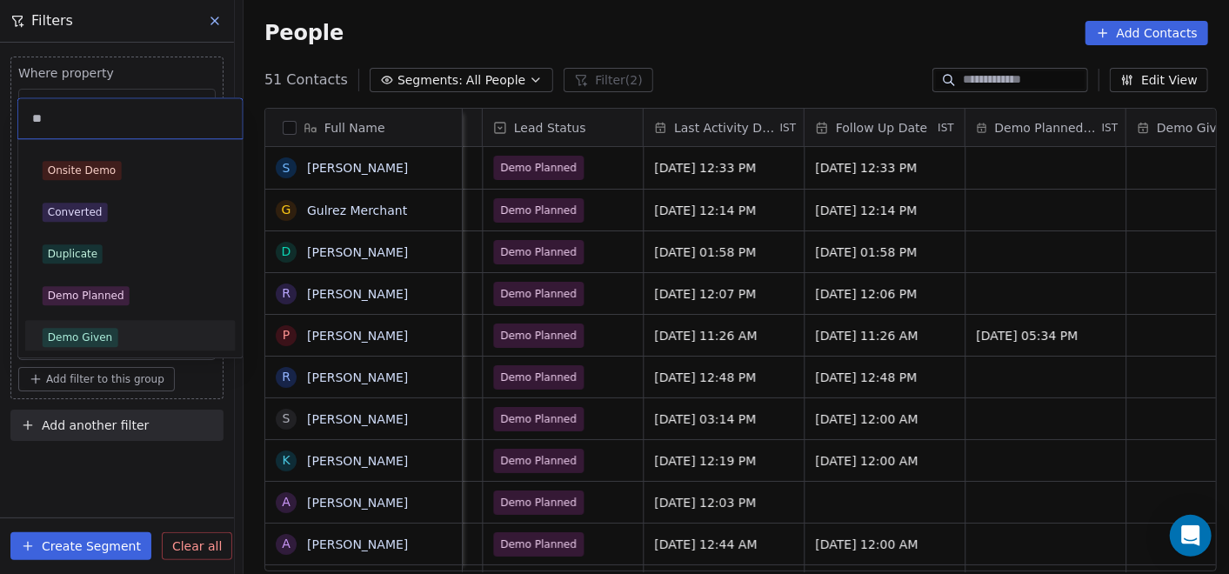
type input "**"
click at [97, 328] on span "Demo Given" at bounding box center [80, 337] width 75 height 19
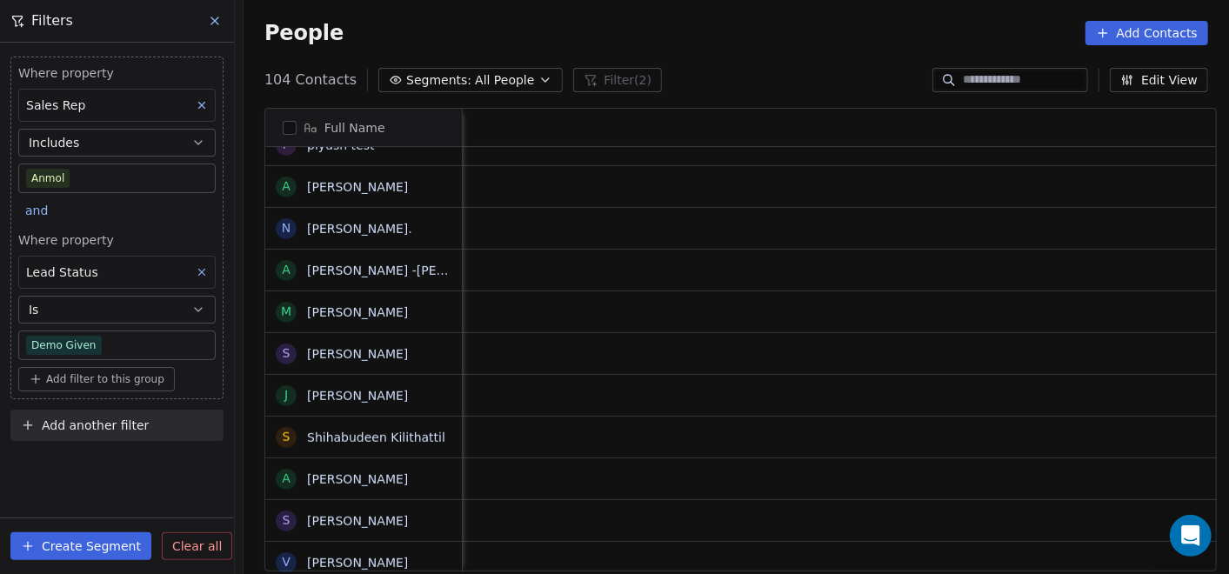
scroll to position [0, 2316]
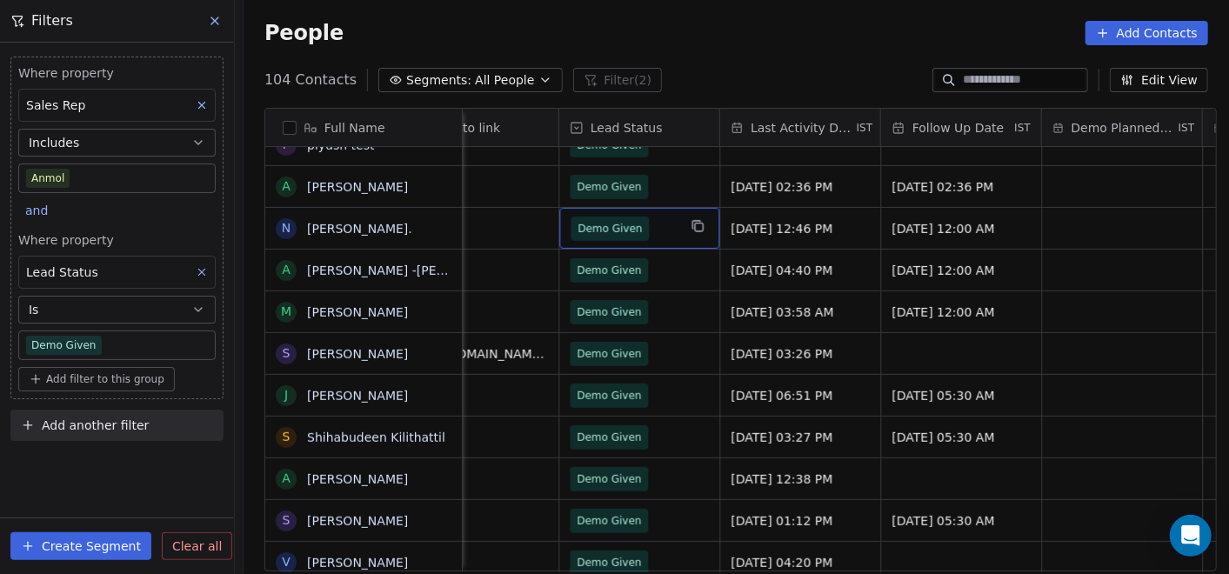
click at [618, 222] on span "Demo Given" at bounding box center [609, 228] width 64 height 17
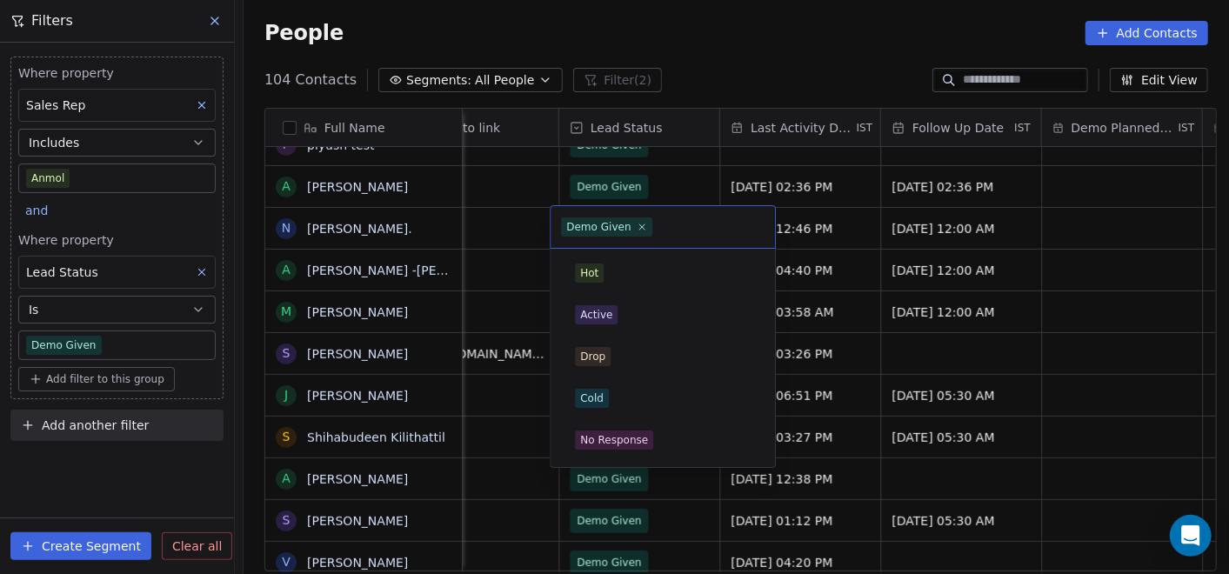
scroll to position [289, 0]
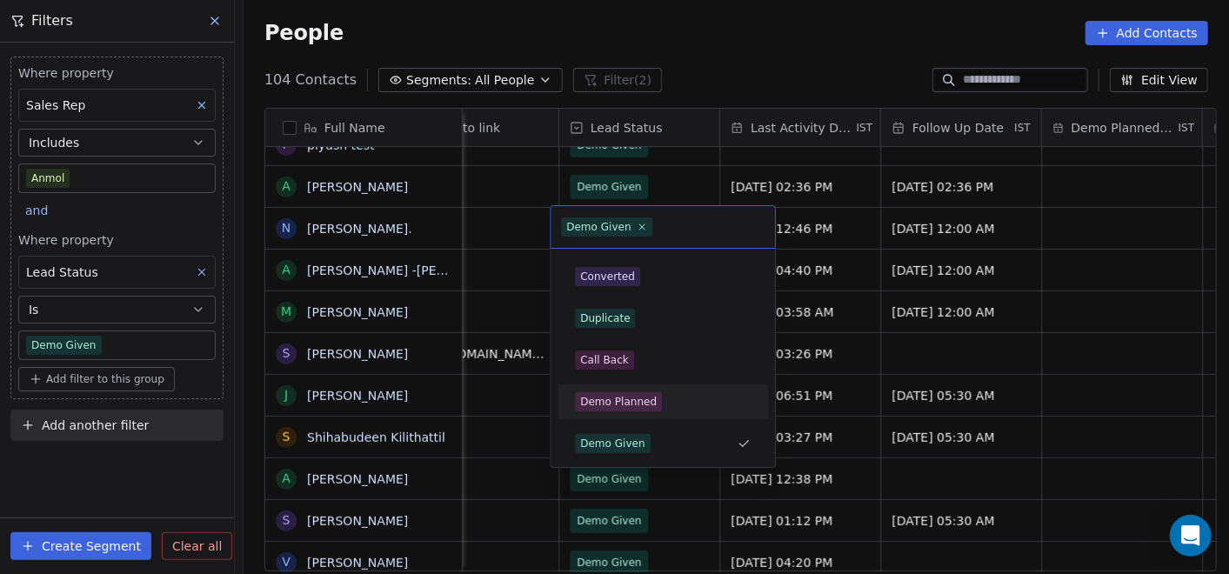
click at [614, 404] on div "Demo Planned" at bounding box center [618, 402] width 77 height 16
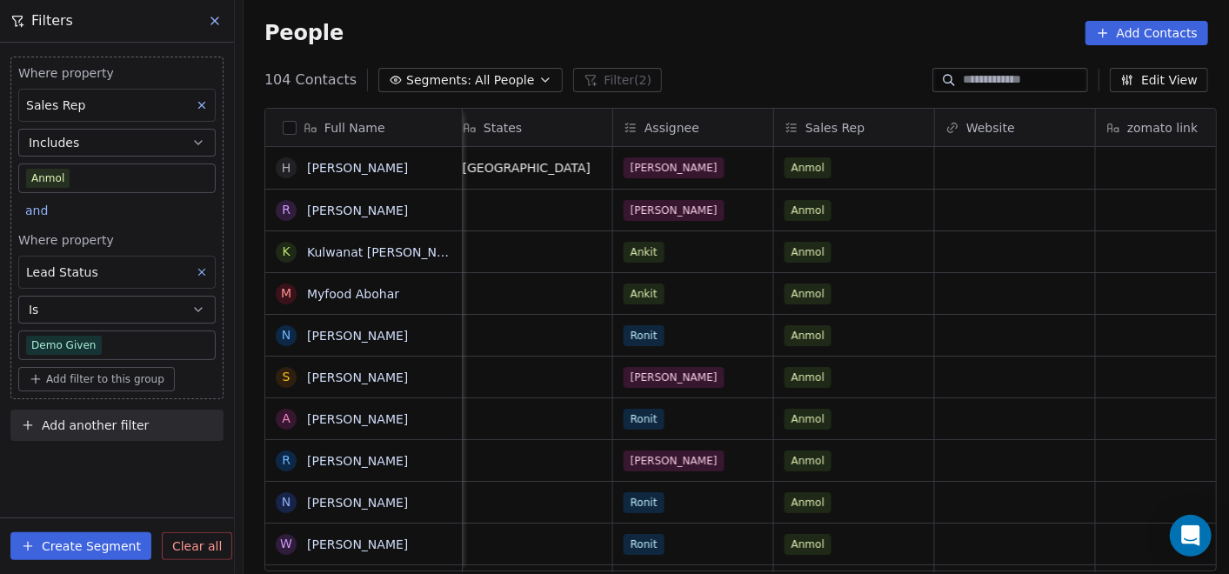
scroll to position [0, 1615]
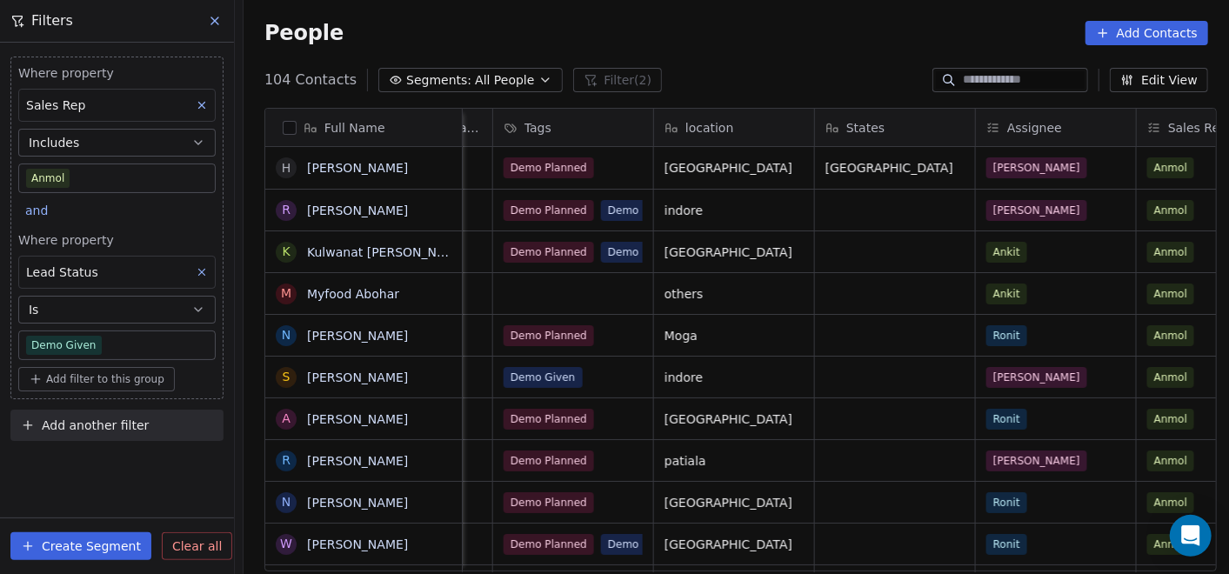
scroll to position [0, 1512]
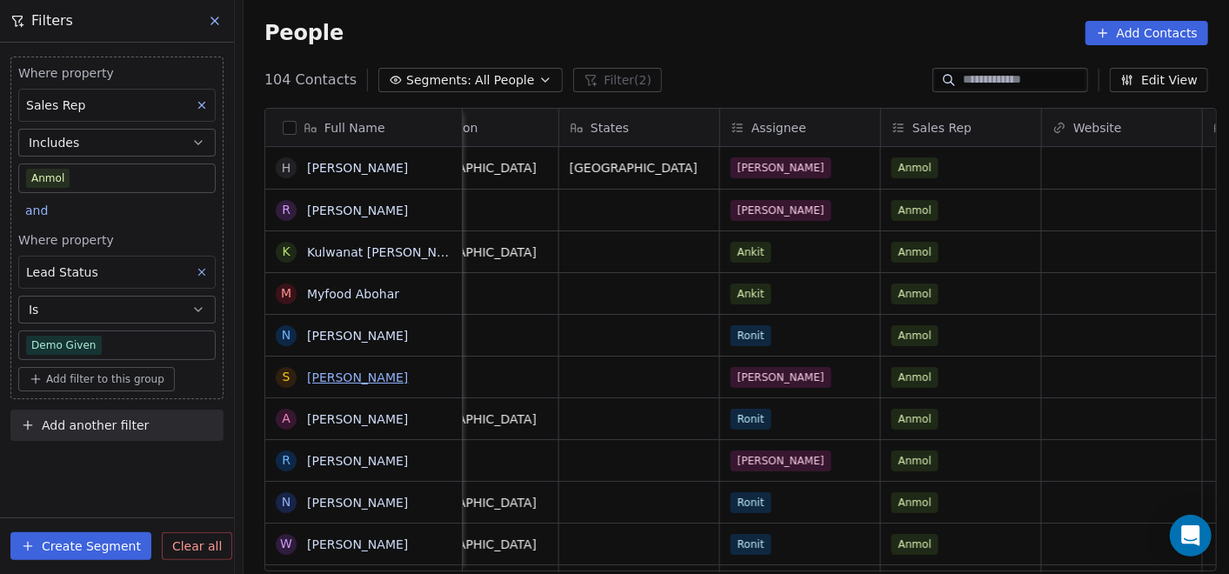
click at [343, 377] on link "[PERSON_NAME]" at bounding box center [357, 377] width 101 height 14
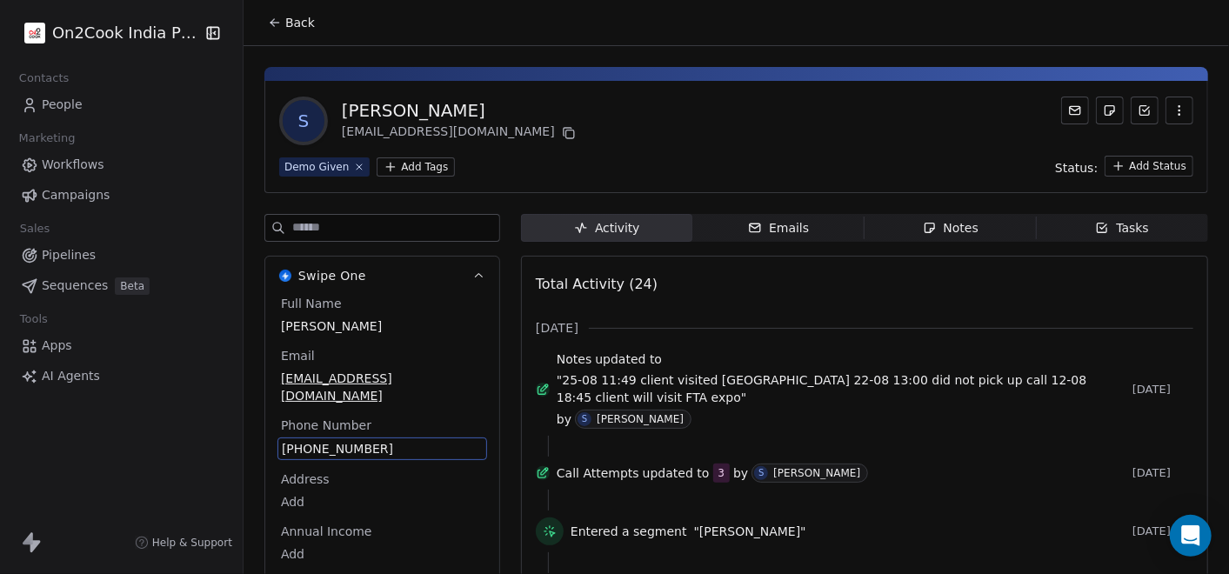
scroll to position [161, 0]
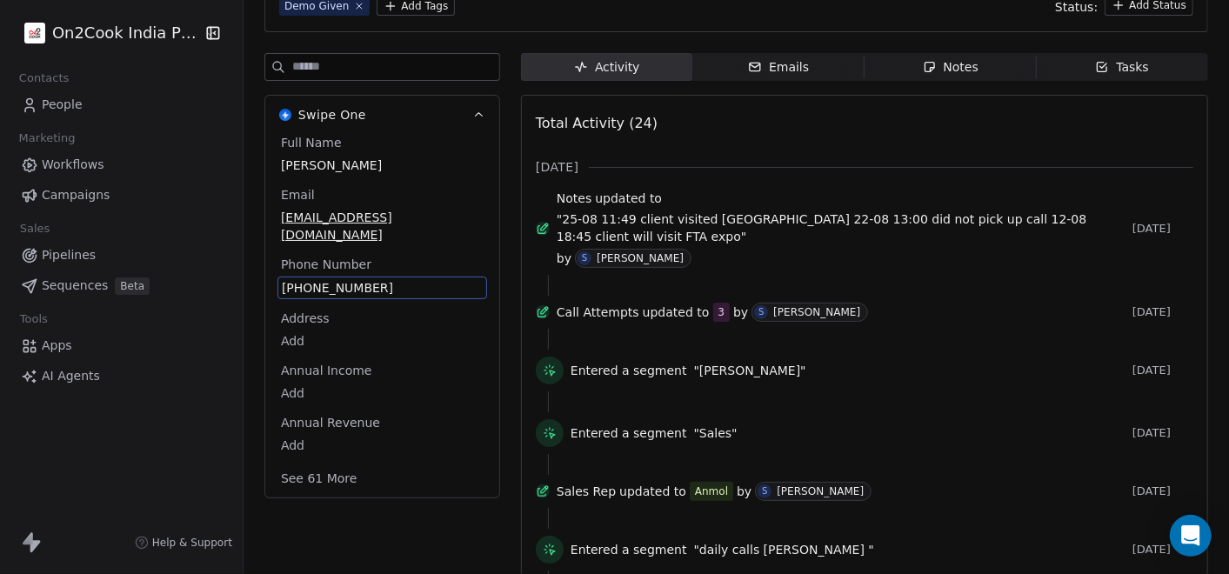
drag, startPoint x: 315, startPoint y: 448, endPoint x: 297, endPoint y: 570, distance: 123.8
click at [367, 285] on span "[PHONE_NUMBER]" at bounding box center [382, 286] width 203 height 17
click at [367, 285] on span "[PHONE_NUMBER]" at bounding box center [382, 287] width 201 height 17
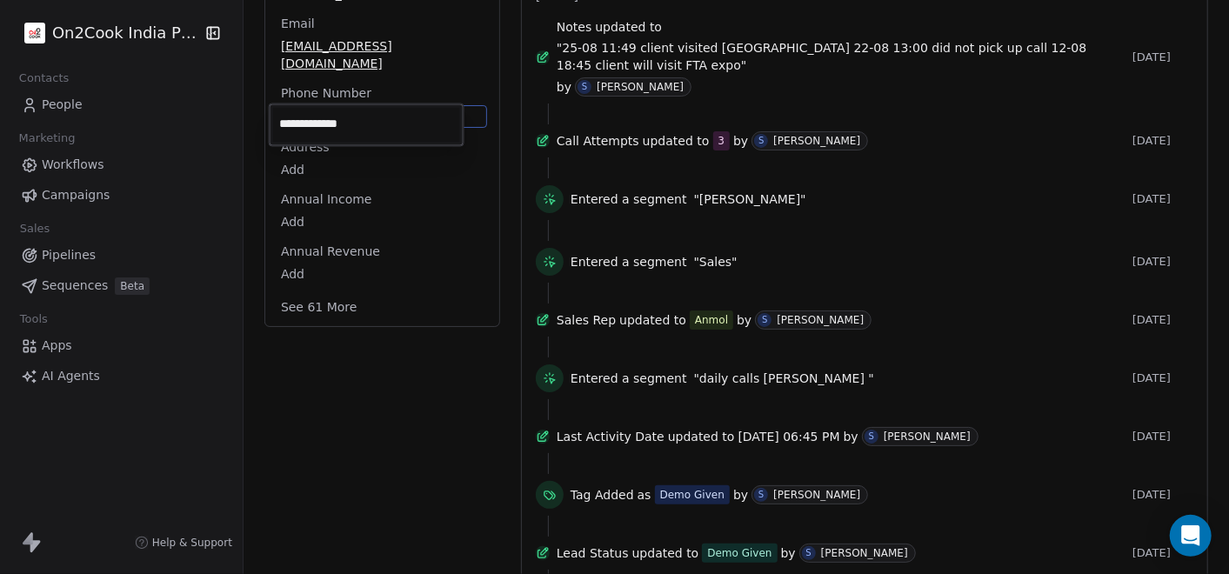
scroll to position [0, 0]
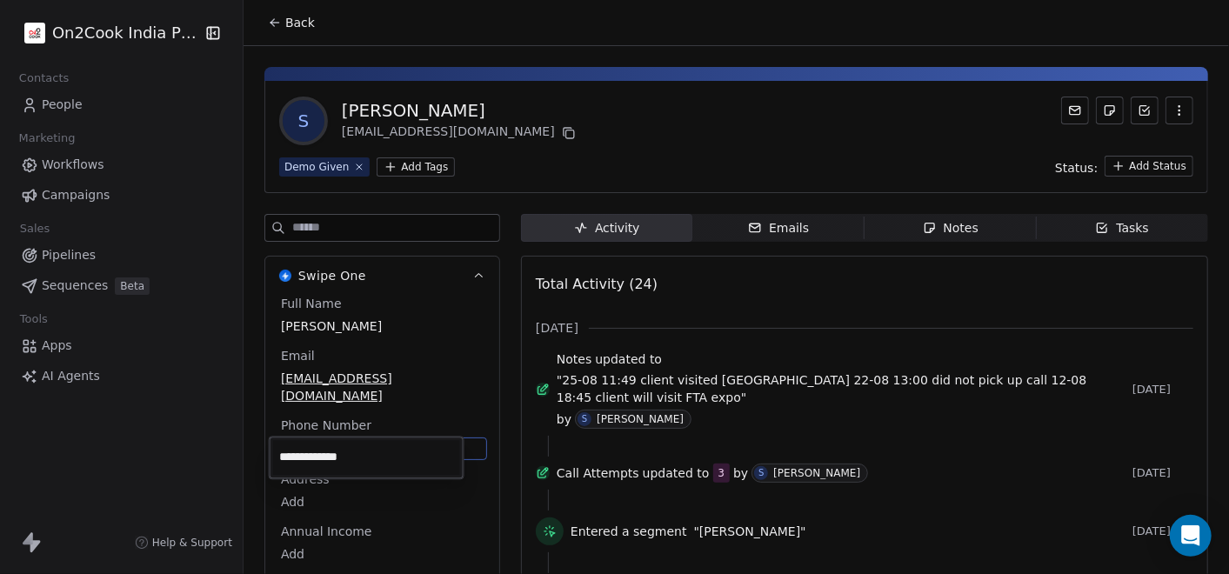
drag, startPoint x: 1221, startPoint y: 206, endPoint x: 1196, endPoint y: 6, distance: 201.6
click at [1196, 6] on html "On2Cook India Pvt. Ltd. Contacts People Marketing Workflows Campaigns Sales Pip…" at bounding box center [614, 287] width 1229 height 574
click at [270, 16] on html "On2Cook India Pvt. Ltd. Contacts People Marketing Workflows Campaigns Sales Pip…" at bounding box center [614, 287] width 1229 height 574
drag, startPoint x: 259, startPoint y: 10, endPoint x: 269, endPoint y: 15, distance: 10.5
click at [262, 10] on button "Back" at bounding box center [291, 22] width 68 height 31
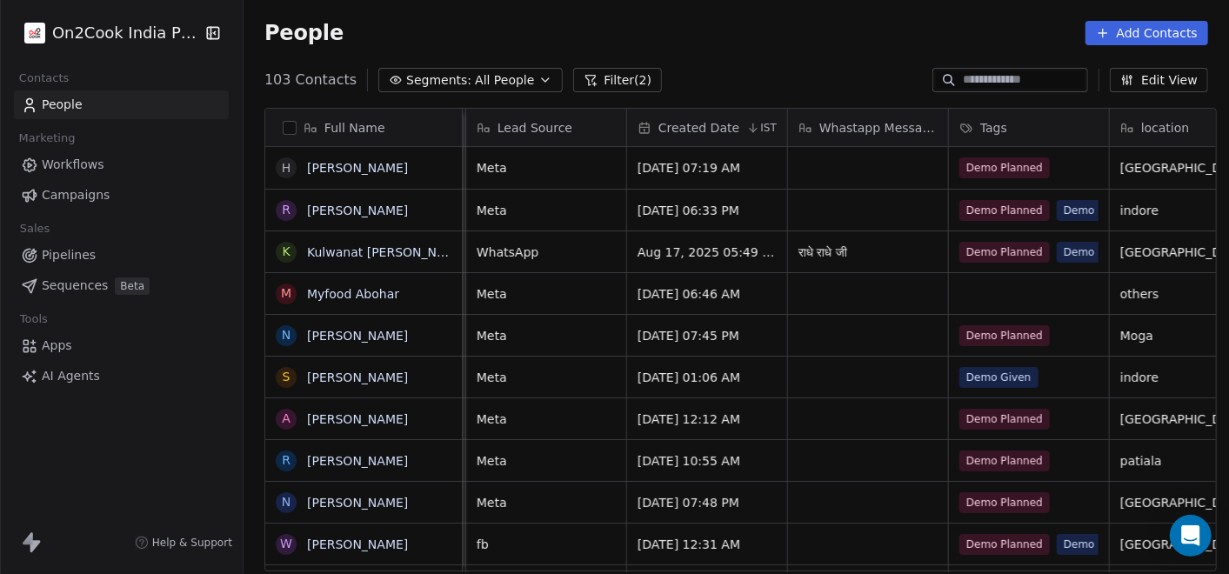
scroll to position [0, 1073]
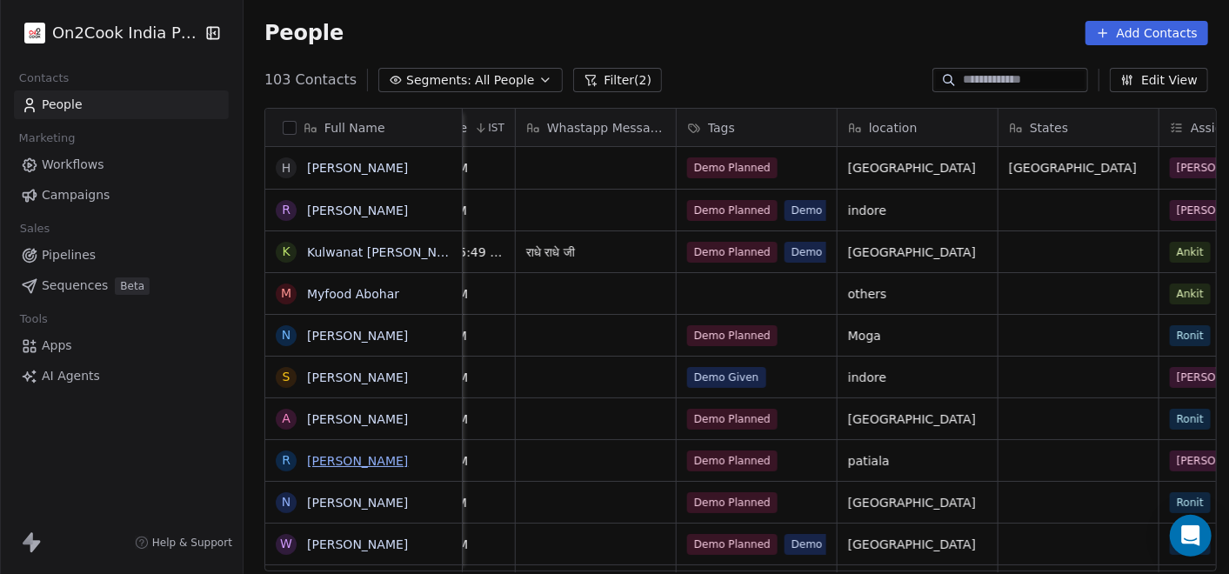
click at [360, 459] on link "[PERSON_NAME]" at bounding box center [357, 461] width 101 height 14
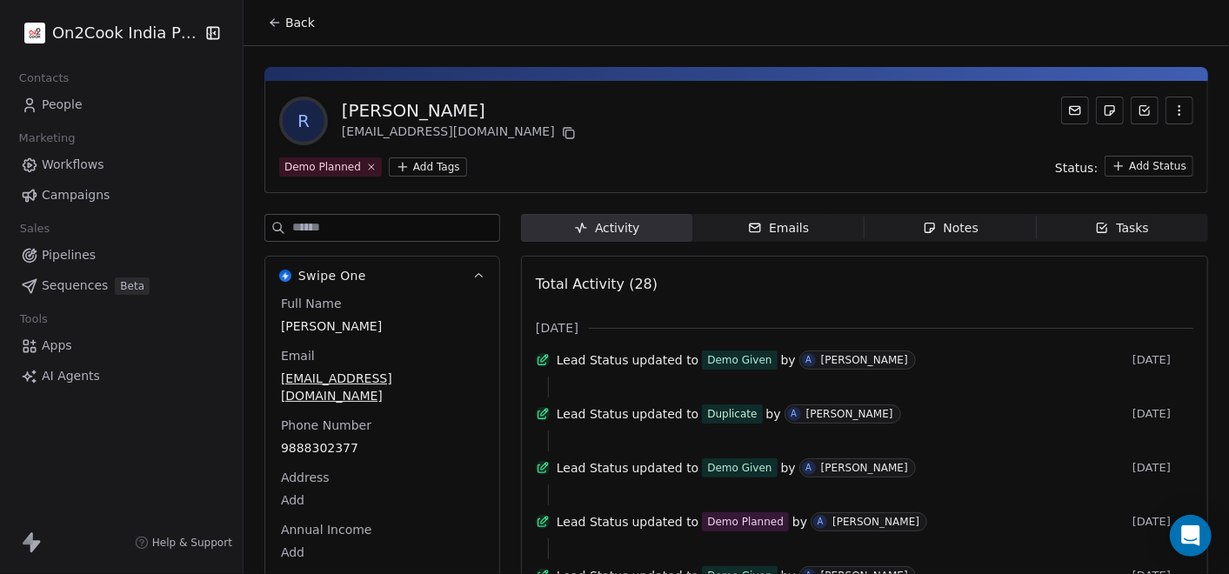
click at [900, 218] on span "Notes Notes" at bounding box center [950, 228] width 172 height 28
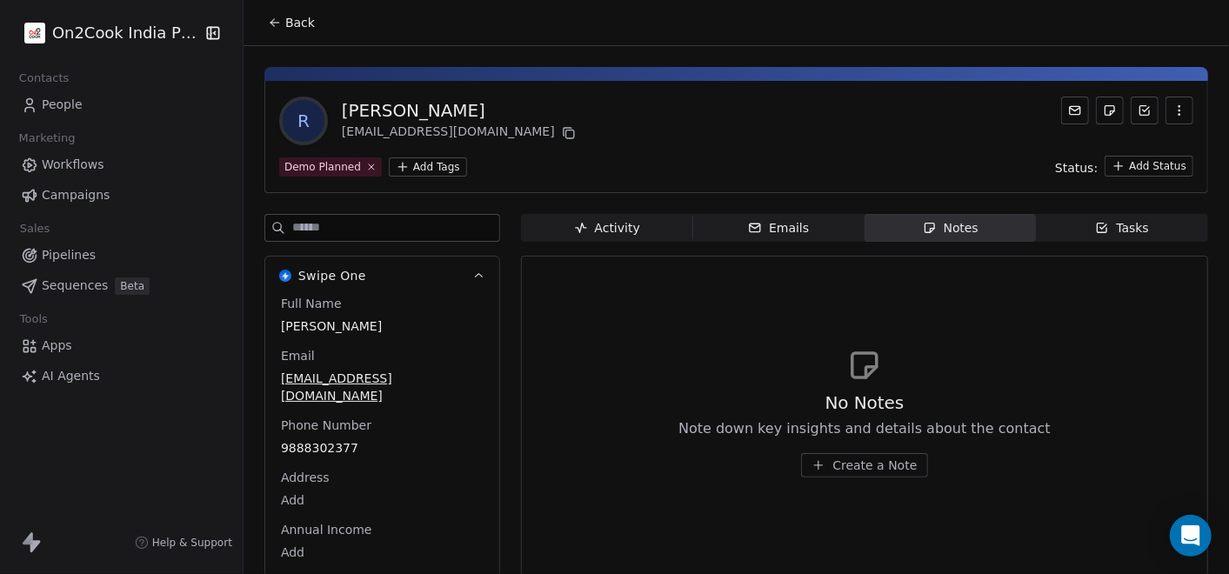
click at [574, 230] on icon "button" at bounding box center [581, 228] width 14 height 14
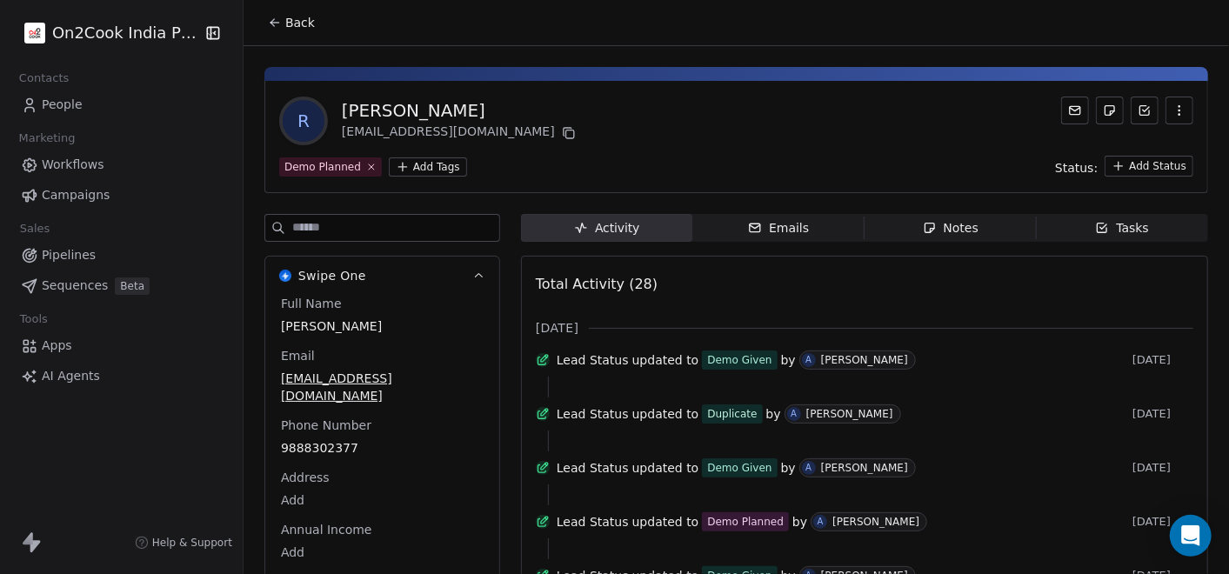
click at [285, 26] on span "Back" at bounding box center [300, 22] width 30 height 17
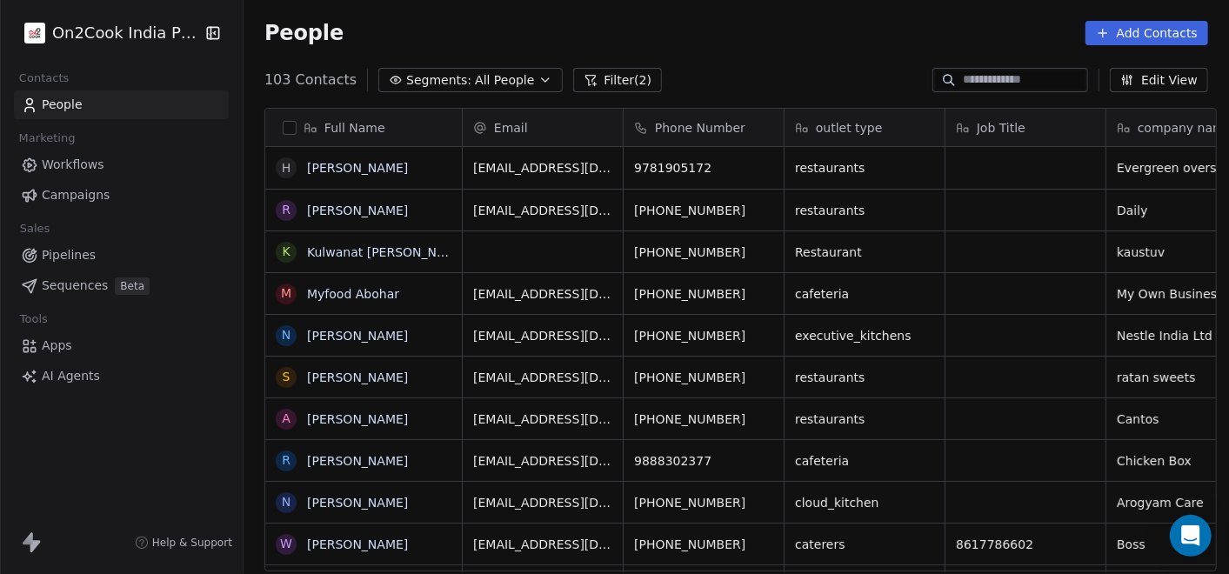
click at [976, 82] on input at bounding box center [1024, 79] width 122 height 17
click at [55, 263] on span "Pipelines" at bounding box center [69, 255] width 54 height 18
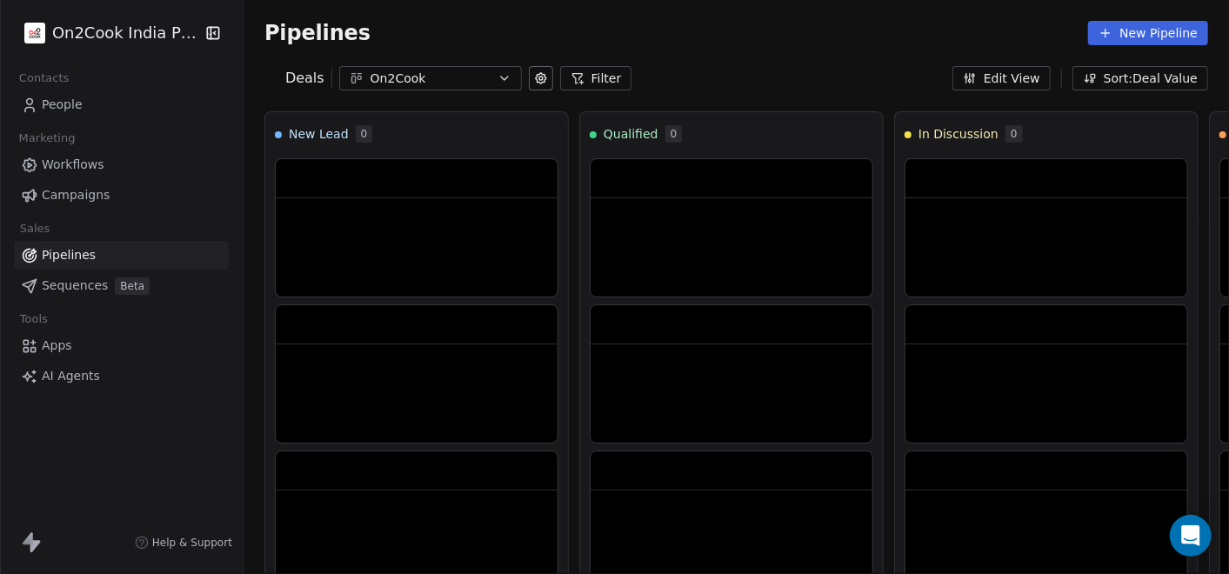
click at [592, 73] on button "Filter" at bounding box center [596, 78] width 72 height 24
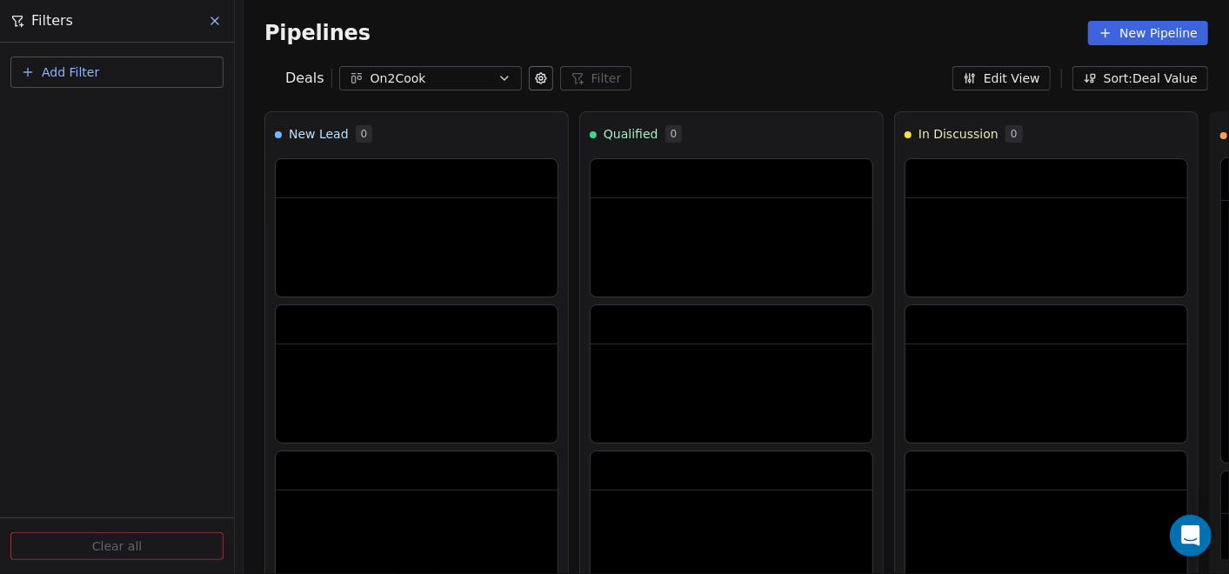
click at [156, 65] on button "Add Filter" at bounding box center [116, 72] width 213 height 31
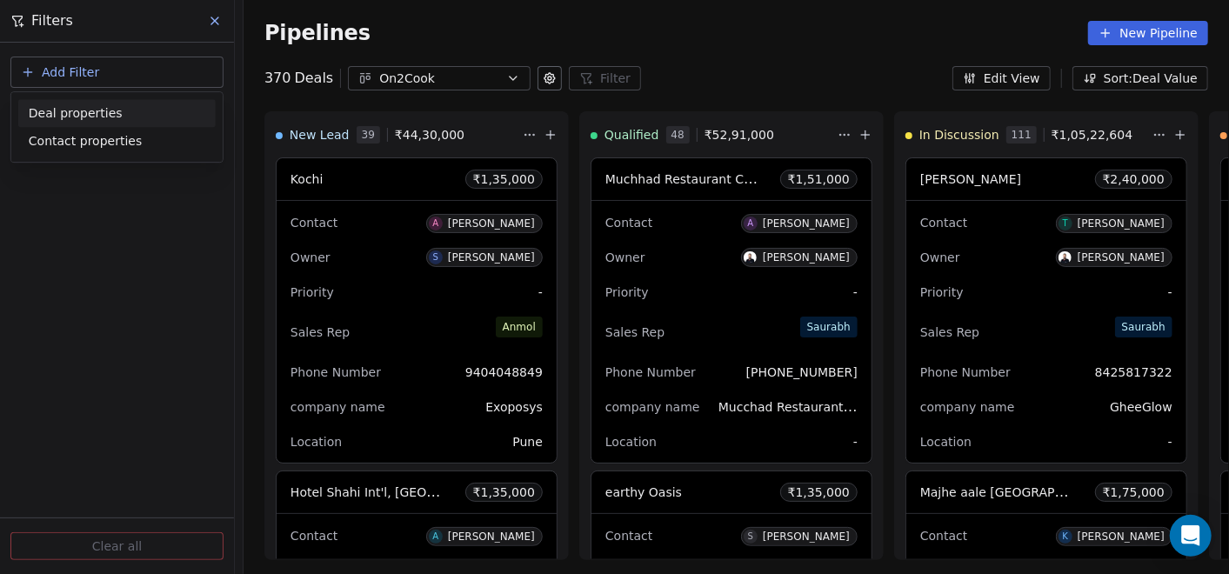
click at [100, 118] on span "Deal properties" at bounding box center [76, 113] width 94 height 18
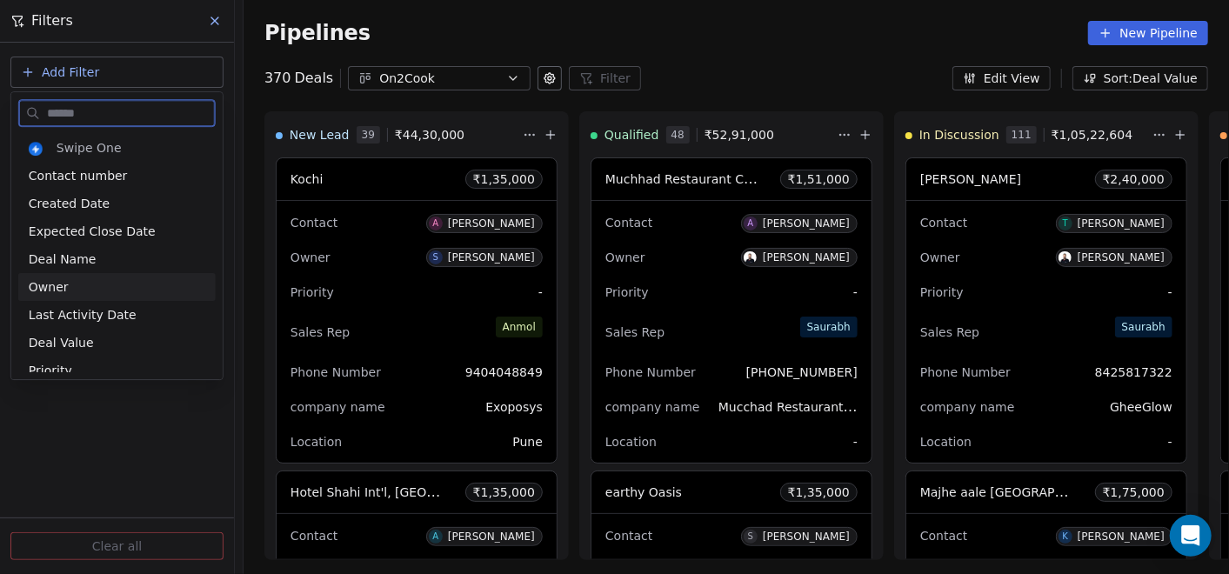
click at [84, 280] on div "Owner" at bounding box center [117, 286] width 177 height 17
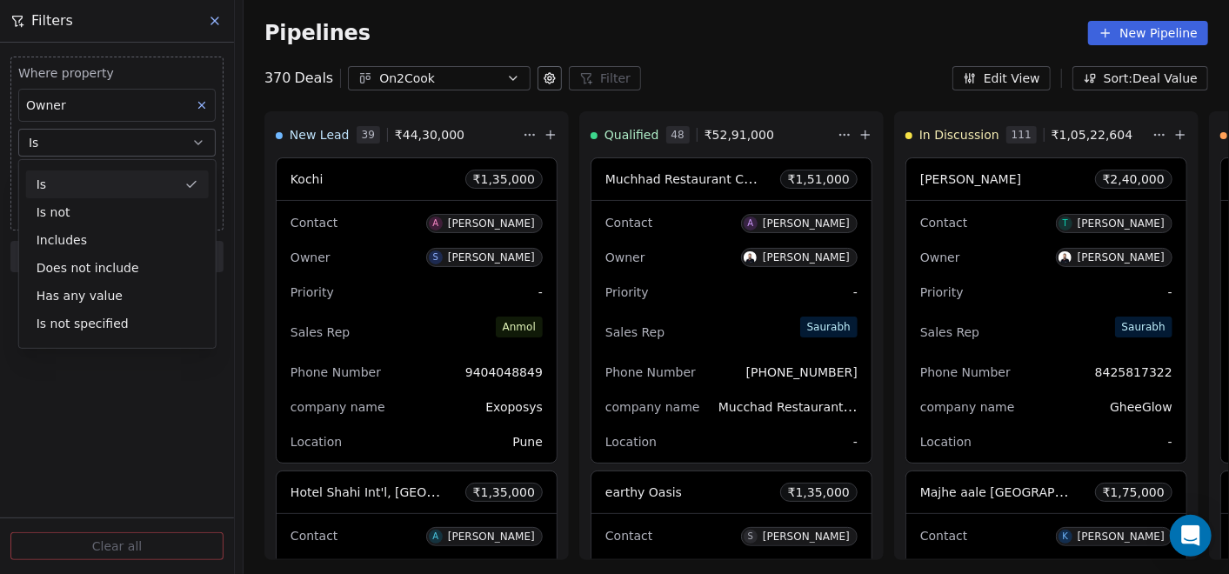
click at [84, 134] on button "Is" at bounding box center [116, 143] width 197 height 28
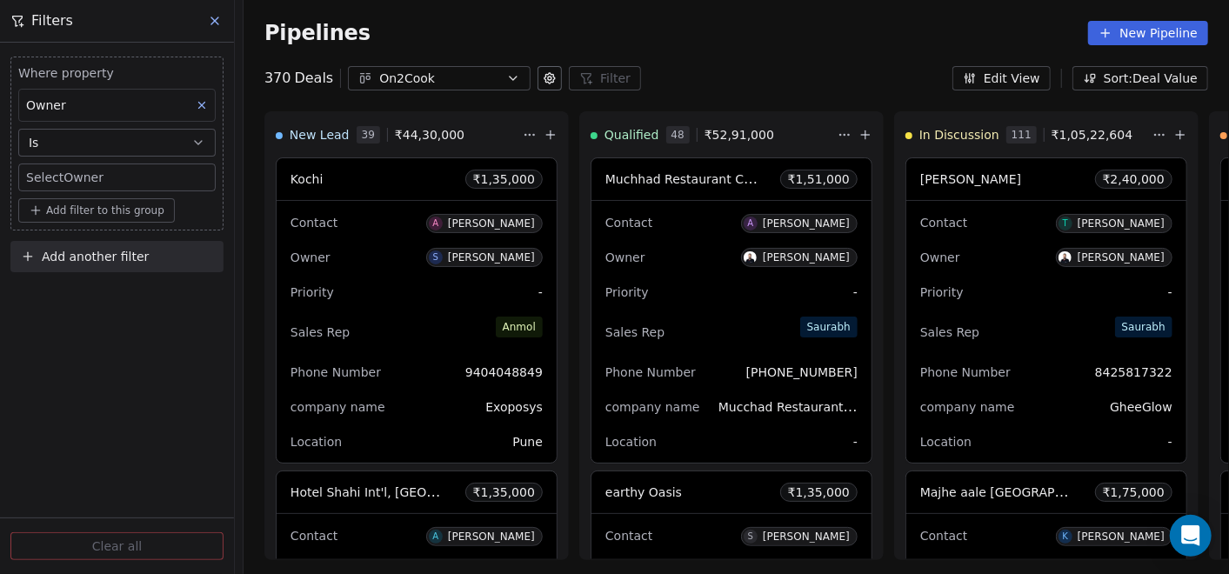
click at [84, 171] on body "On2Cook India Pvt. Ltd. Contacts People Marketing Workflows Campaigns Sales Pip…" at bounding box center [614, 287] width 1229 height 574
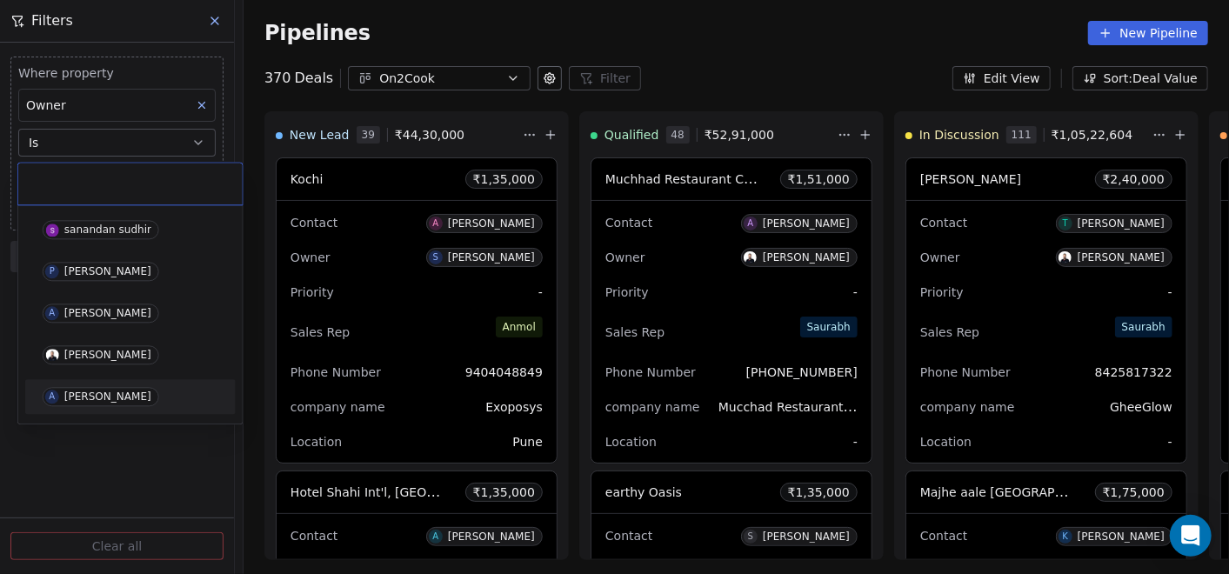
click at [106, 389] on span "A [PERSON_NAME]" at bounding box center [101, 396] width 117 height 19
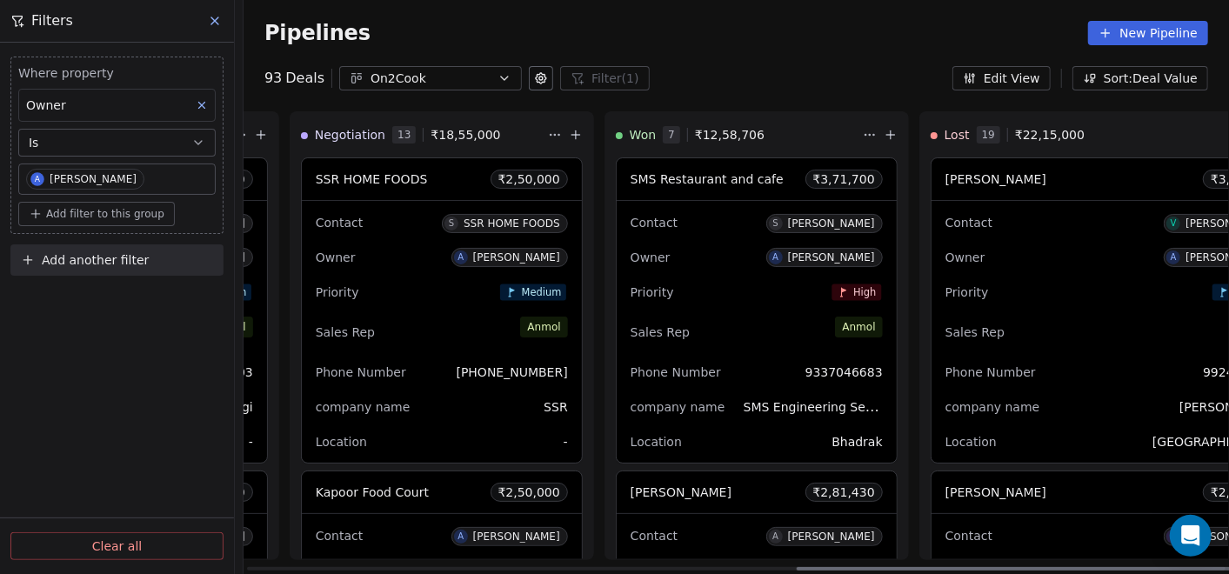
scroll to position [0, 1248]
drag, startPoint x: 656, startPoint y: 566, endPoint x: 1222, endPoint y: 552, distance: 565.4
click at [1222, 567] on div at bounding box center [1014, 568] width 437 height 3
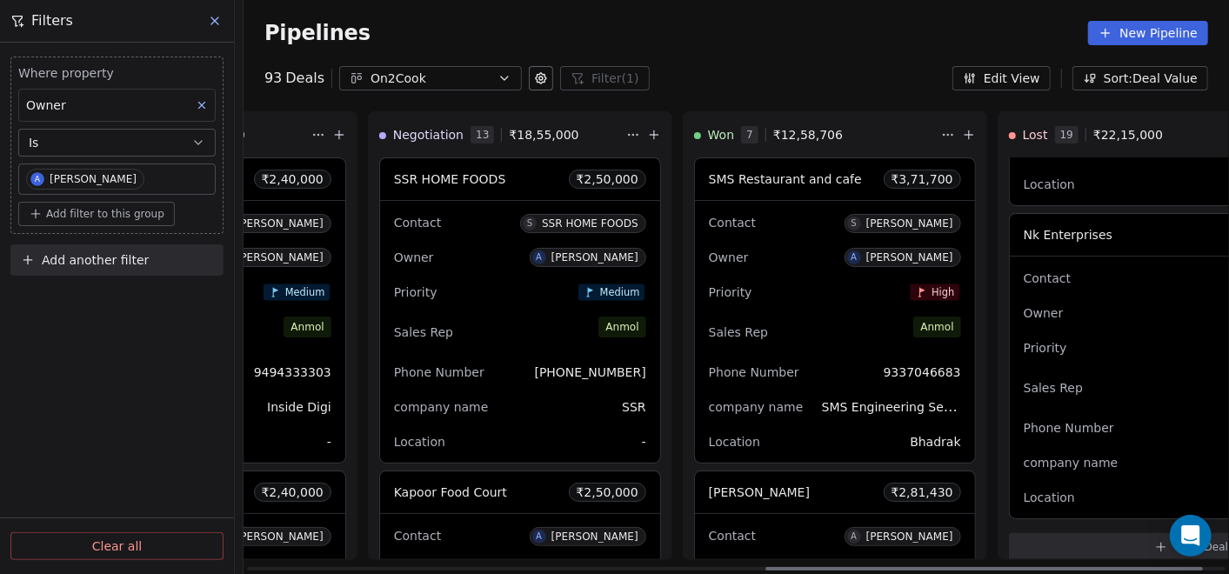
scroll to position [0, 1177]
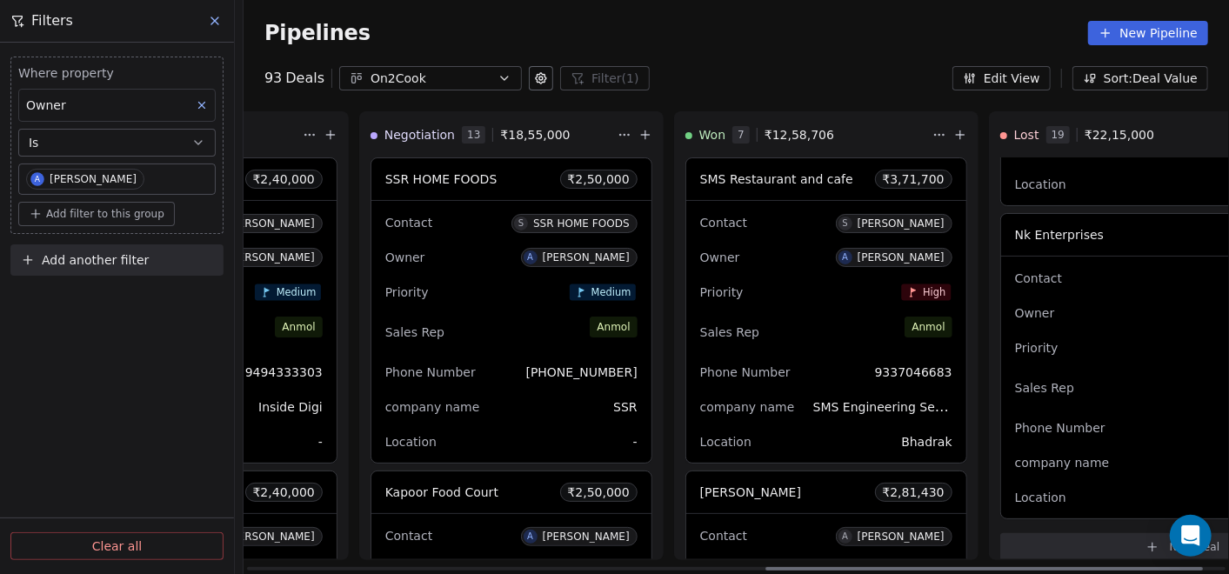
drag, startPoint x: 896, startPoint y: 572, endPoint x: 865, endPoint y: 530, distance: 52.2
click at [865, 567] on div at bounding box center [983, 568] width 437 height 3
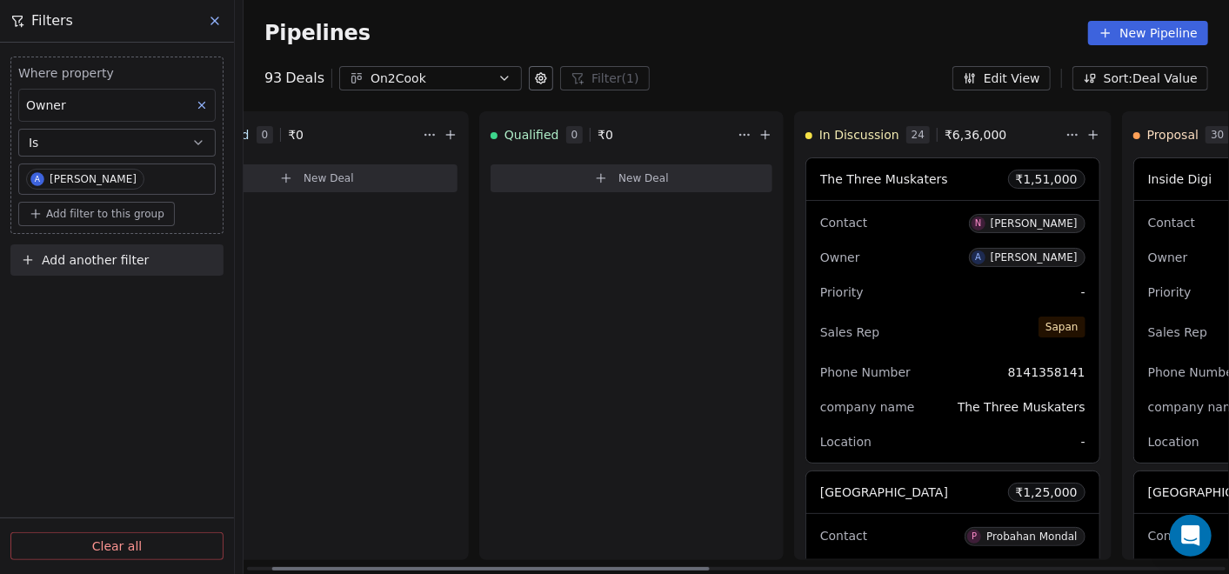
scroll to position [0, 0]
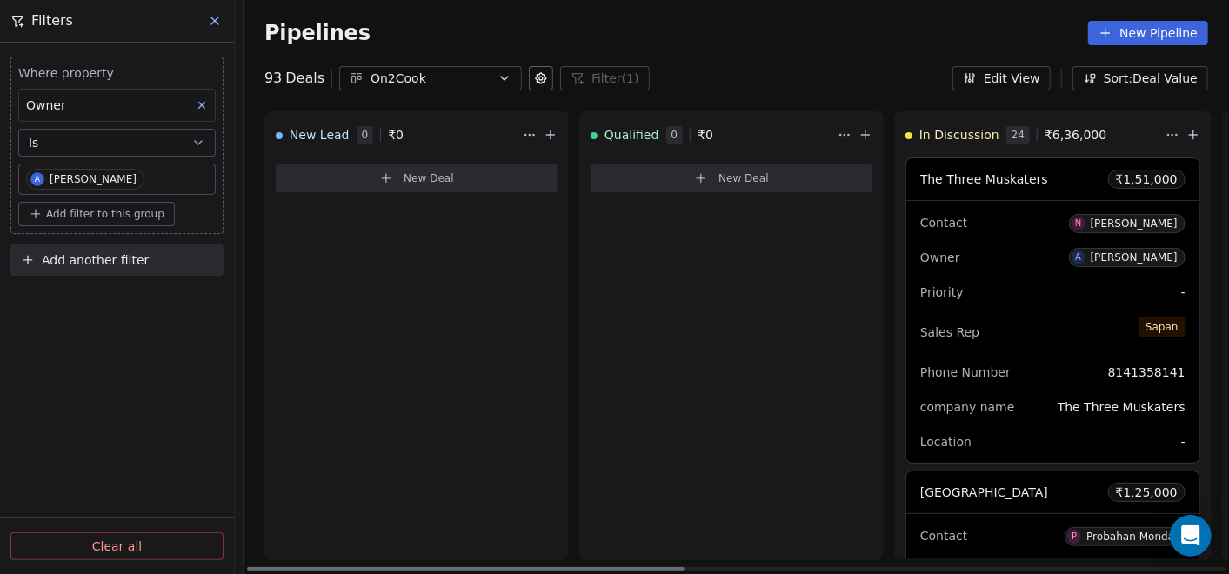
drag, startPoint x: 827, startPoint y: 566, endPoint x: 303, endPoint y: 433, distance: 540.1
click at [303, 567] on div at bounding box center [465, 568] width 437 height 3
click at [783, 75] on div "93 Deals On2Cook Filter (1) Filters Where property Owner Is A Anmol Soni Add fi…" at bounding box center [735, 78] width 985 height 24
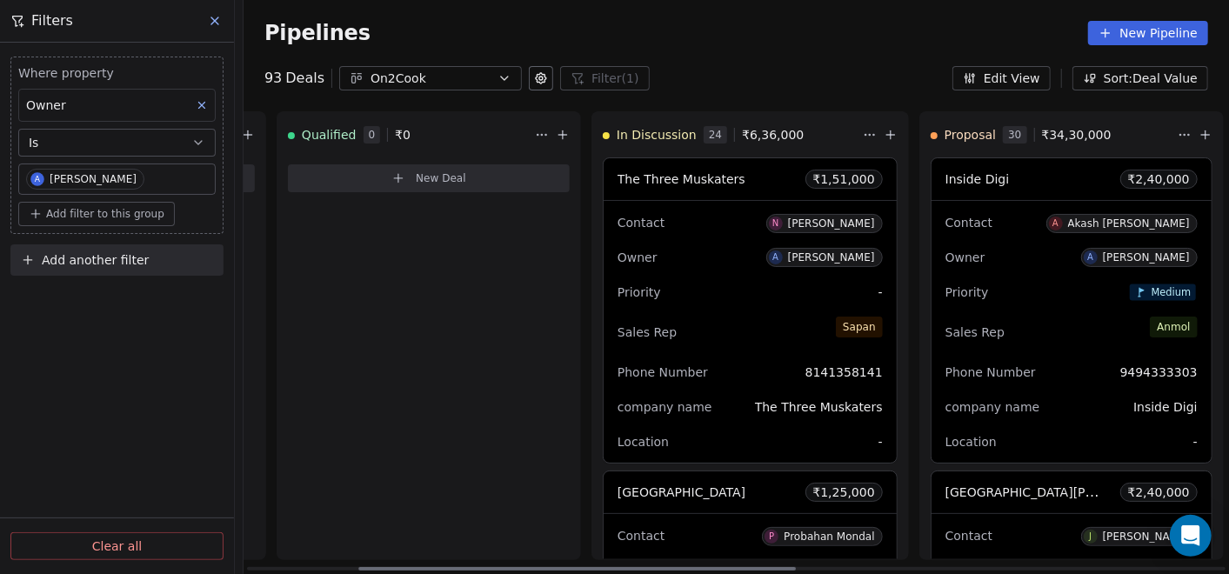
drag, startPoint x: 656, startPoint y: 569, endPoint x: 790, endPoint y: 568, distance: 133.9
click at [790, 568] on div at bounding box center [576, 568] width 437 height 3
